Goal: Transaction & Acquisition: Purchase product/service

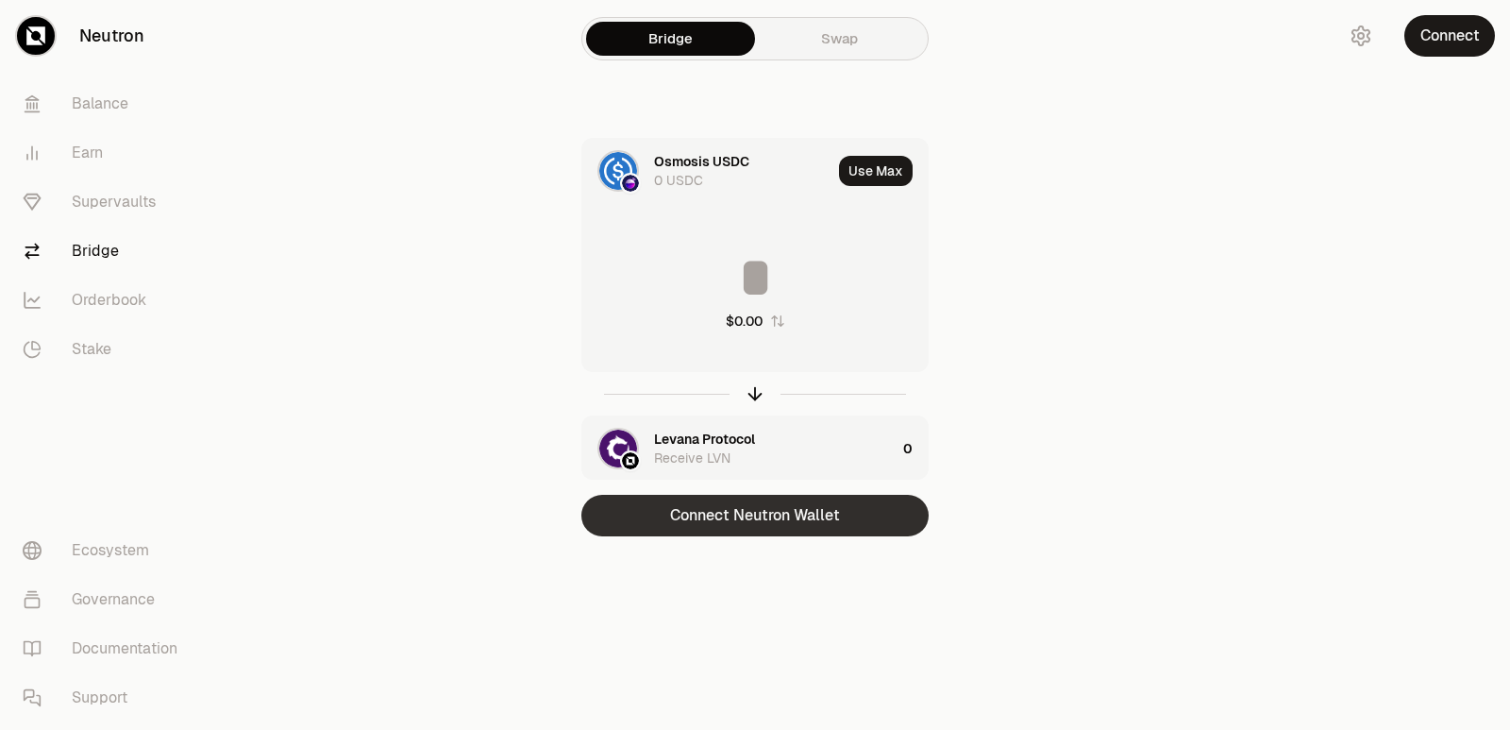
click at [718, 515] on button "Connect Neutron Wallet" at bounding box center [754, 516] width 347 height 42
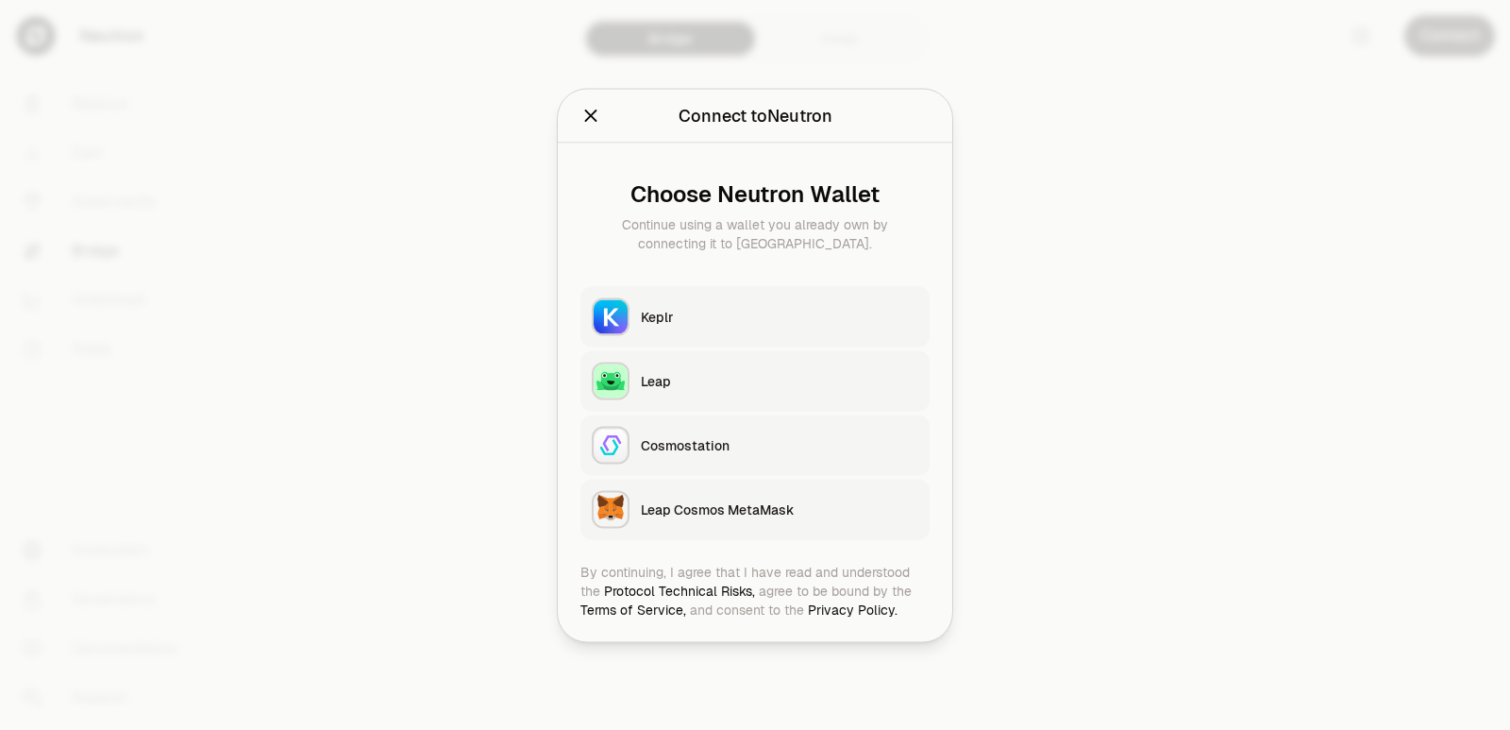
click at [733, 308] on div "Keplr" at bounding box center [780, 316] width 278 height 19
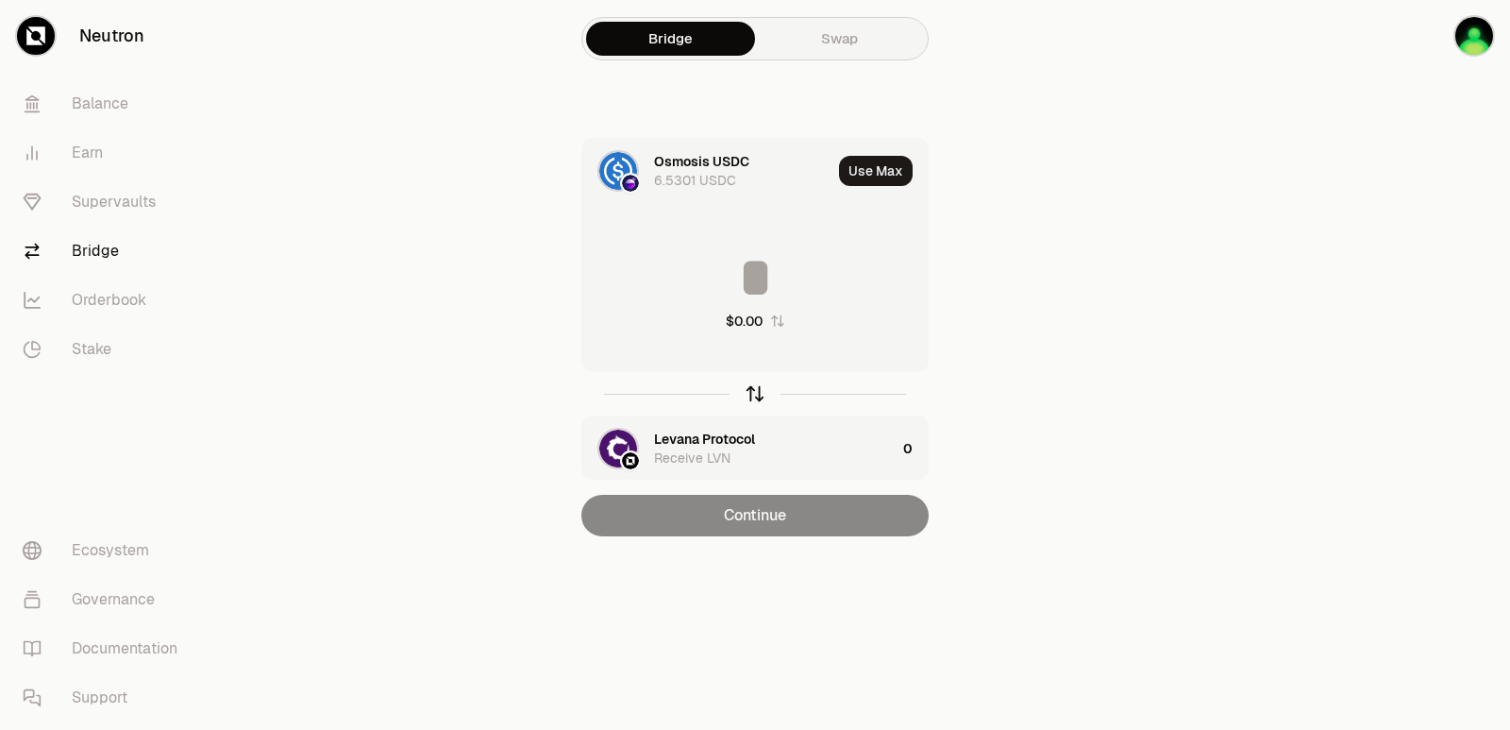
click at [749, 390] on icon "button" at bounding box center [755, 393] width 21 height 21
click at [847, 170] on button "Use Max" at bounding box center [876, 171] width 74 height 30
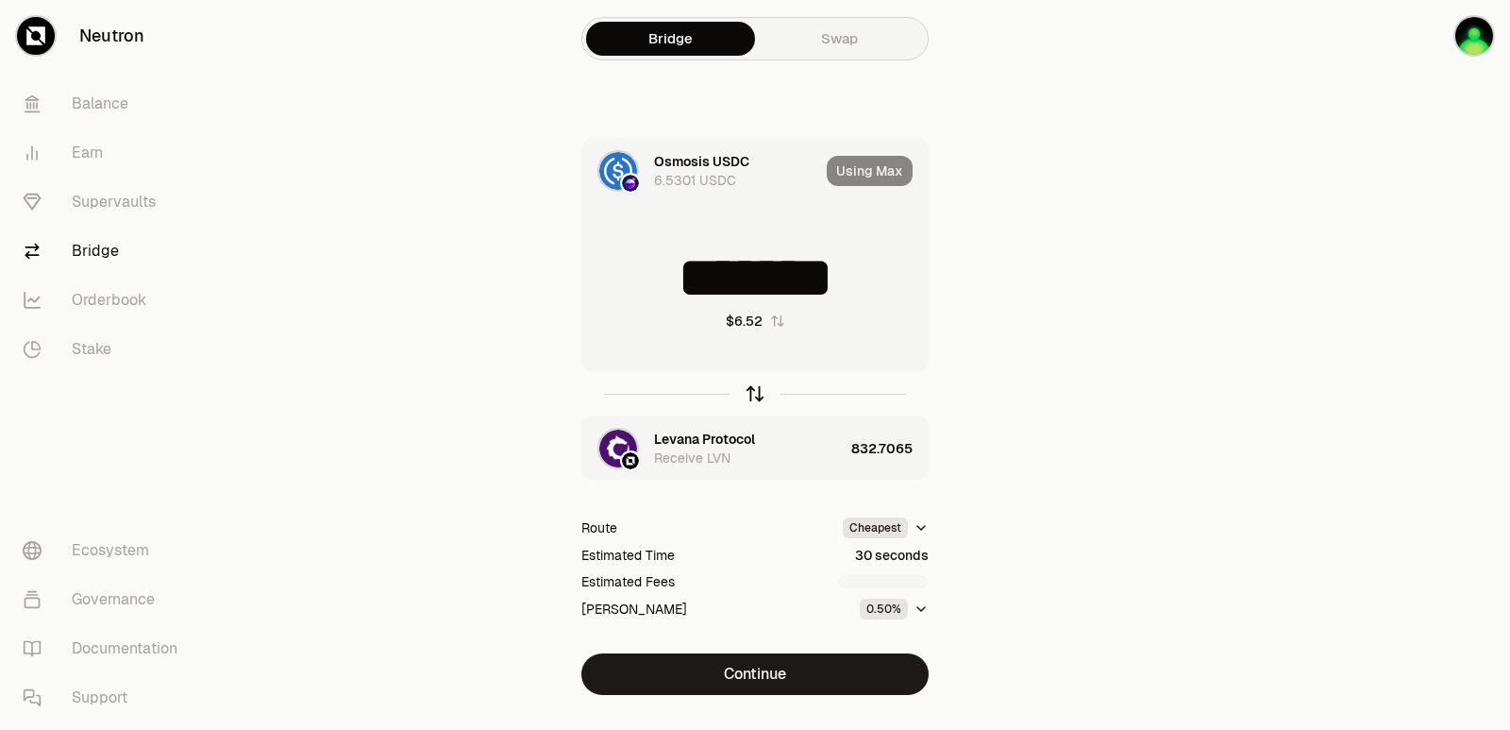
click at [754, 389] on icon "button" at bounding box center [755, 391] width 12 height 6
type input "**********"
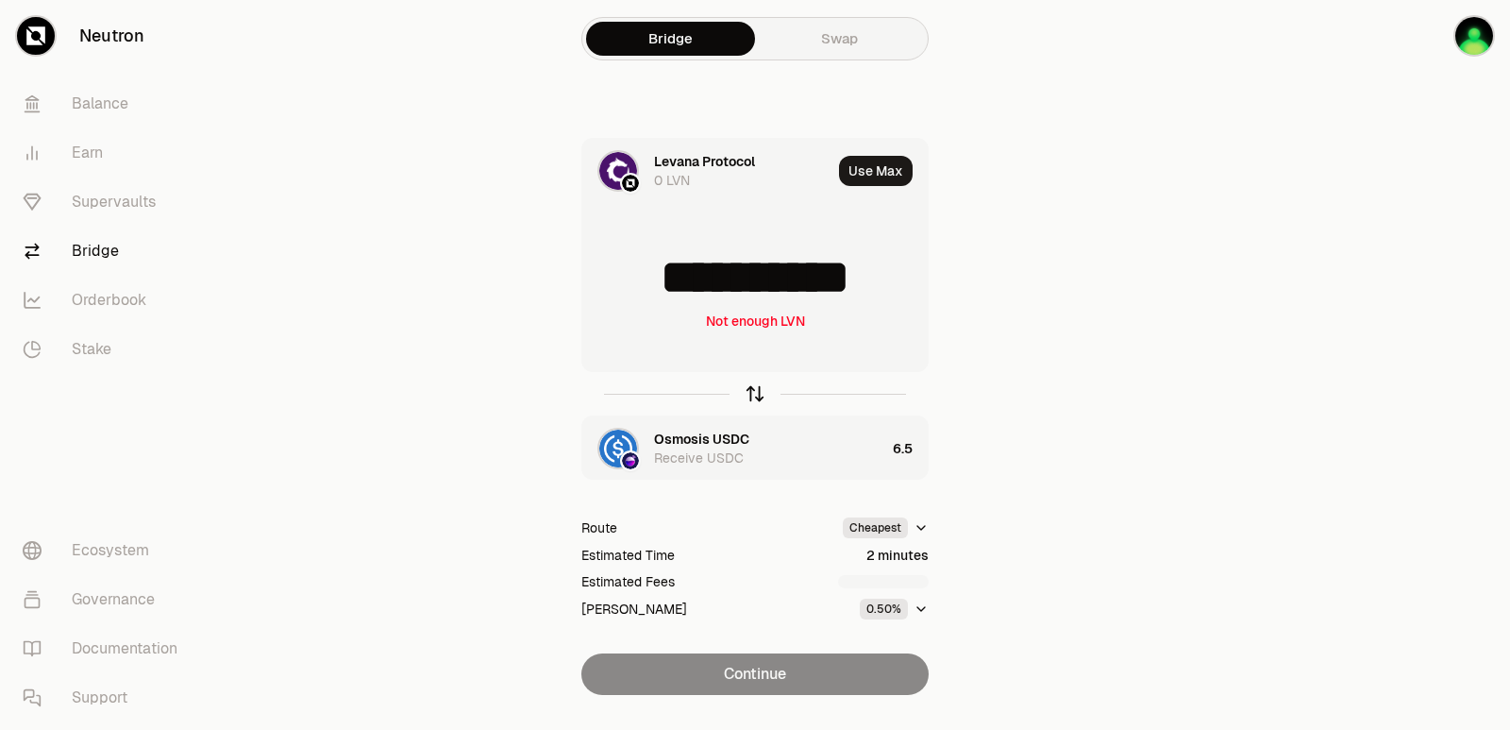
click at [754, 389] on icon "button" at bounding box center [755, 391] width 12 height 6
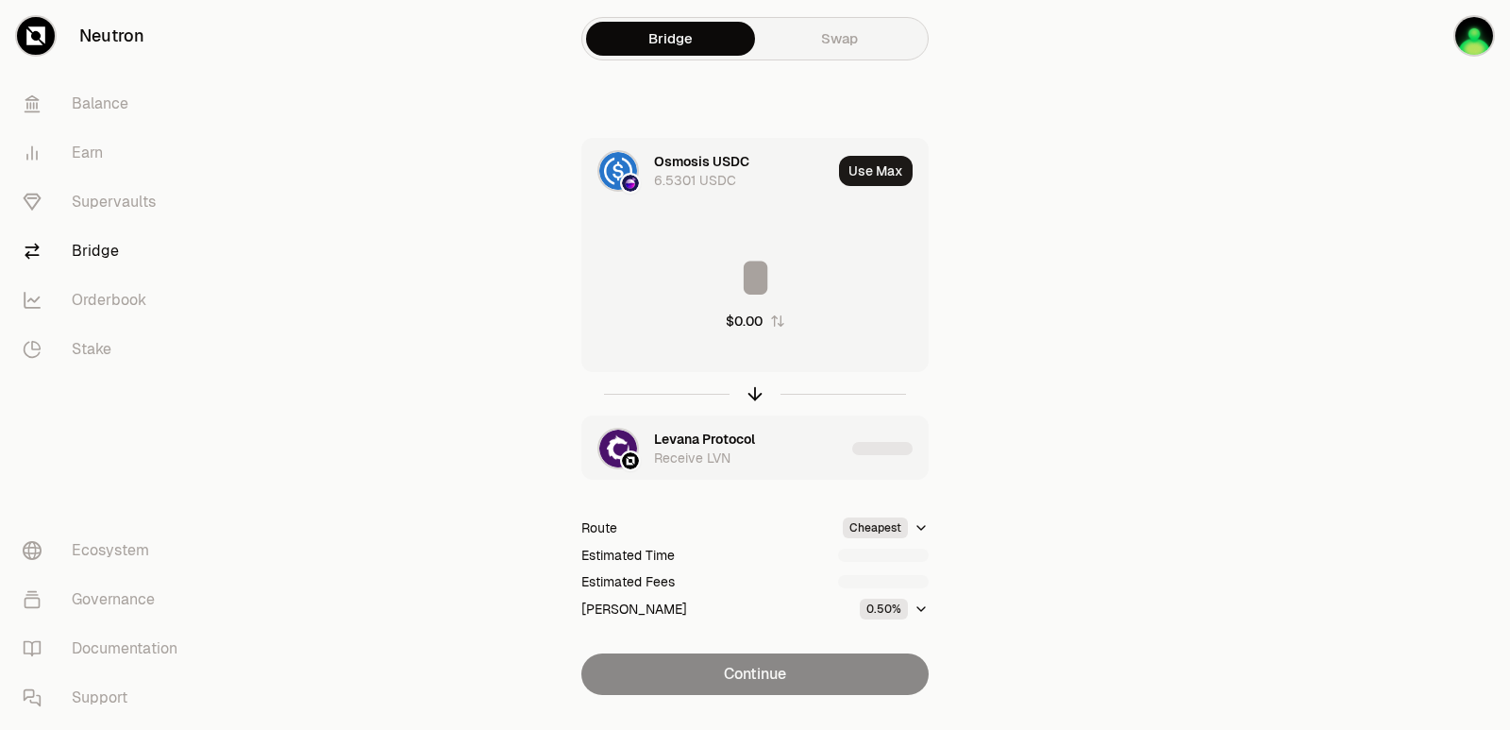
click at [694, 440] on div "Levana Protocol" at bounding box center [704, 438] width 101 height 19
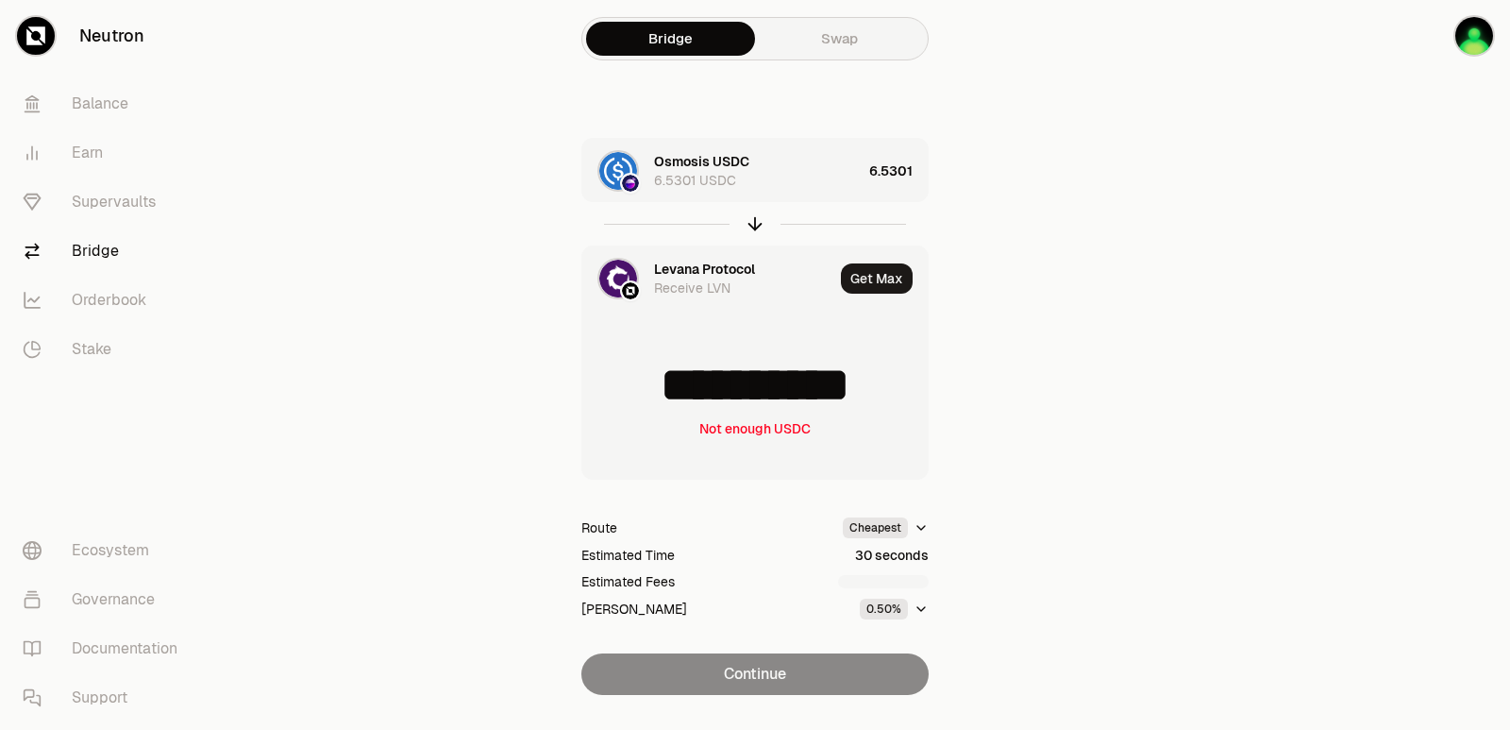
click at [694, 262] on div "Levana Protocol" at bounding box center [704, 269] width 101 height 19
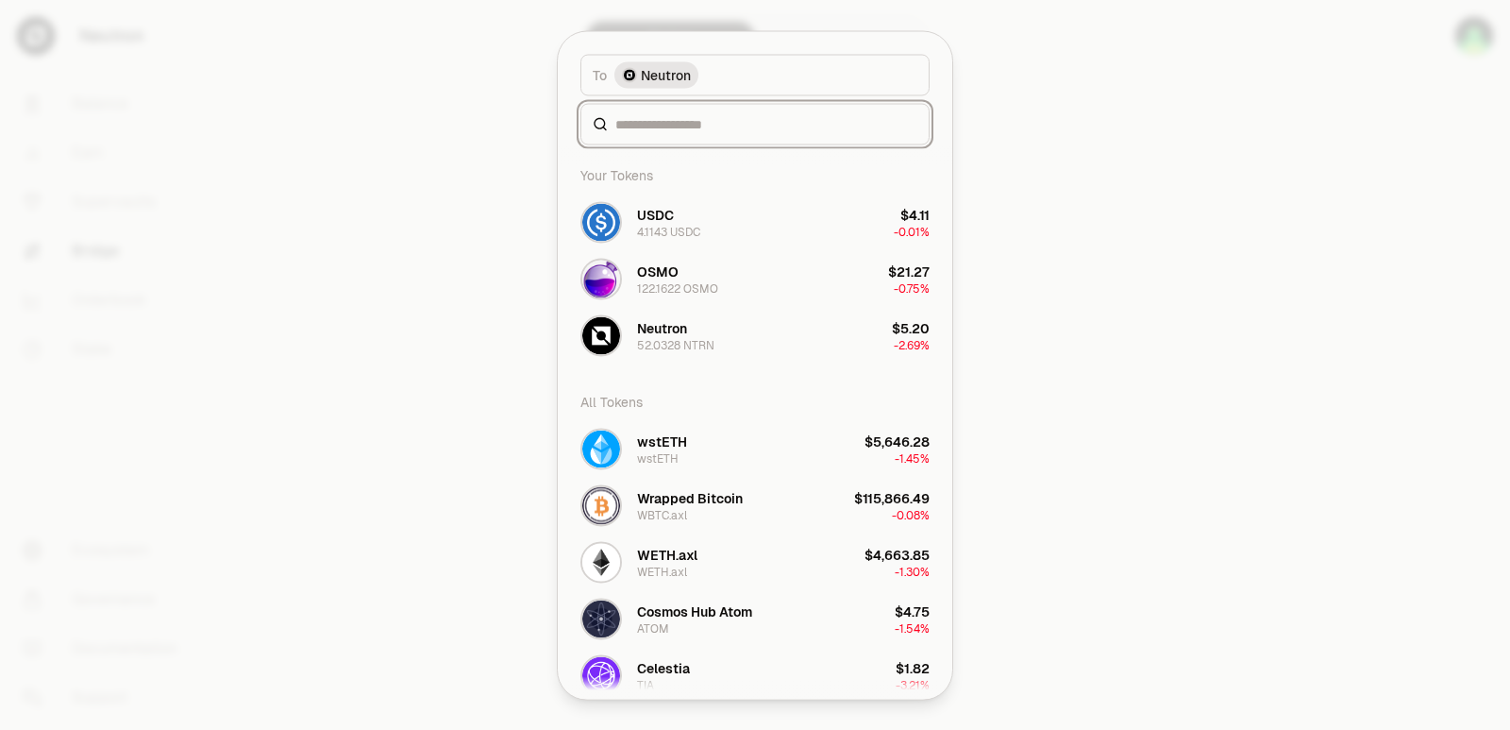
click at [655, 120] on input at bounding box center [766, 123] width 302 height 19
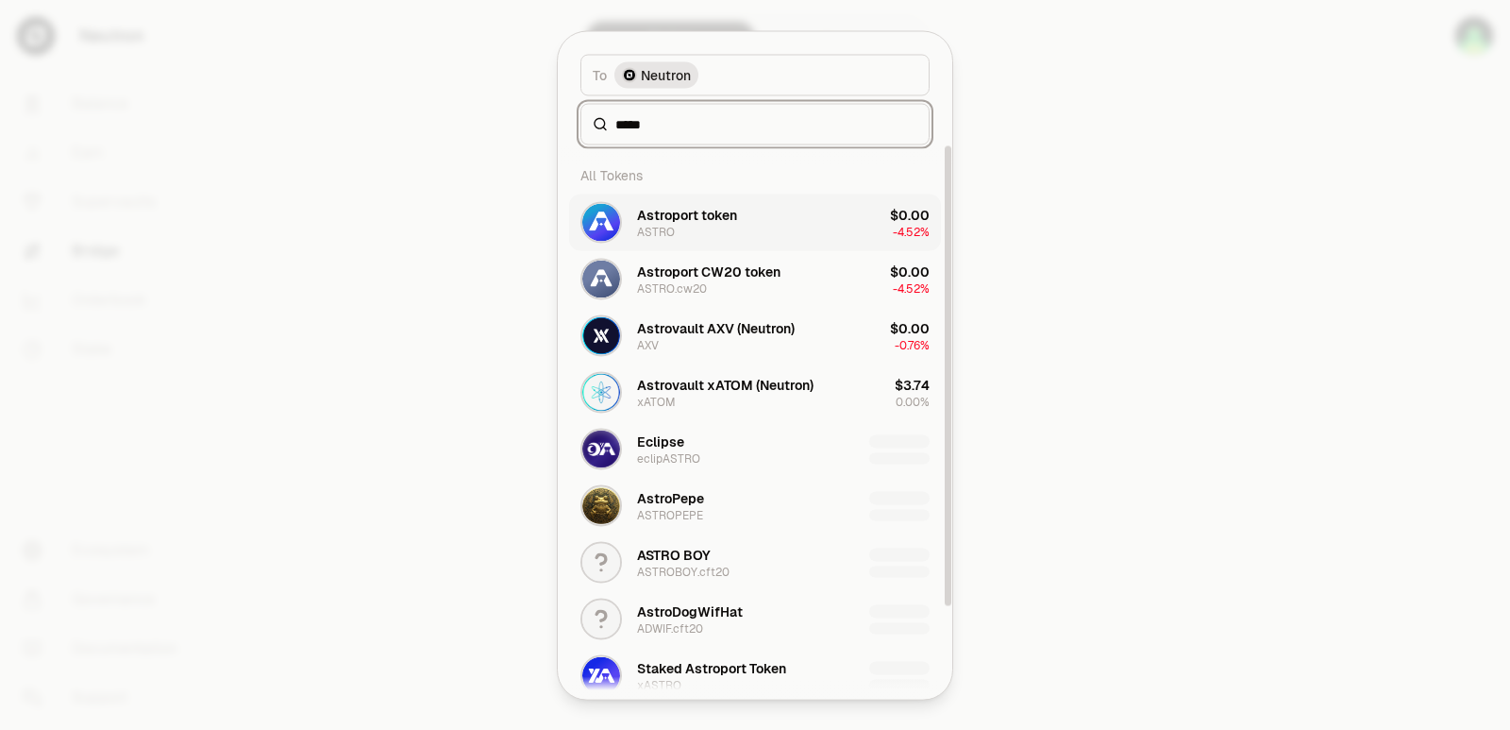
type input "*****"
click at [640, 231] on div "ASTRO" at bounding box center [656, 231] width 38 height 15
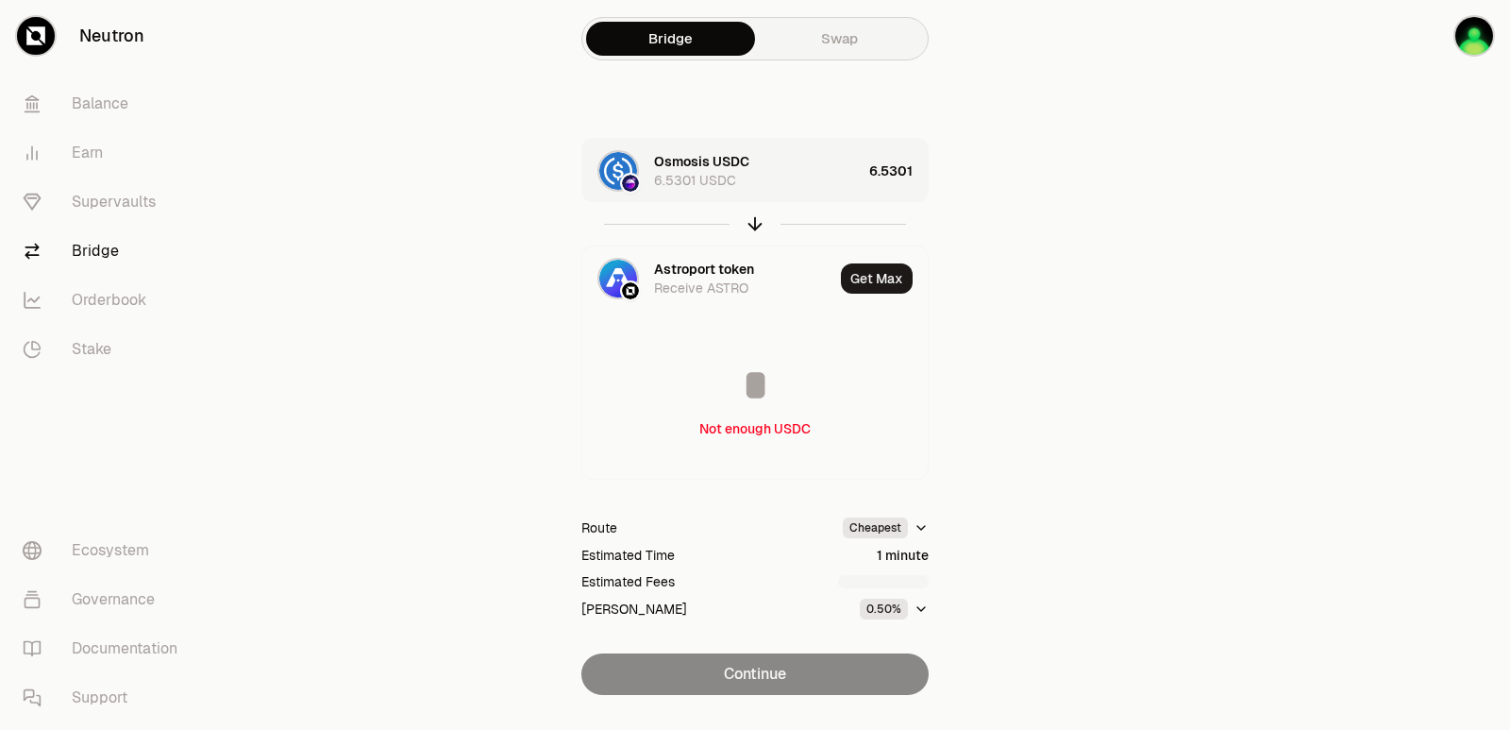
type input "**********"
click at [812, 169] on div "Osmosis USDC 6.5301 USDC" at bounding box center [758, 171] width 208 height 38
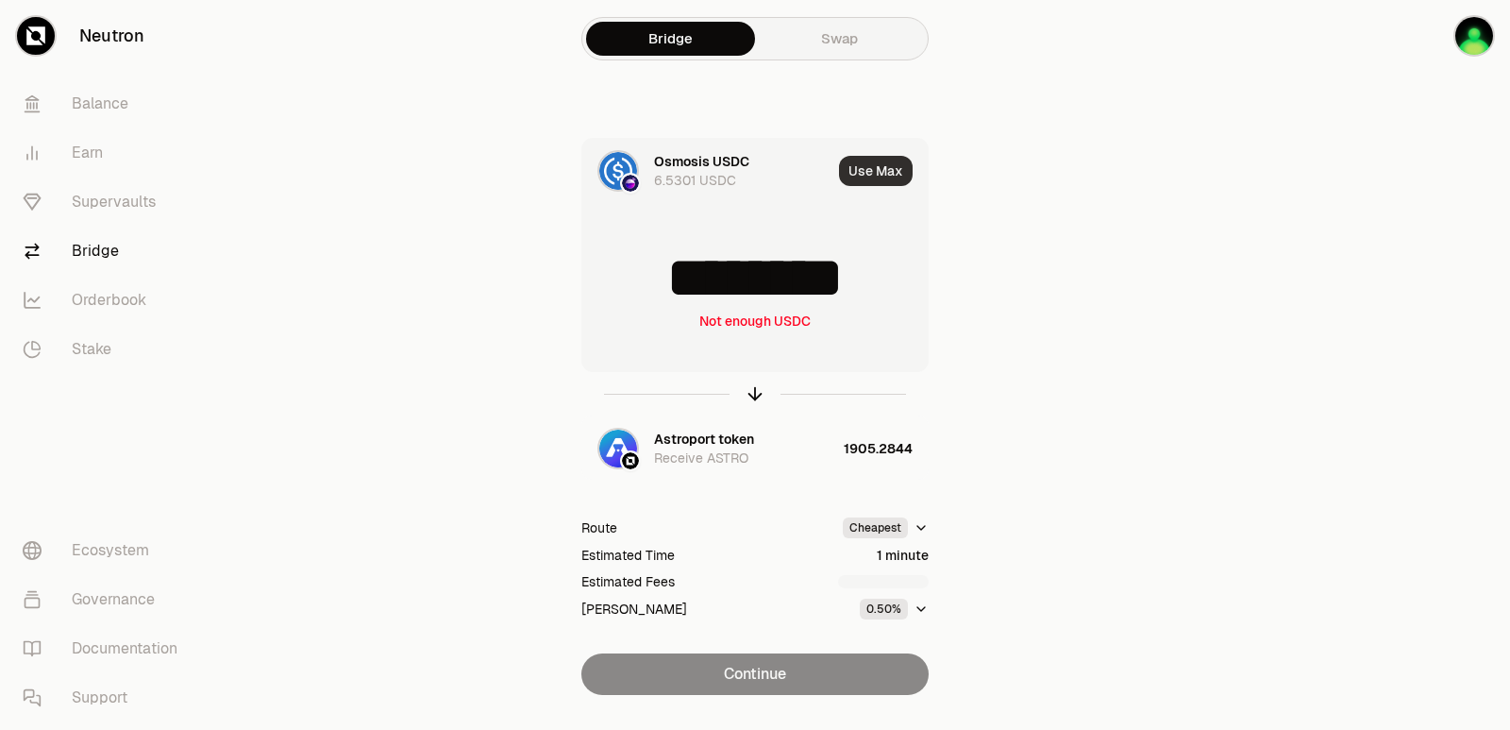
click at [886, 169] on button "Use Max" at bounding box center [876, 171] width 74 height 30
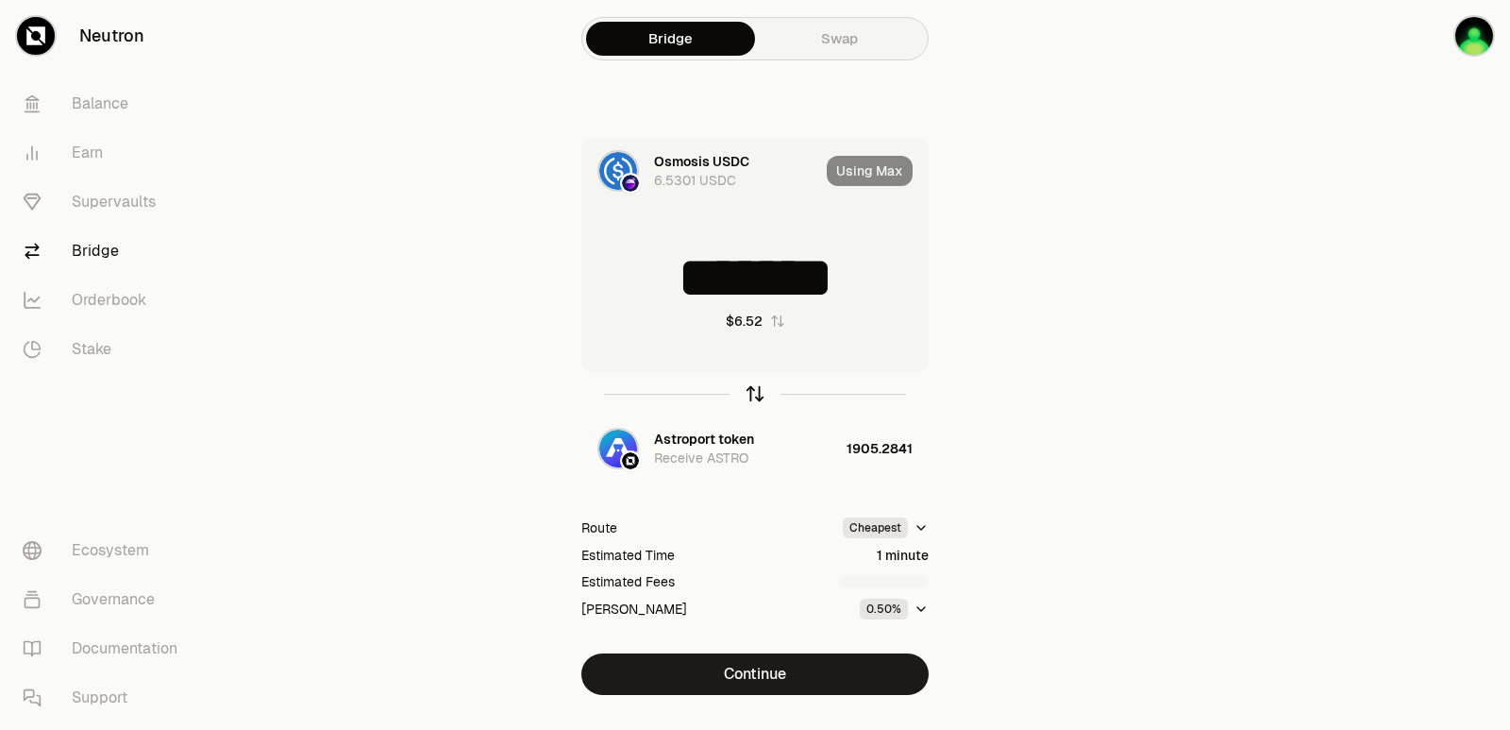
click at [754, 389] on icon "button" at bounding box center [755, 391] width 12 height 6
type input "**********"
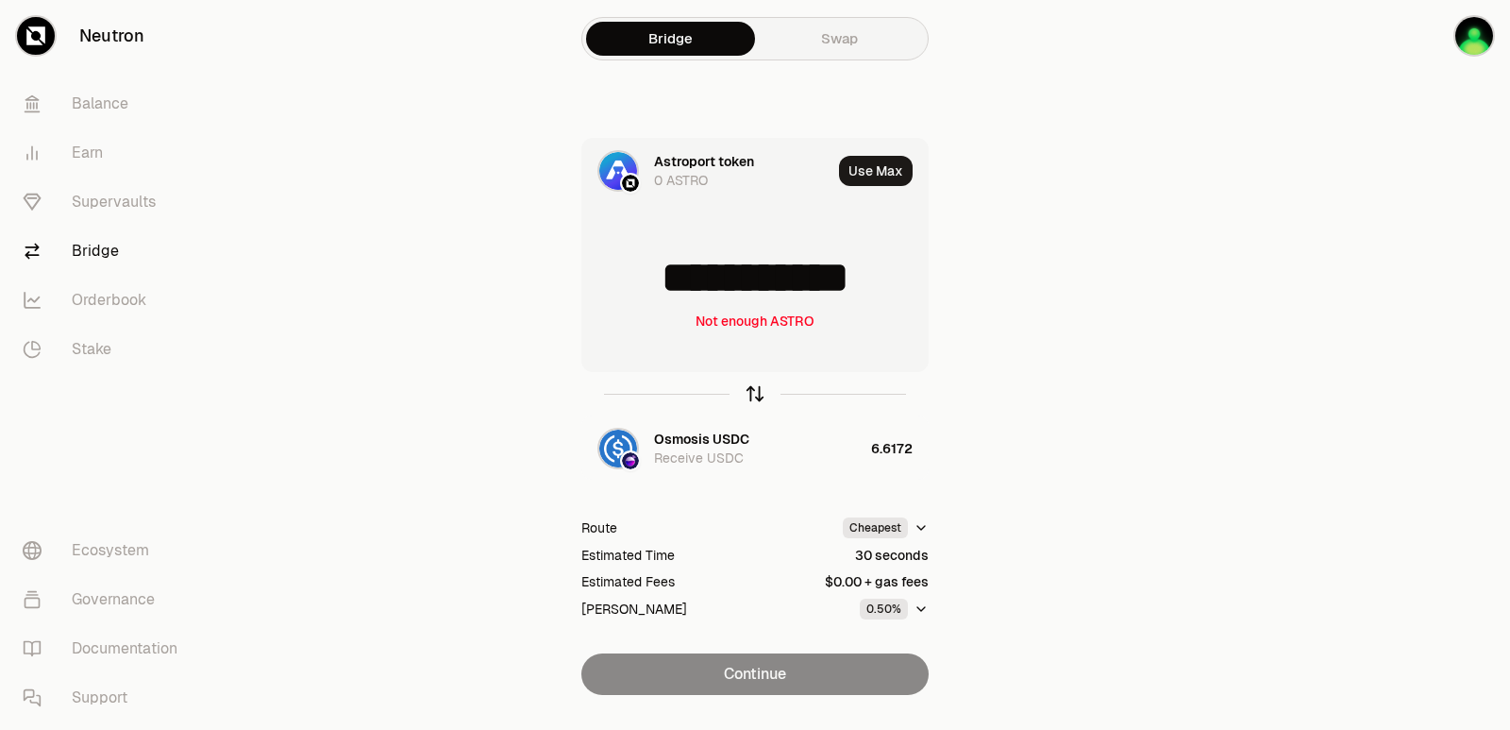
click at [761, 383] on icon "button" at bounding box center [755, 393] width 21 height 21
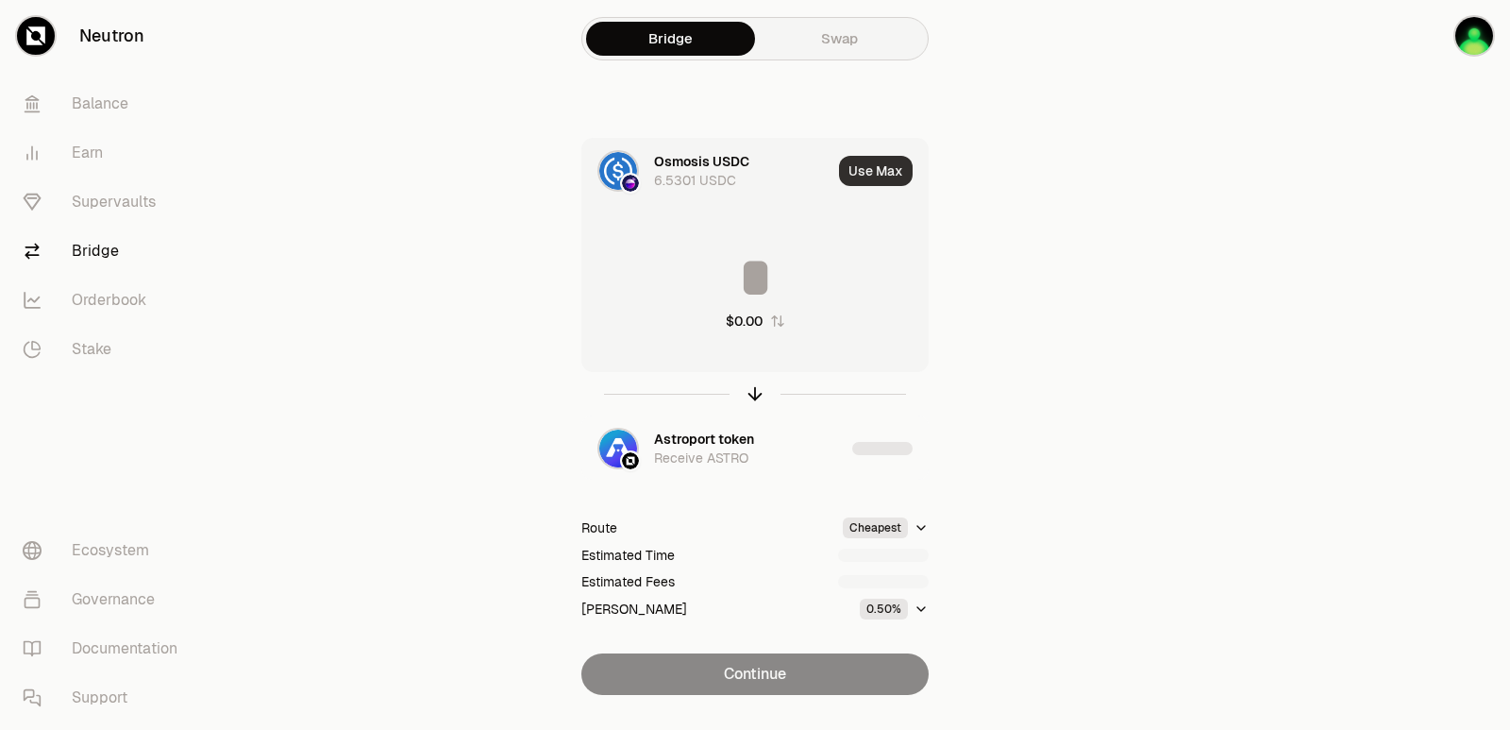
click at [872, 170] on button "Use Max" at bounding box center [876, 171] width 74 height 30
type input "*******"
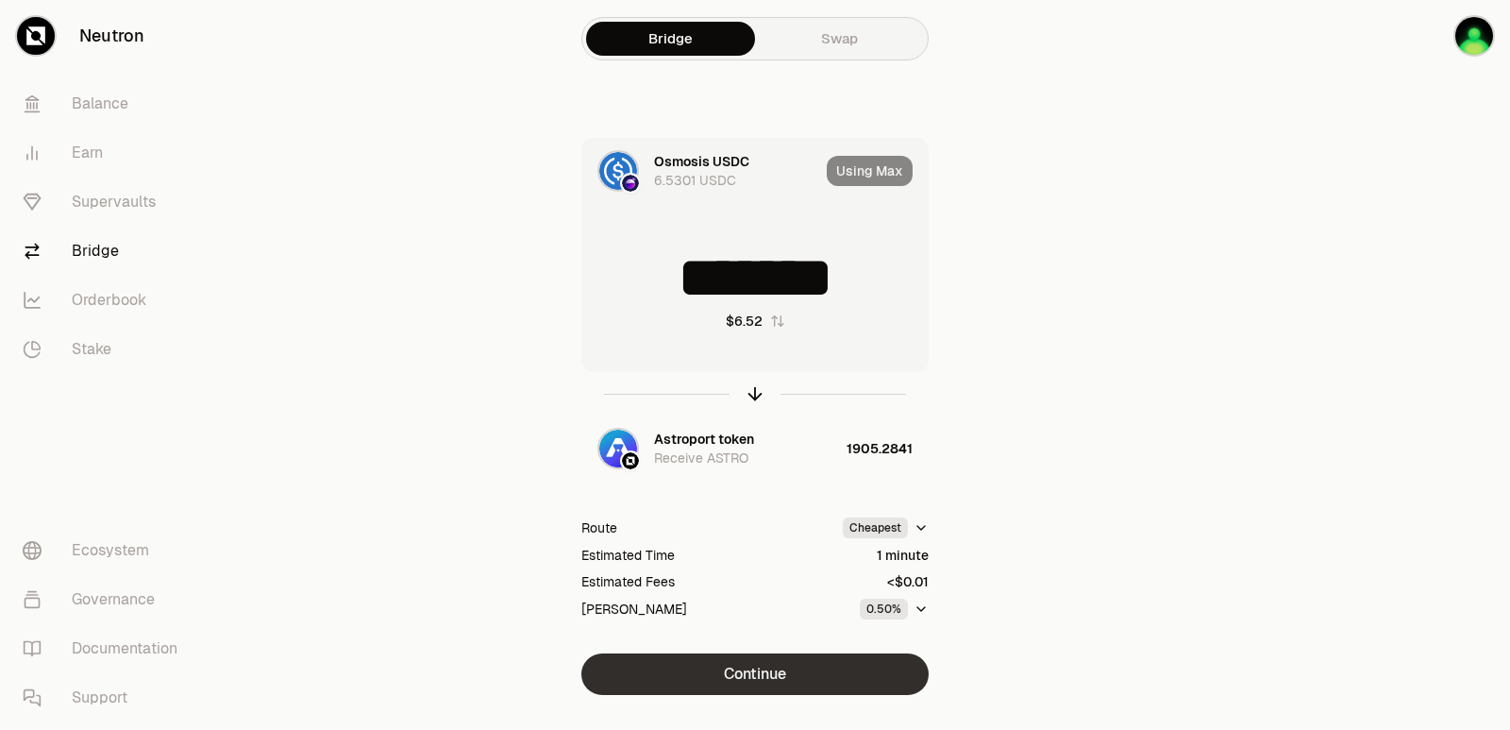
click at [733, 664] on button "Continue" at bounding box center [754, 674] width 347 height 42
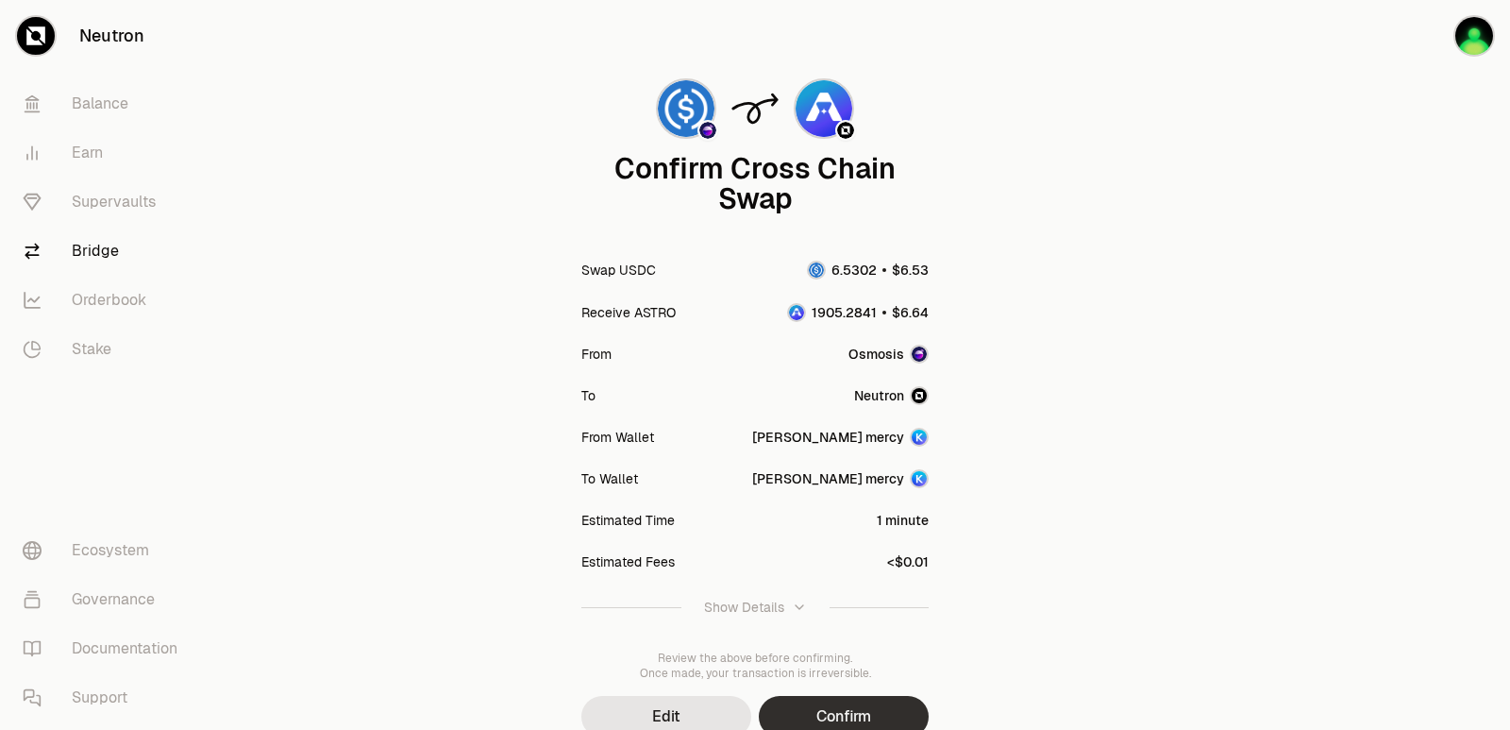
scroll to position [156, 0]
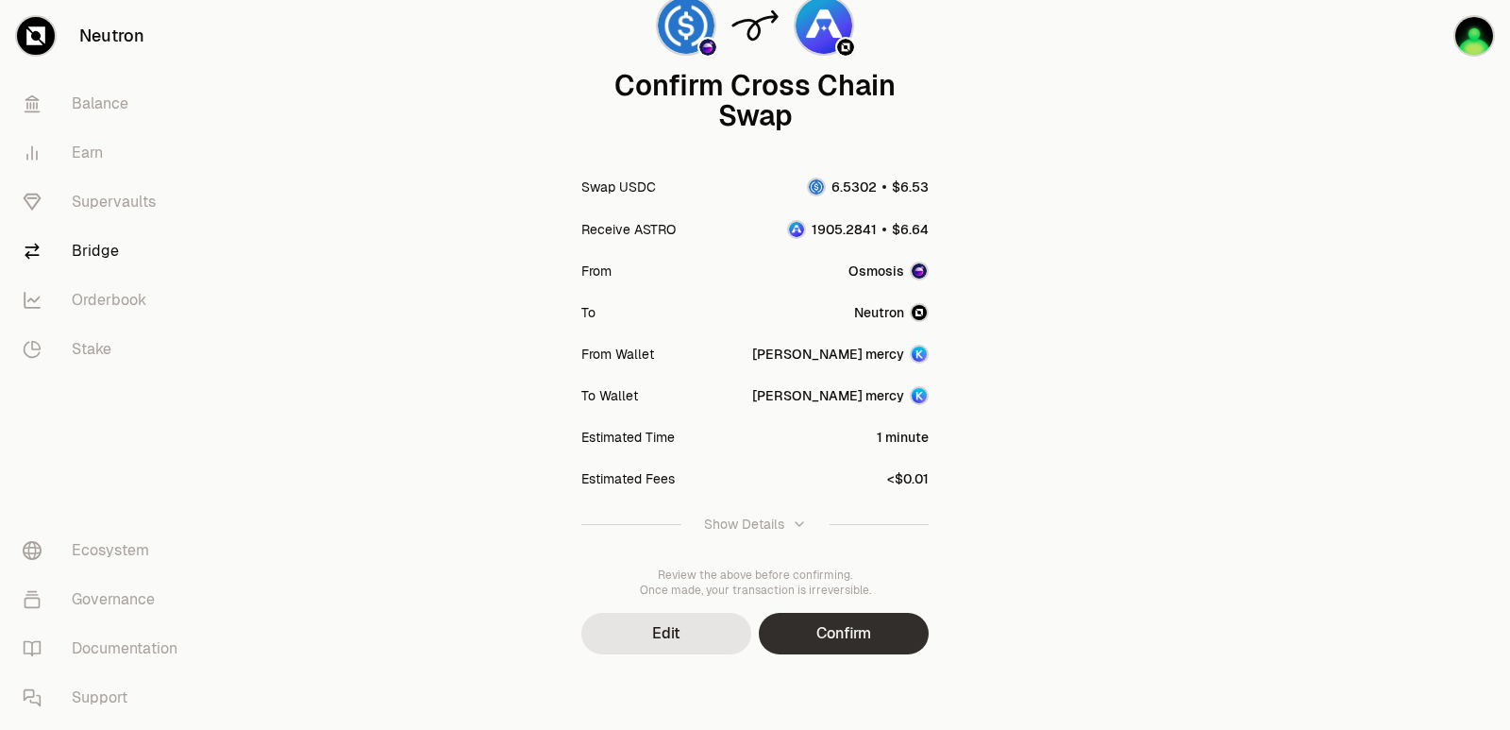
click at [794, 637] on button "Confirm" at bounding box center [844, 634] width 170 height 42
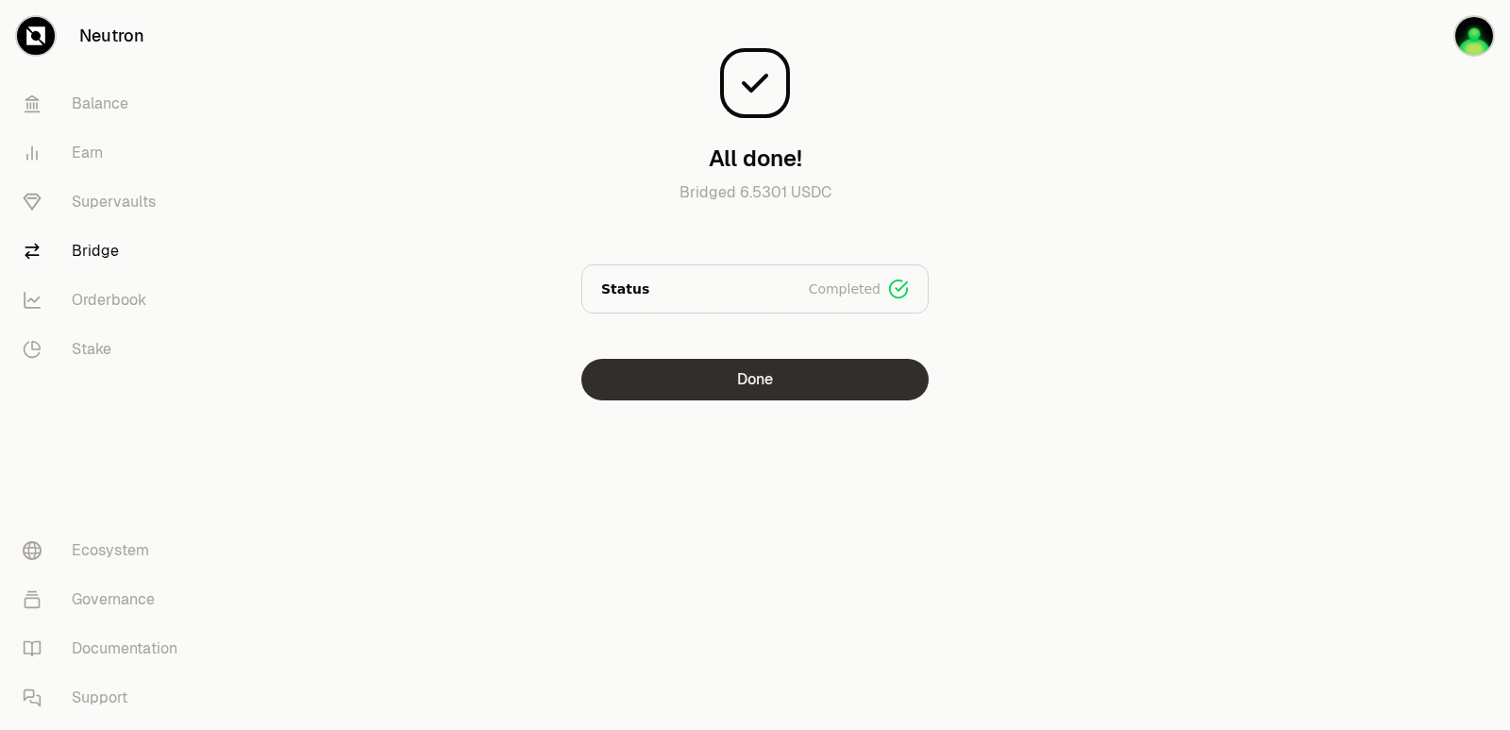
click at [771, 384] on button "Done" at bounding box center [754, 380] width 347 height 42
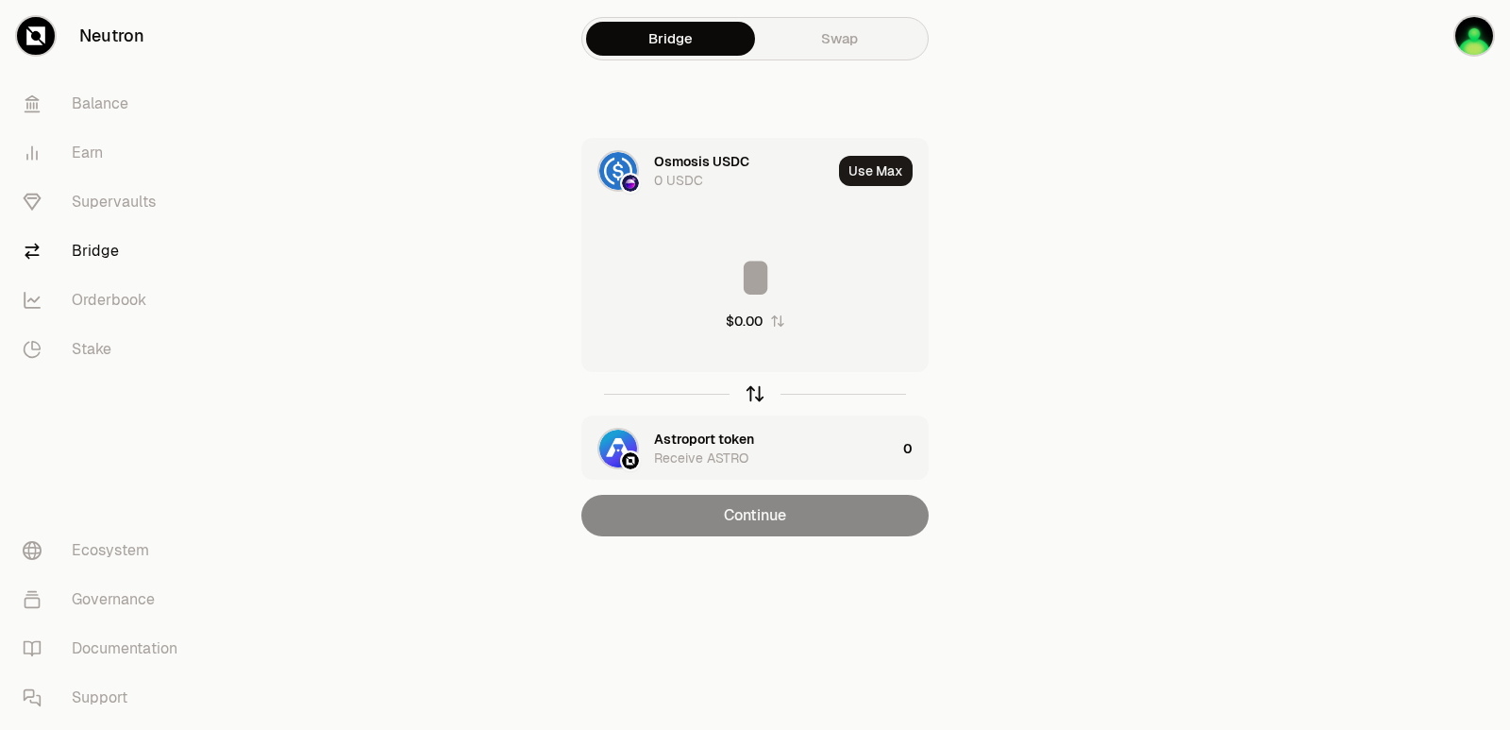
click at [754, 397] on icon "button" at bounding box center [755, 393] width 21 height 21
click at [864, 178] on button "Use Max" at bounding box center [876, 171] width 74 height 30
type input "**********"
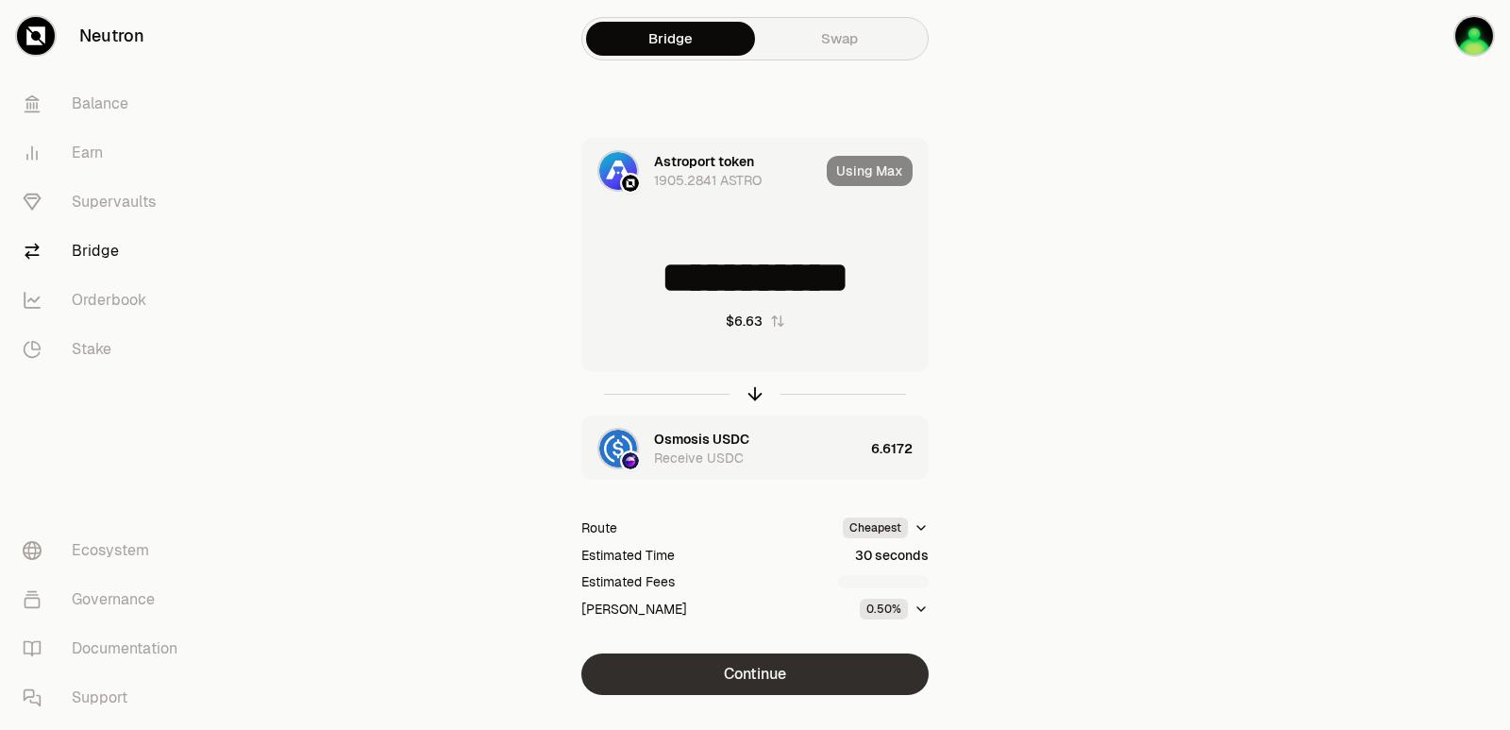
click at [760, 666] on button "Continue" at bounding box center [754, 674] width 347 height 42
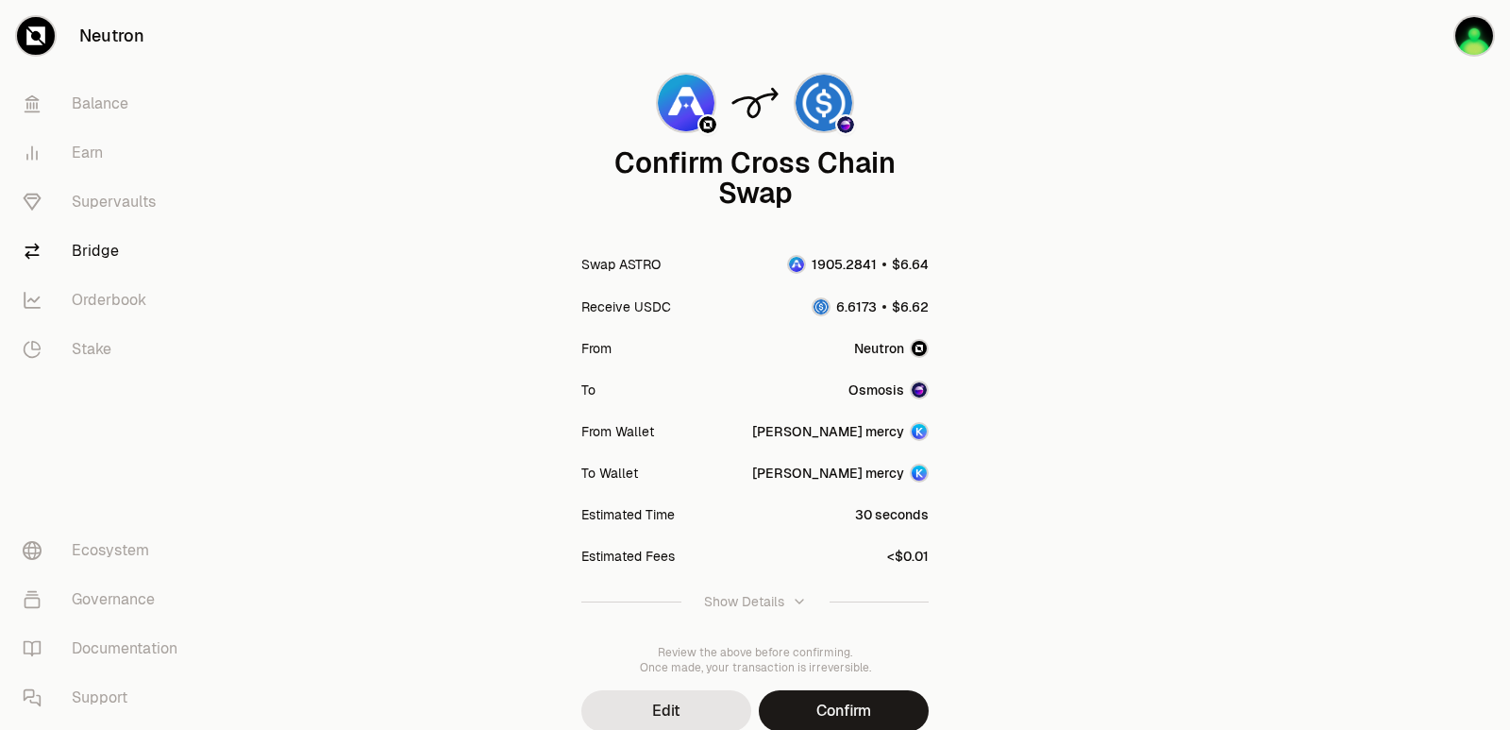
scroll to position [156, 0]
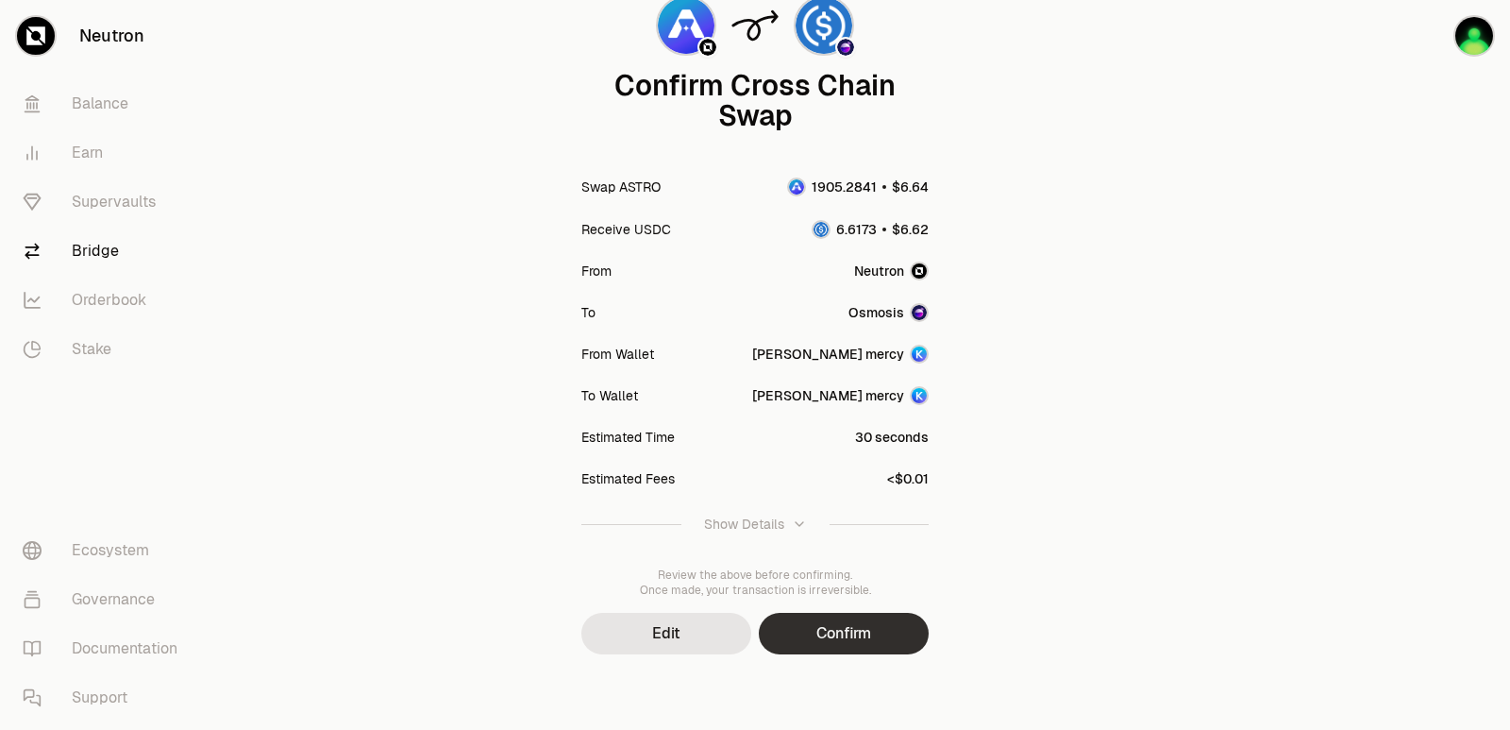
click at [821, 640] on button "Confirm" at bounding box center [844, 634] width 170 height 42
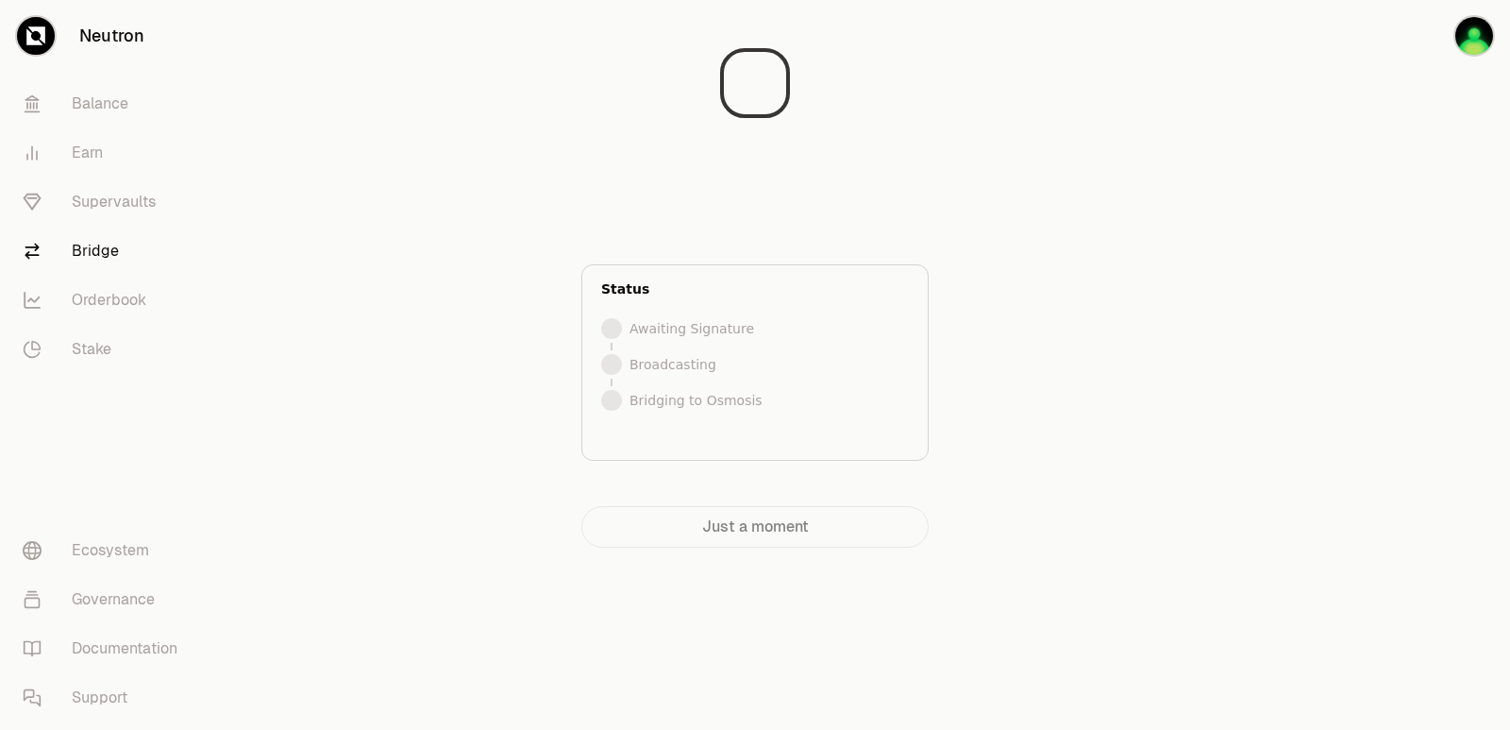
scroll to position [0, 0]
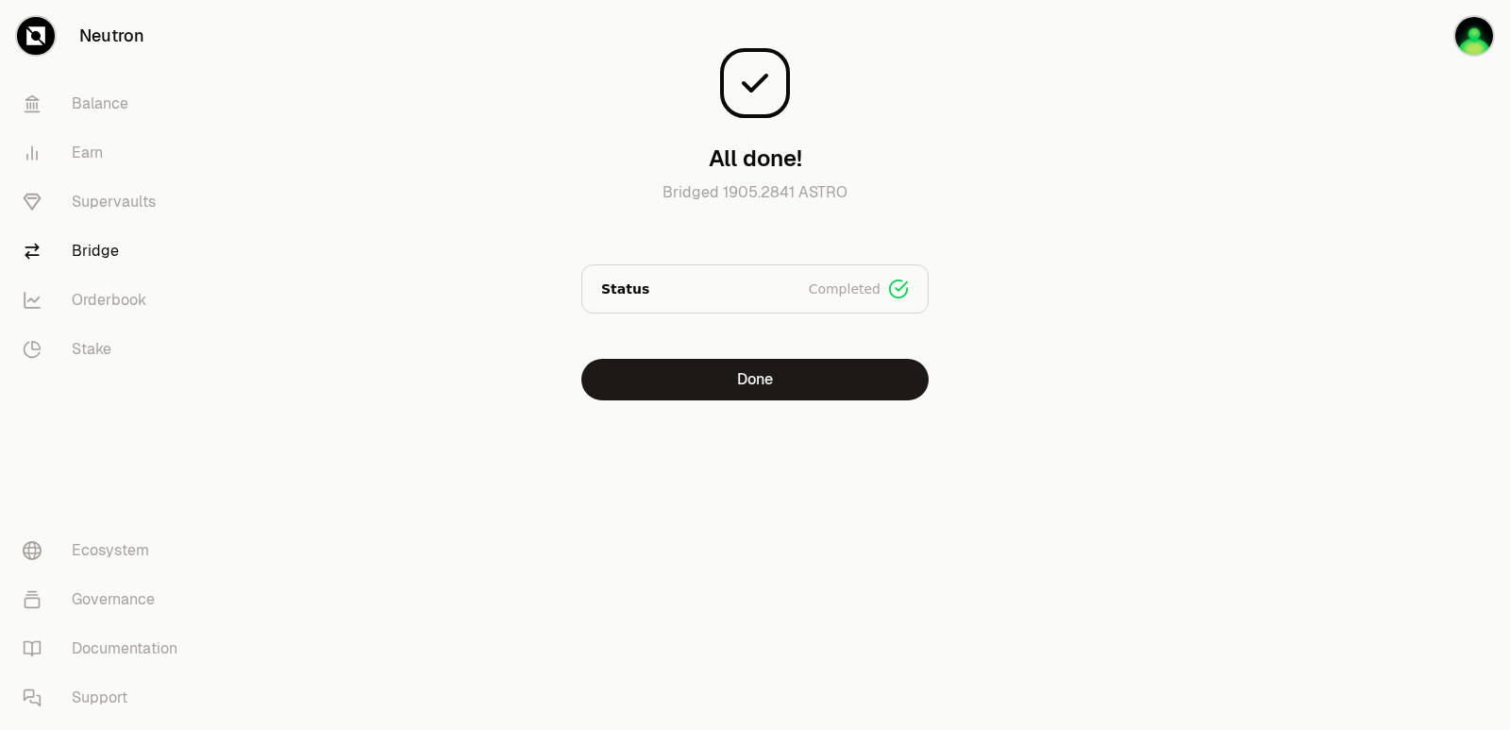
click at [1340, 312] on div at bounding box center [1404, 238] width 211 height 476
click at [749, 387] on button "Done" at bounding box center [754, 380] width 347 height 42
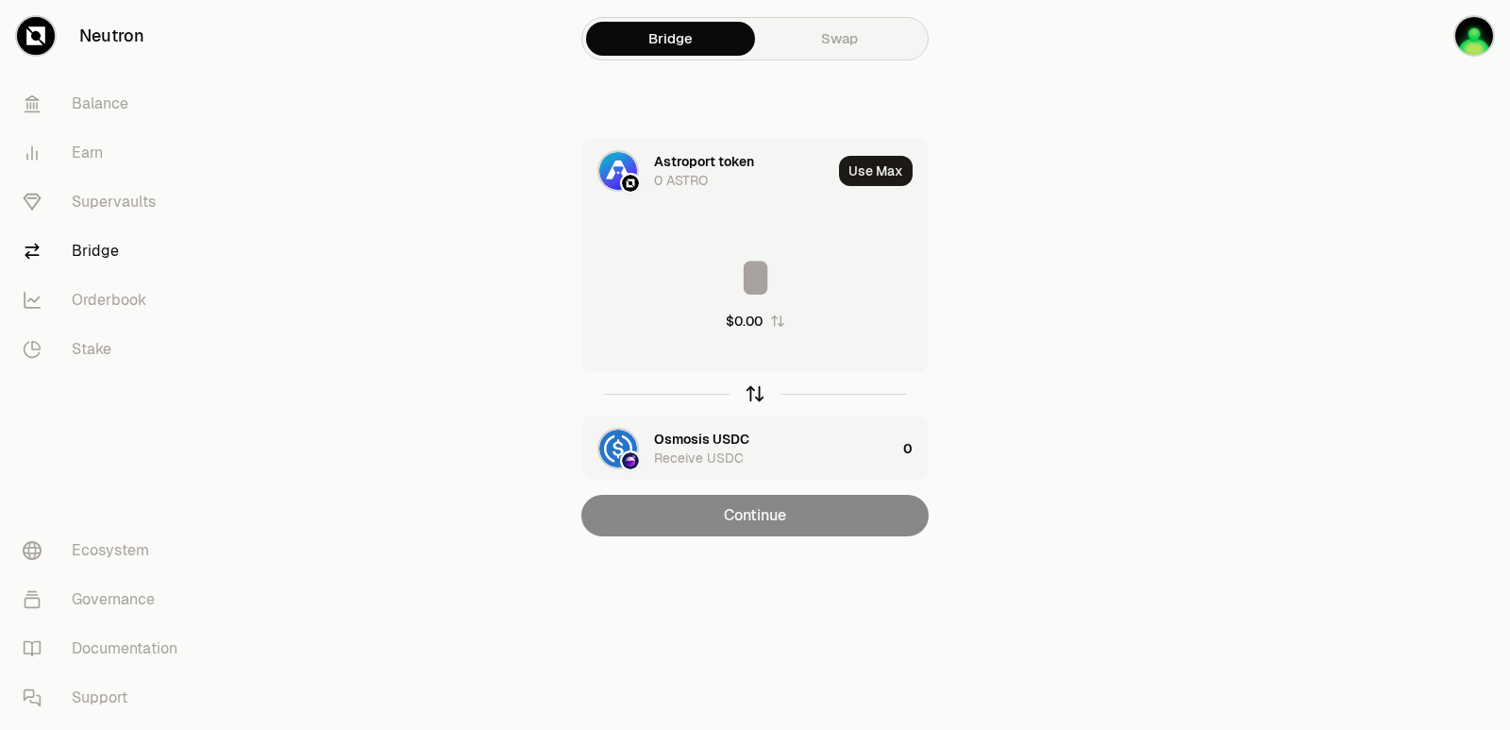
click at [756, 389] on icon "button" at bounding box center [755, 391] width 12 height 6
click at [874, 158] on button "Use Max" at bounding box center [876, 171] width 74 height 30
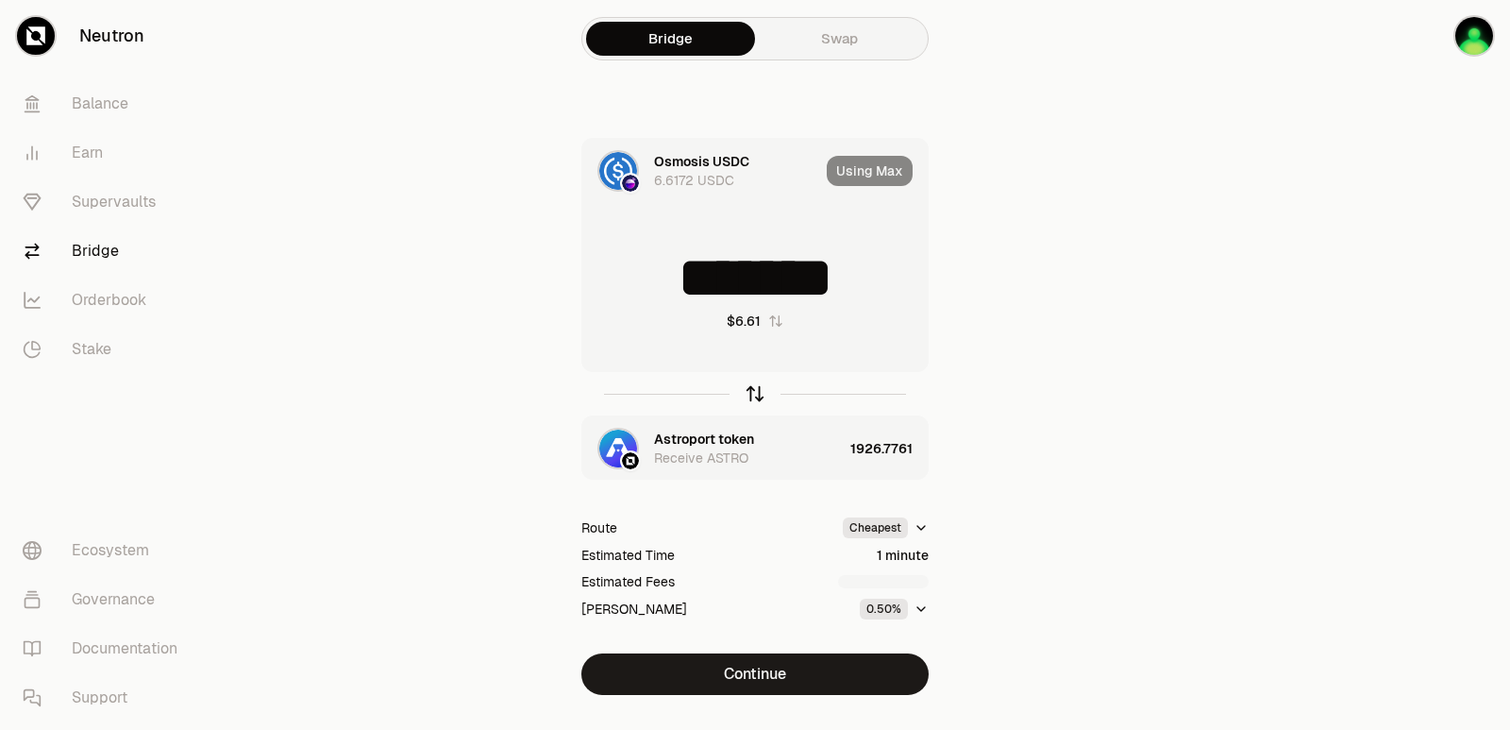
click at [752, 386] on icon "button" at bounding box center [755, 393] width 21 height 21
type input "**********"
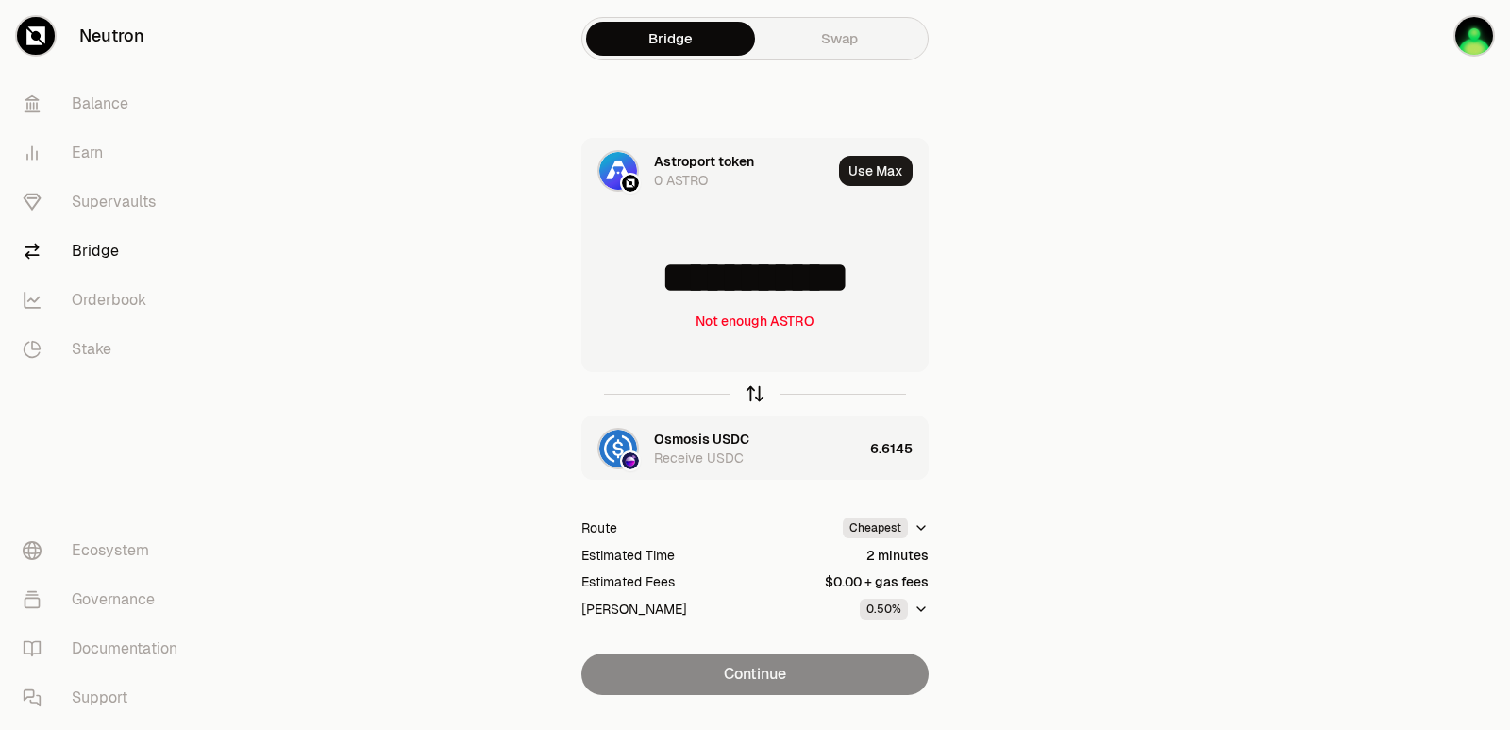
click at [753, 385] on icon "button" at bounding box center [755, 393] width 21 height 21
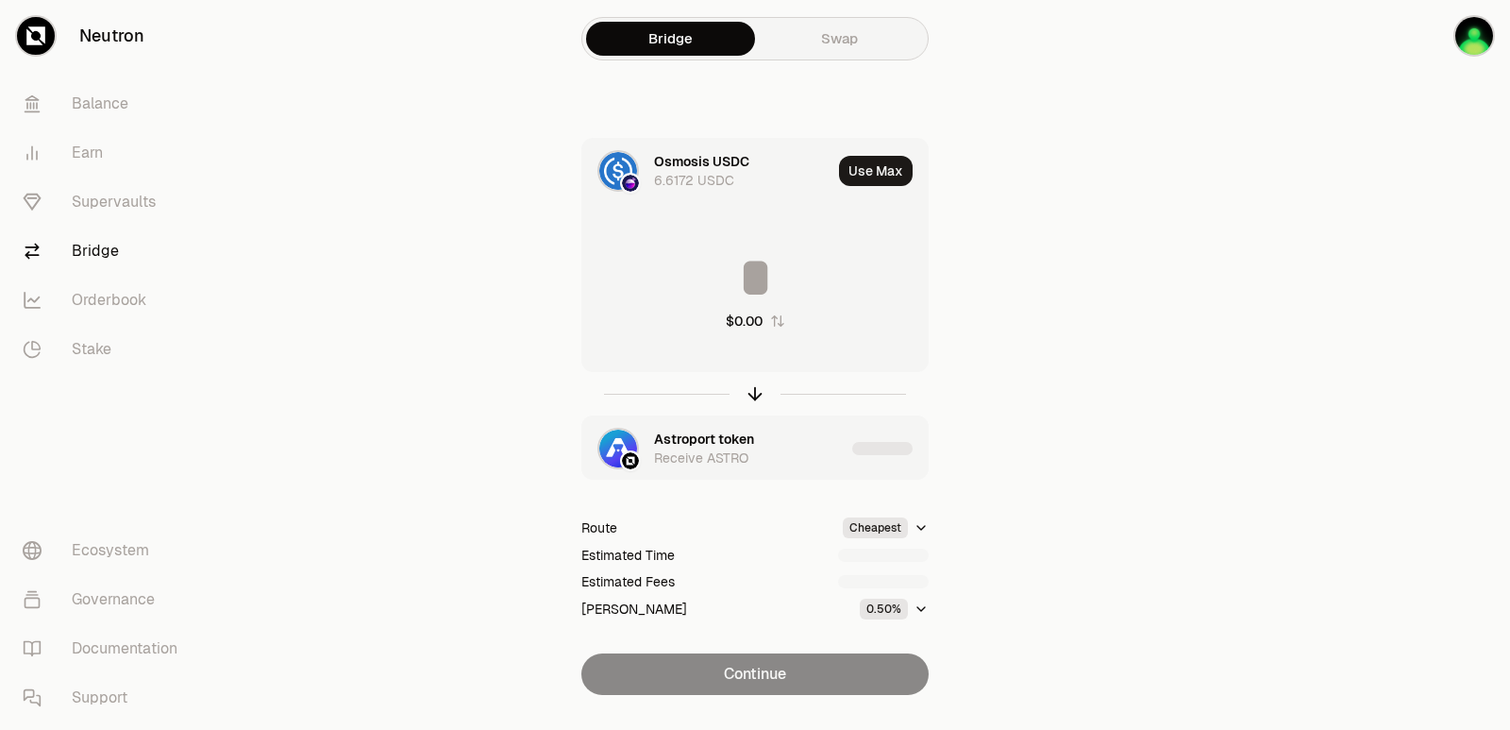
click at [745, 280] on input at bounding box center [754, 277] width 345 height 57
type input "*"
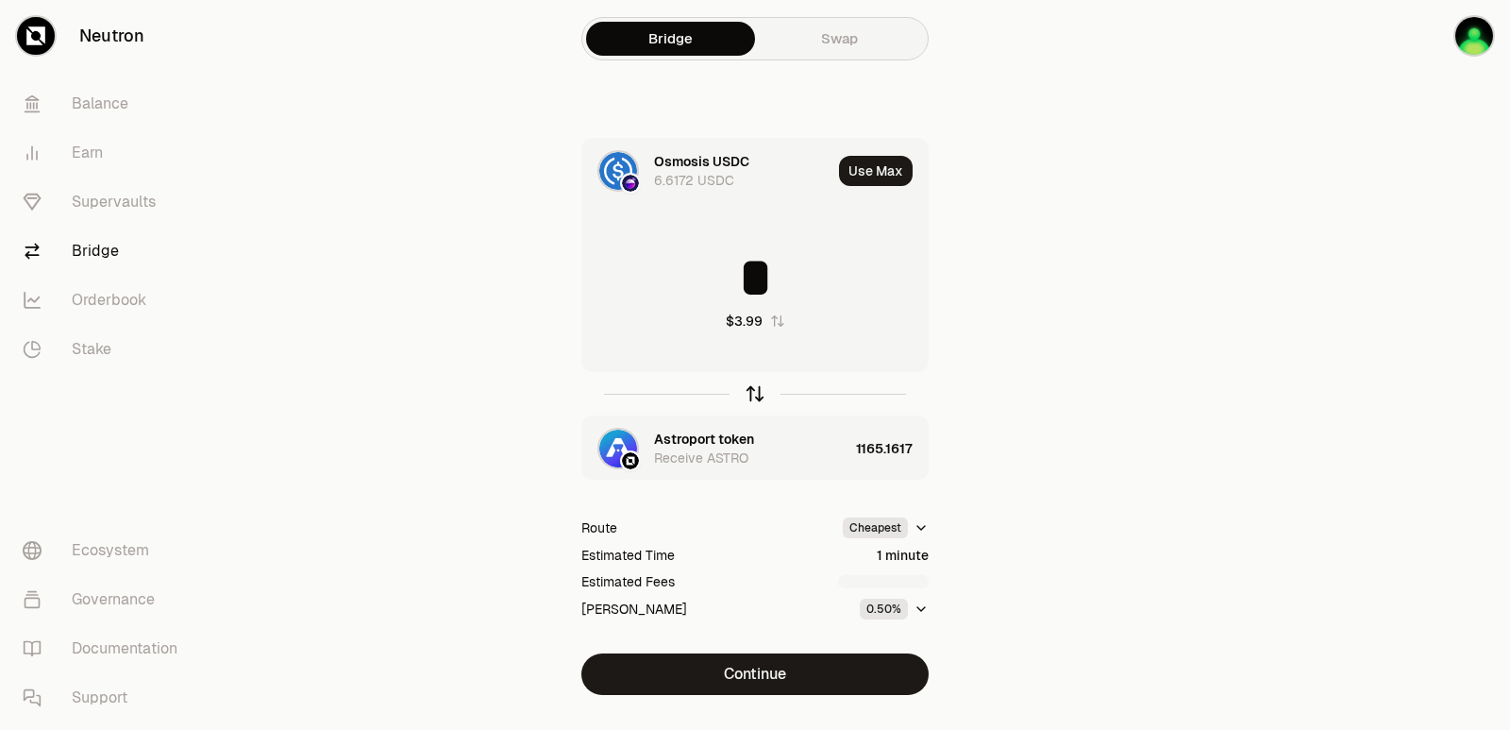
click at [755, 386] on icon "button" at bounding box center [755, 393] width 21 height 21
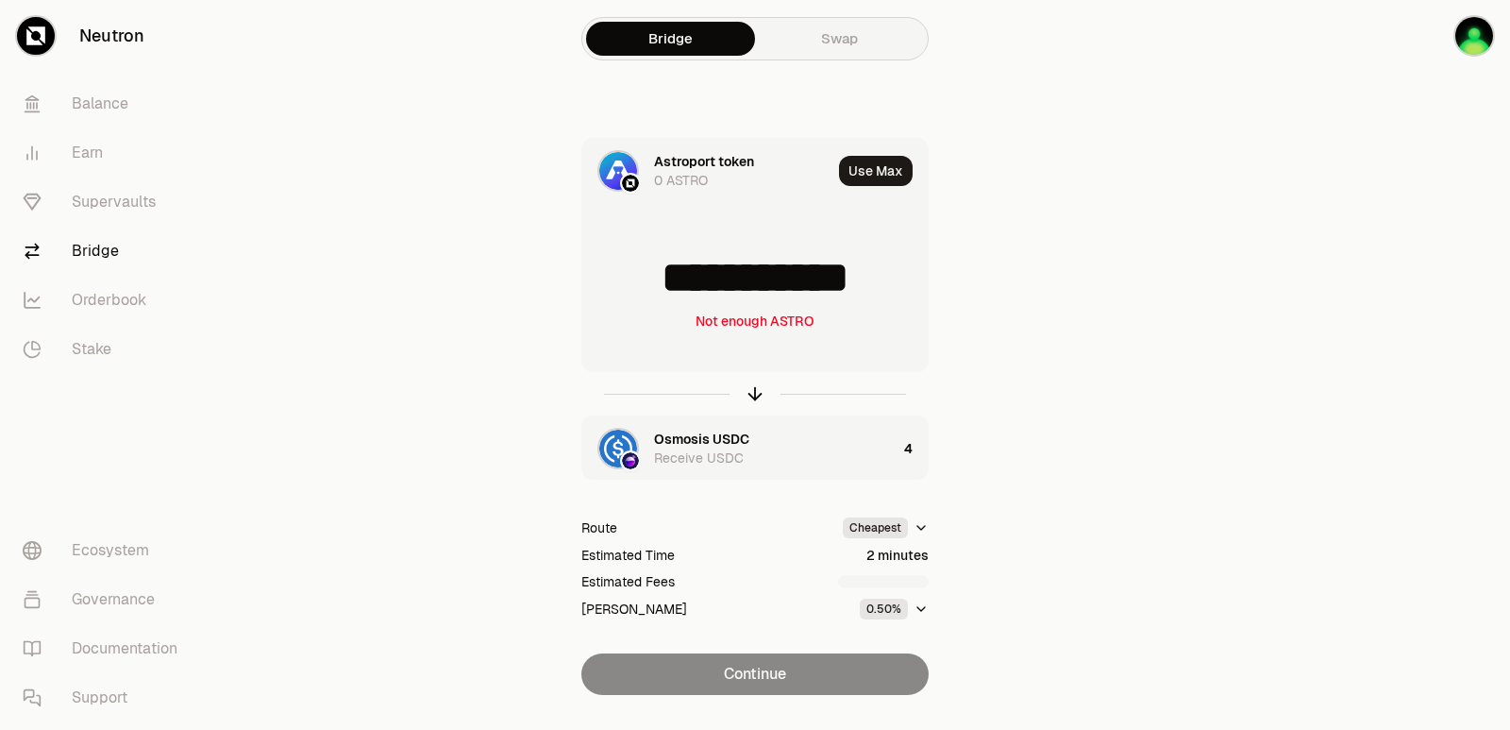
click at [904, 279] on input "**********" at bounding box center [754, 277] width 345 height 57
drag, startPoint x: 904, startPoint y: 279, endPoint x: 698, endPoint y: 293, distance: 207.1
click at [698, 293] on input "**********" at bounding box center [754, 277] width 345 height 57
type input "****"
click at [756, 395] on icon "button" at bounding box center [755, 393] width 21 height 21
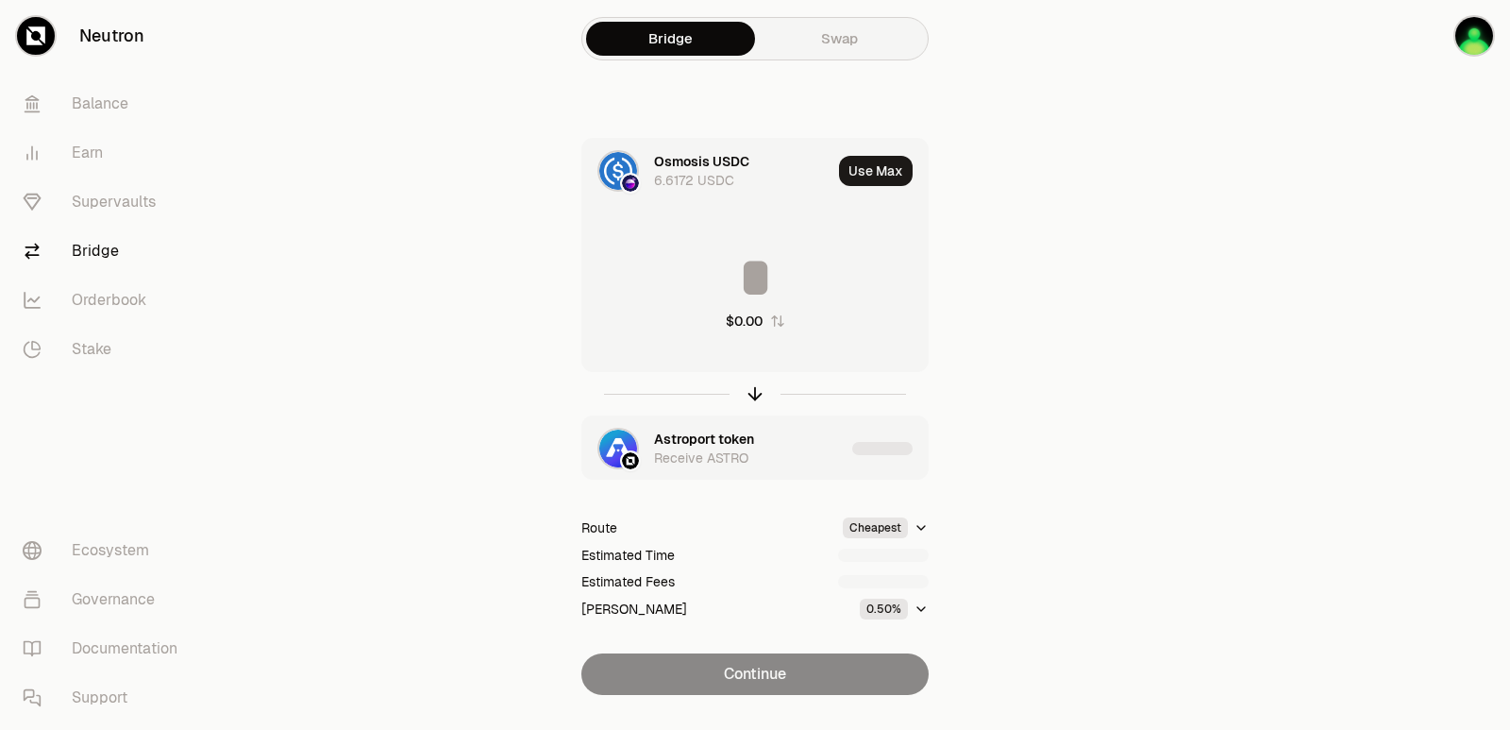
click at [804, 264] on input at bounding box center [754, 277] width 345 height 57
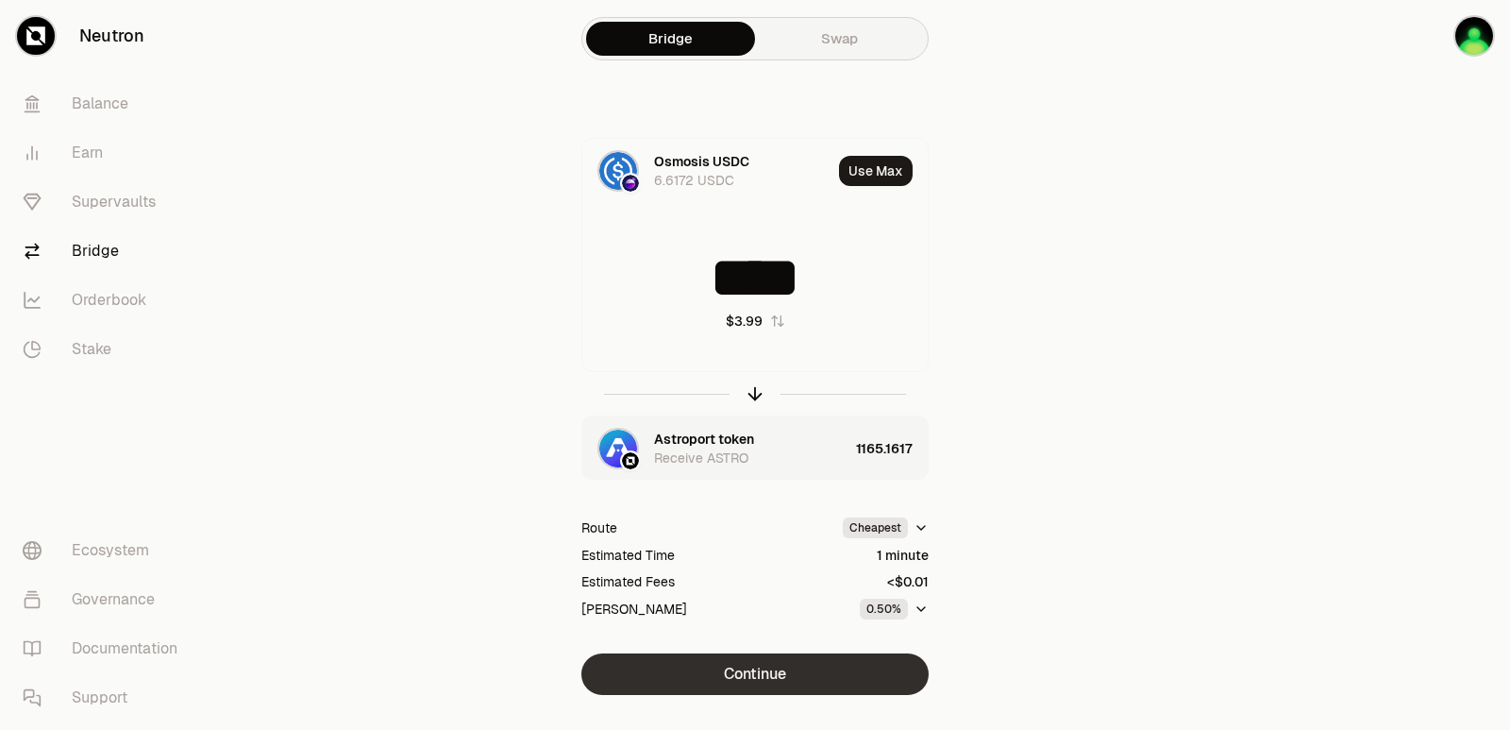
type input "****"
click at [751, 665] on button "Continue" at bounding box center [754, 674] width 347 height 42
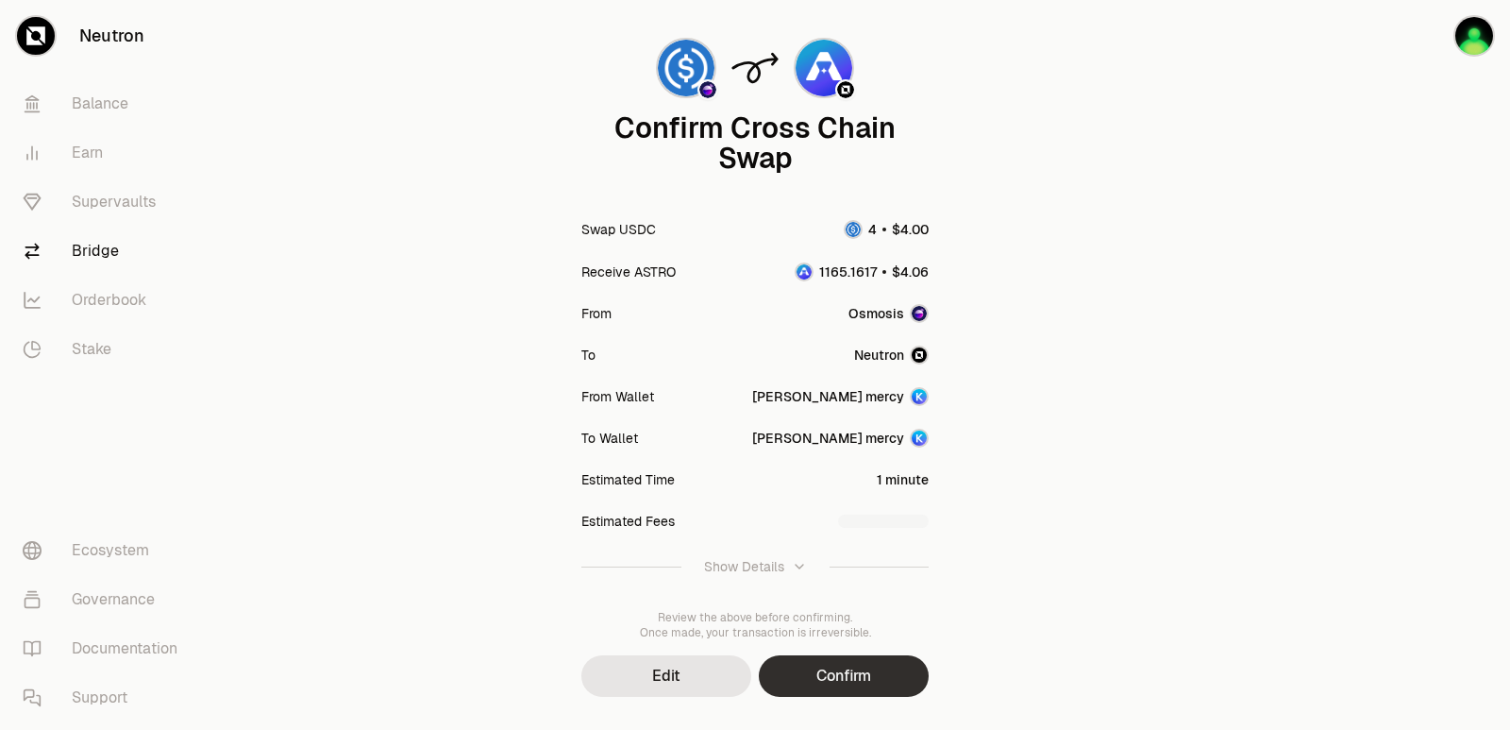
scroll to position [156, 0]
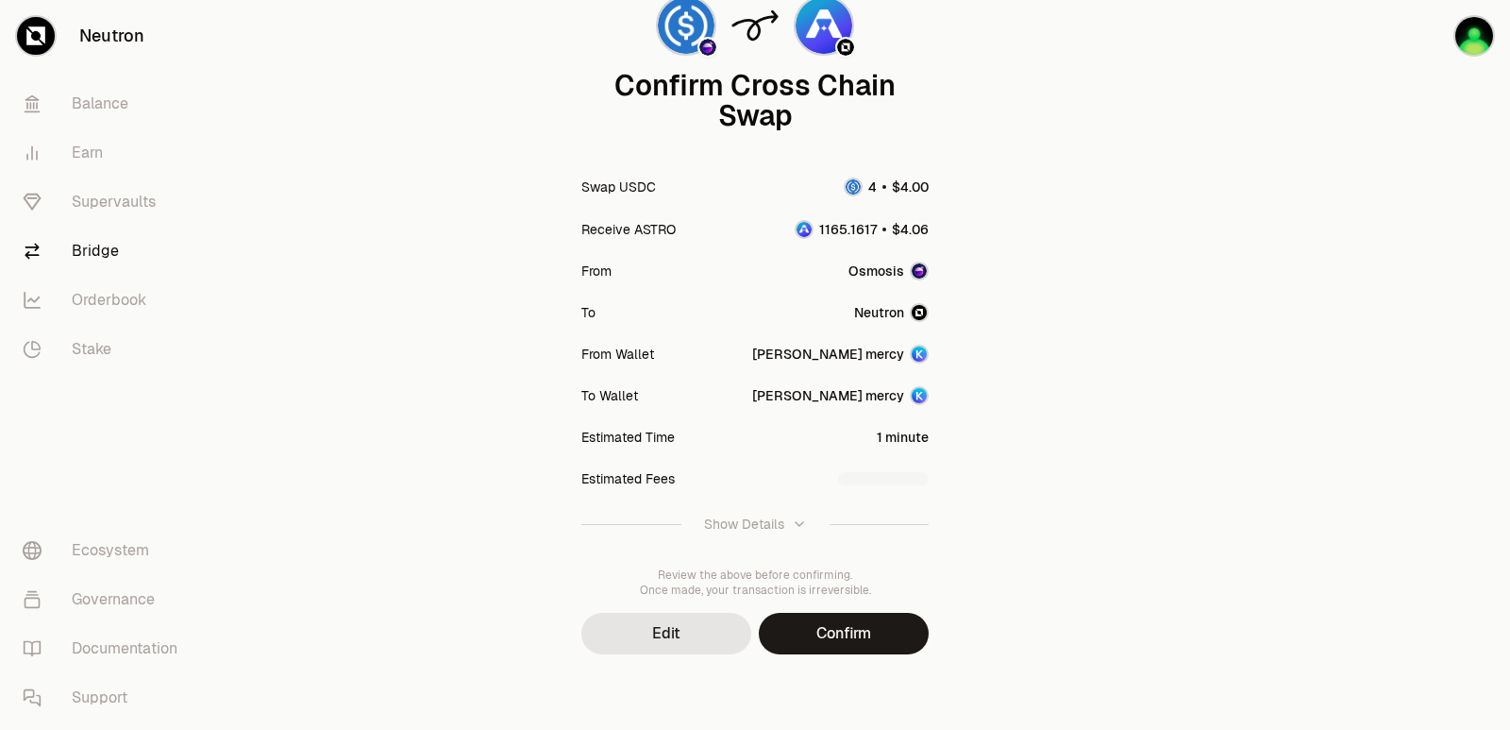
click at [812, 631] on button "Confirm" at bounding box center [844, 634] width 170 height 42
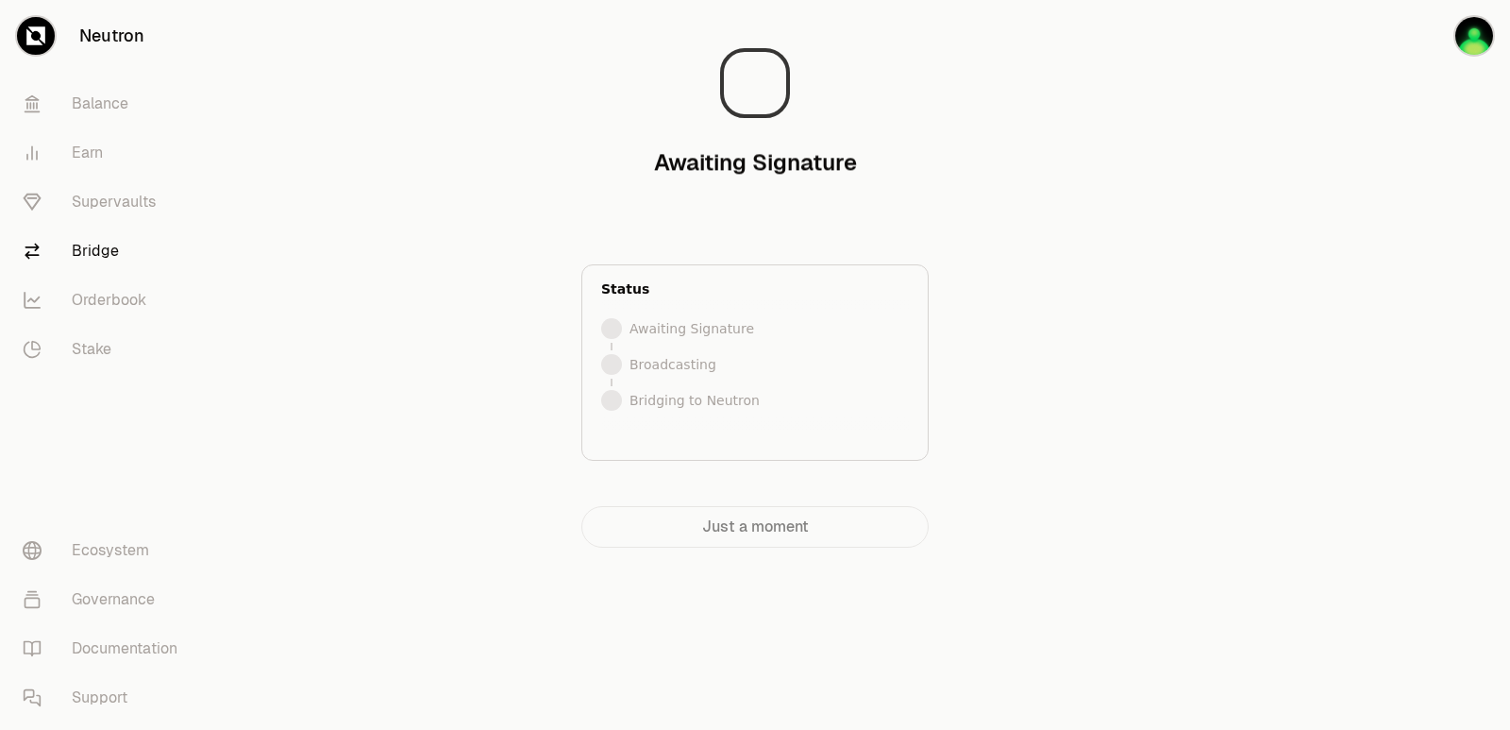
scroll to position [0, 0]
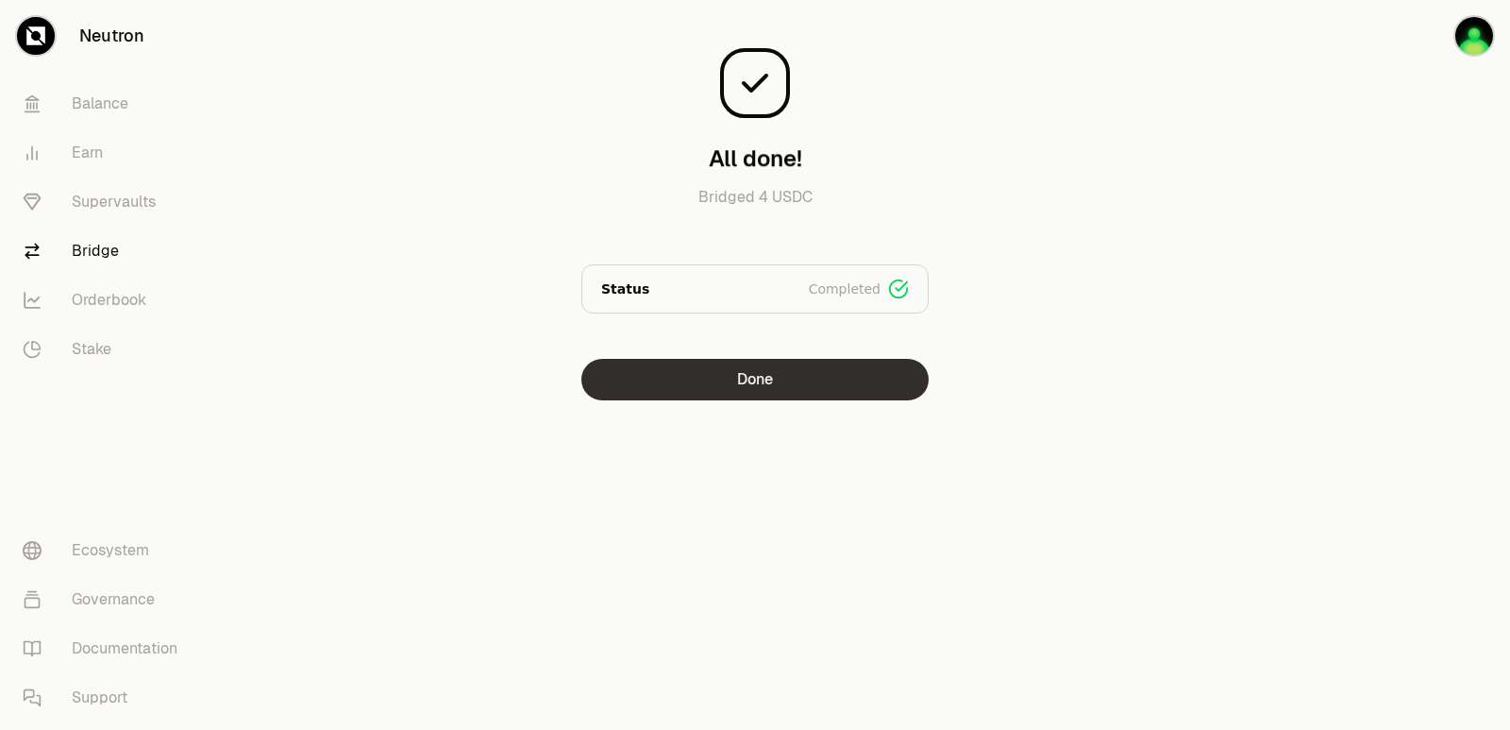
click at [735, 385] on button "Done" at bounding box center [754, 380] width 347 height 42
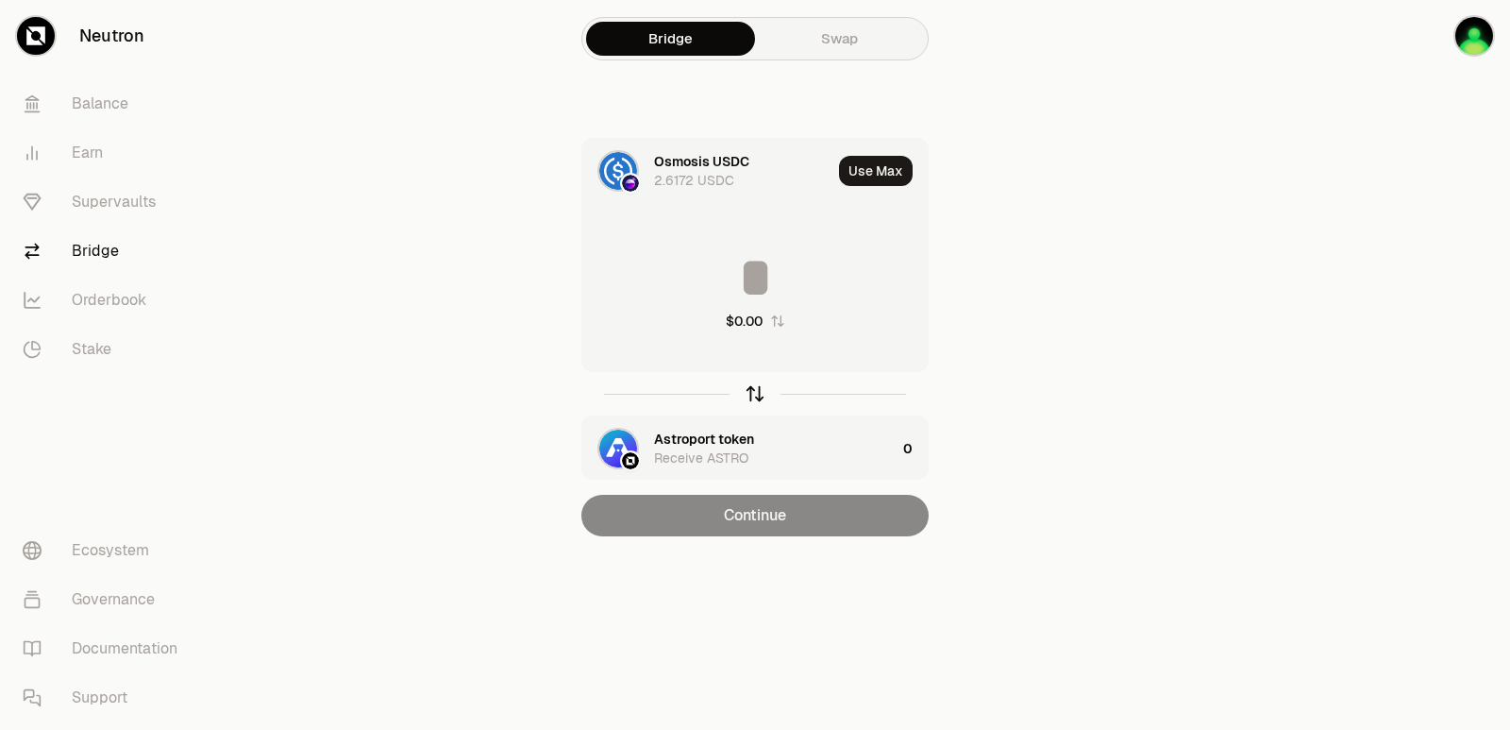
click at [755, 394] on icon "button" at bounding box center [755, 394] width 0 height 12
click at [870, 177] on button "Use Max" at bounding box center [876, 171] width 74 height 30
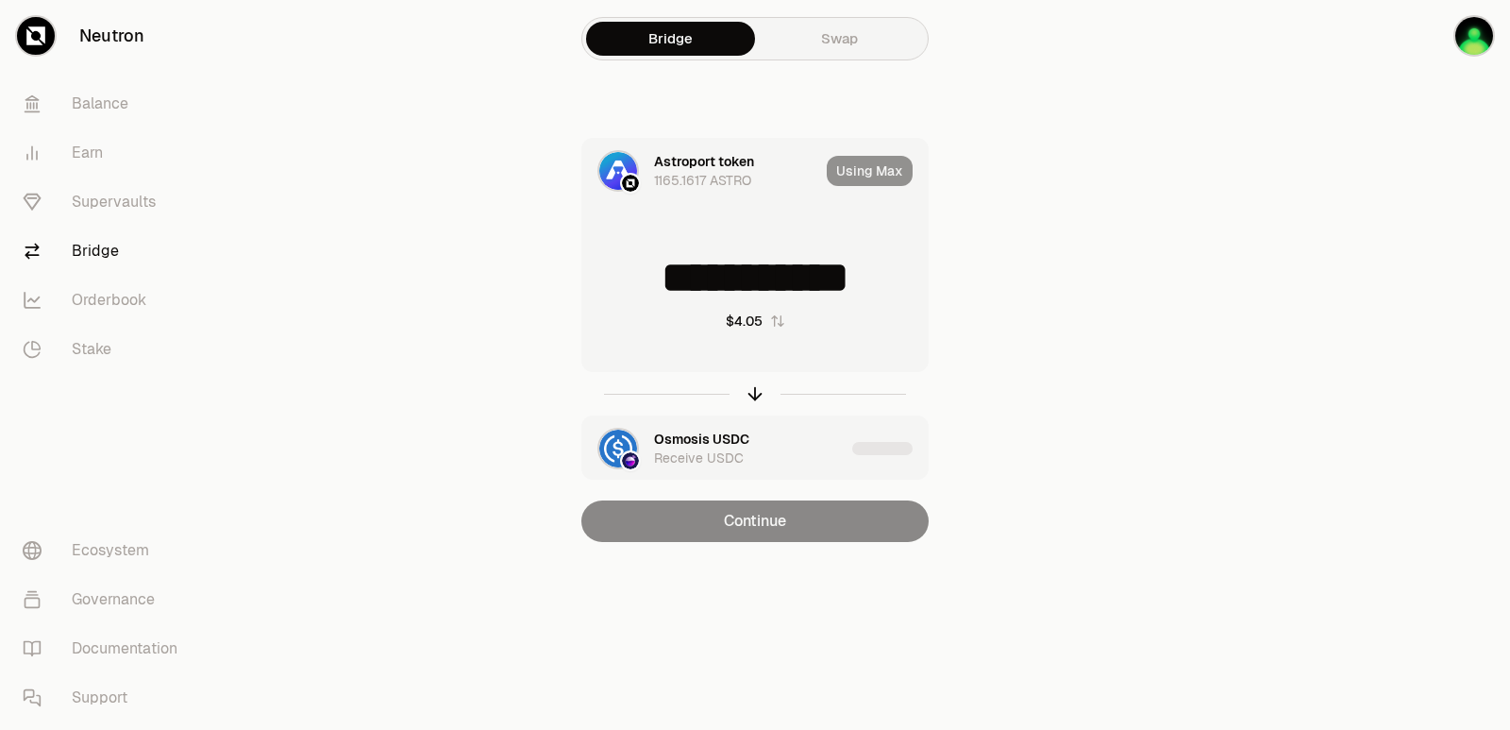
type input "**********"
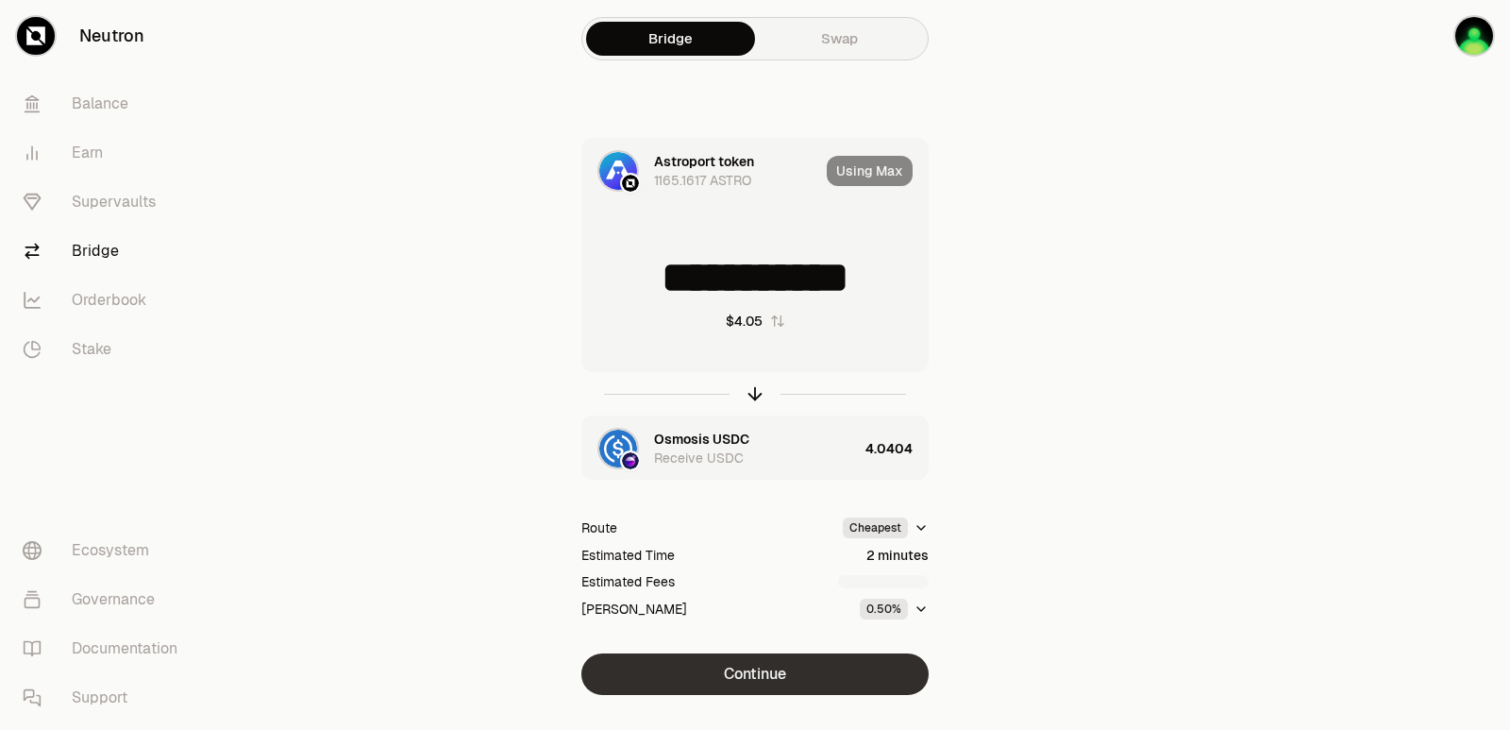
click at [739, 682] on button "Continue" at bounding box center [754, 674] width 347 height 42
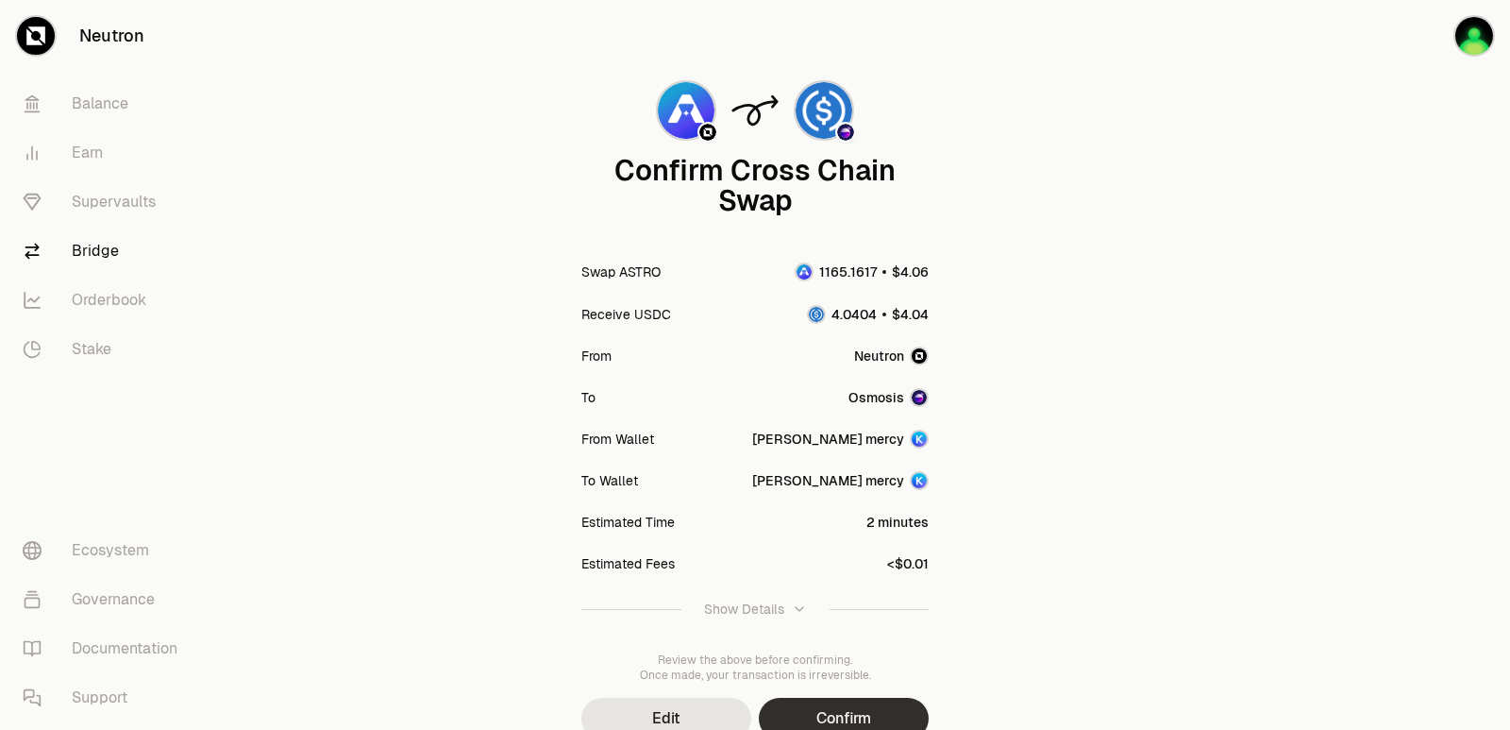
scroll to position [156, 0]
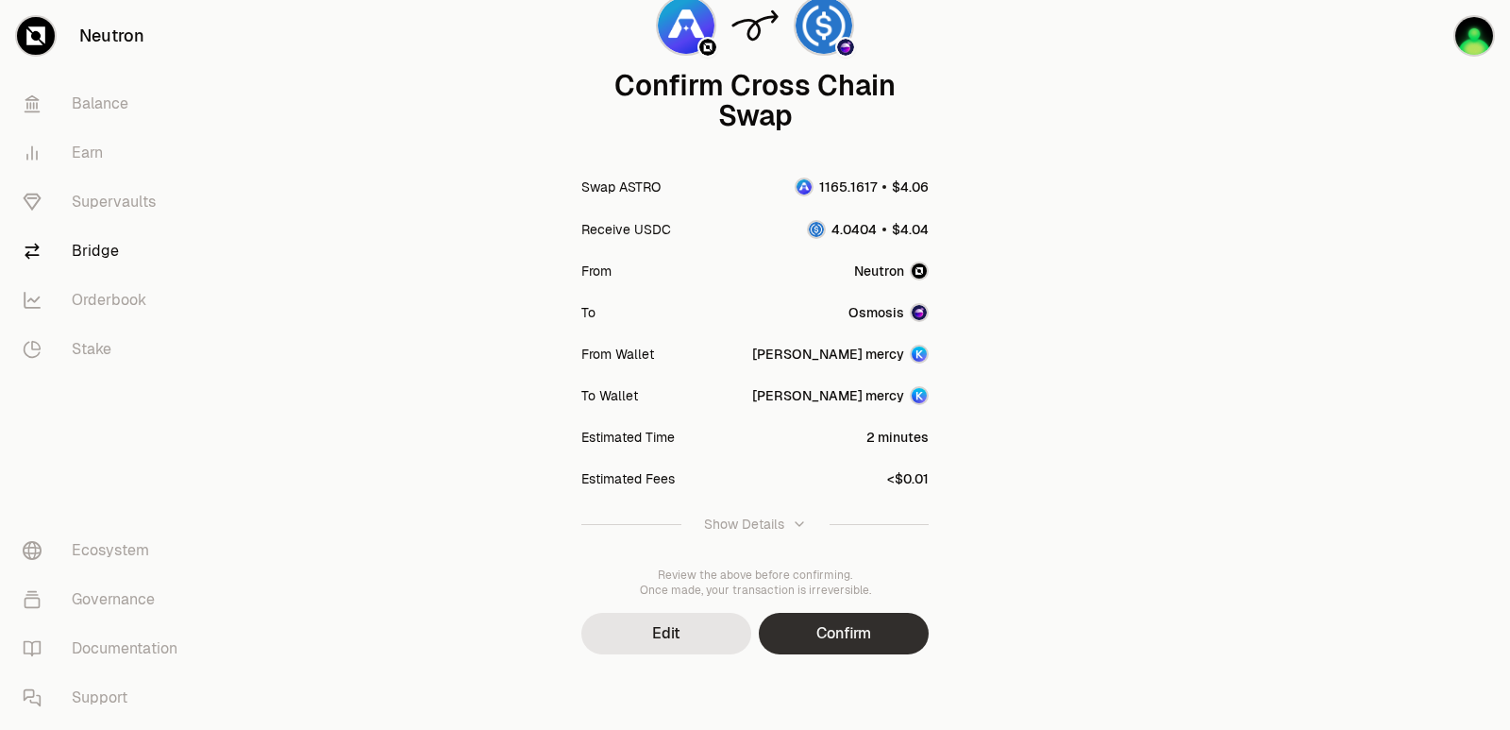
click at [831, 623] on button "Confirm" at bounding box center [844, 634] width 170 height 42
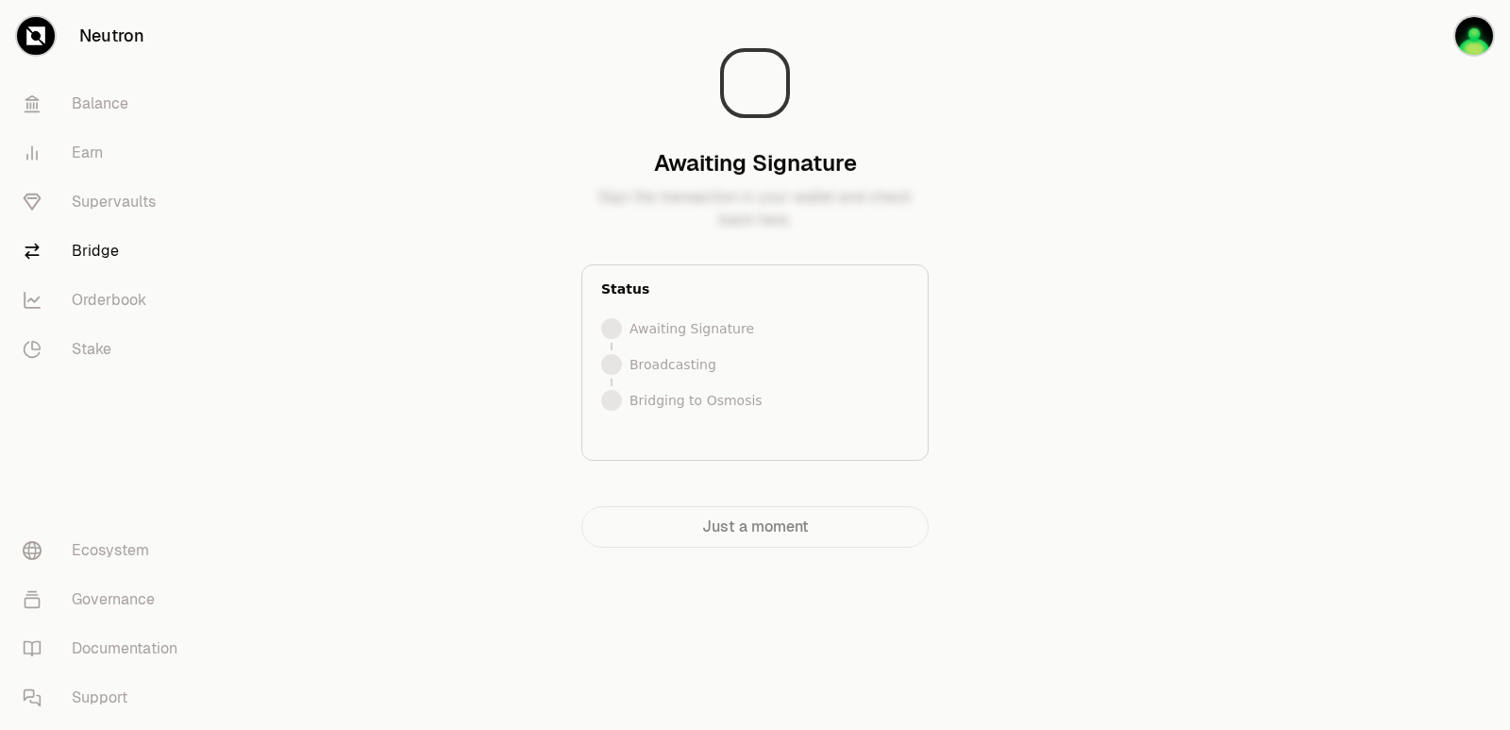
scroll to position [0, 0]
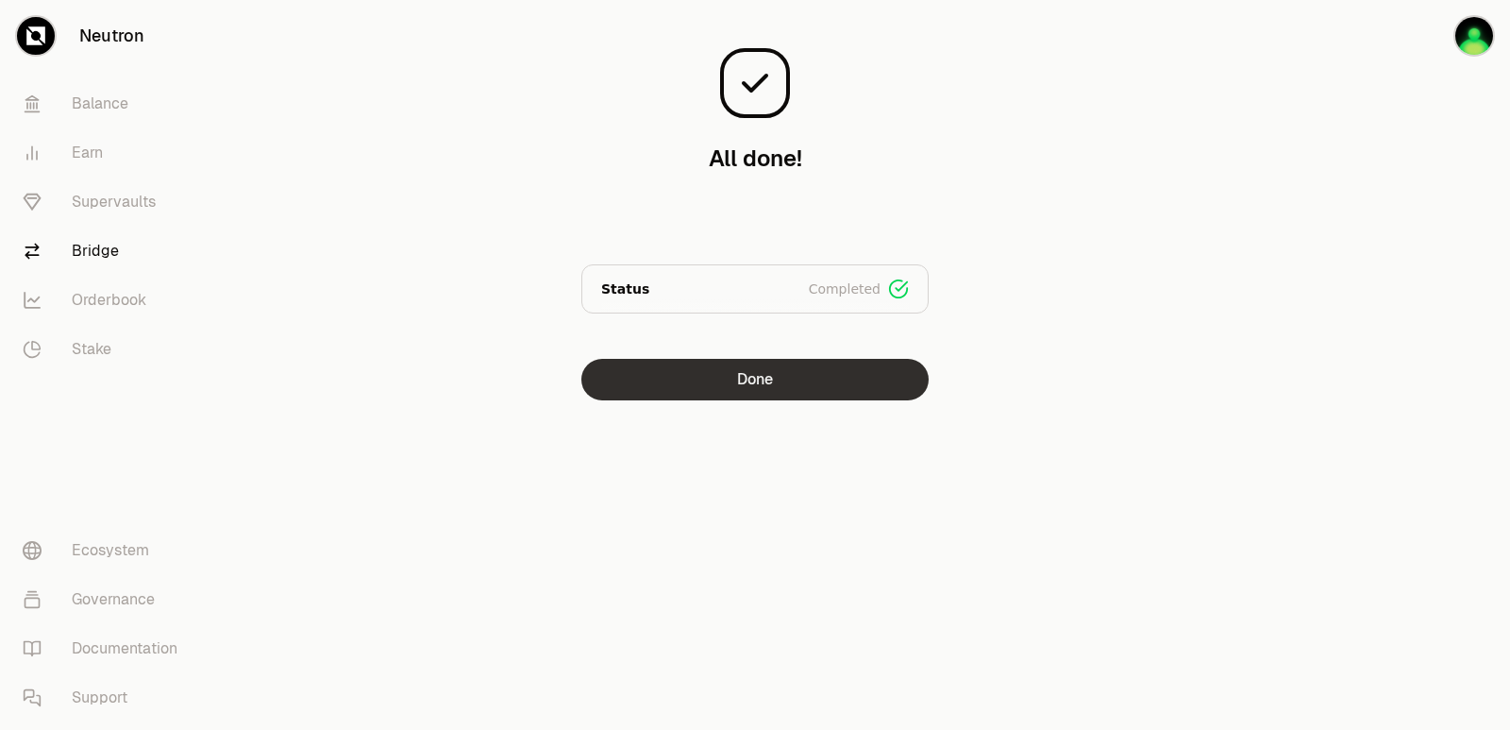
click at [782, 386] on button "Done" at bounding box center [754, 380] width 347 height 42
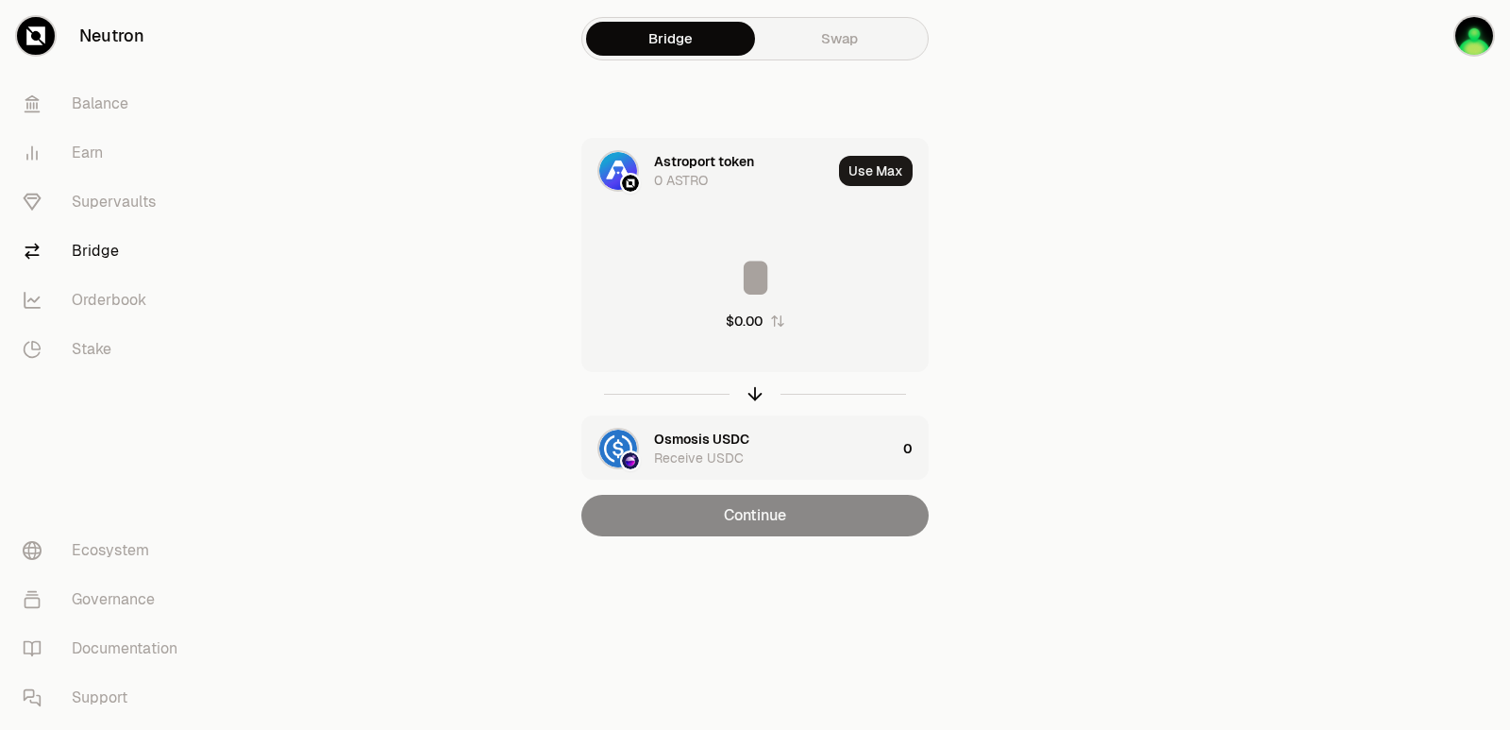
drag, startPoint x: 756, startPoint y: 386, endPoint x: 739, endPoint y: 323, distance: 65.5
click at [756, 387] on icon "button" at bounding box center [755, 393] width 21 height 21
click at [723, 257] on input at bounding box center [754, 277] width 345 height 57
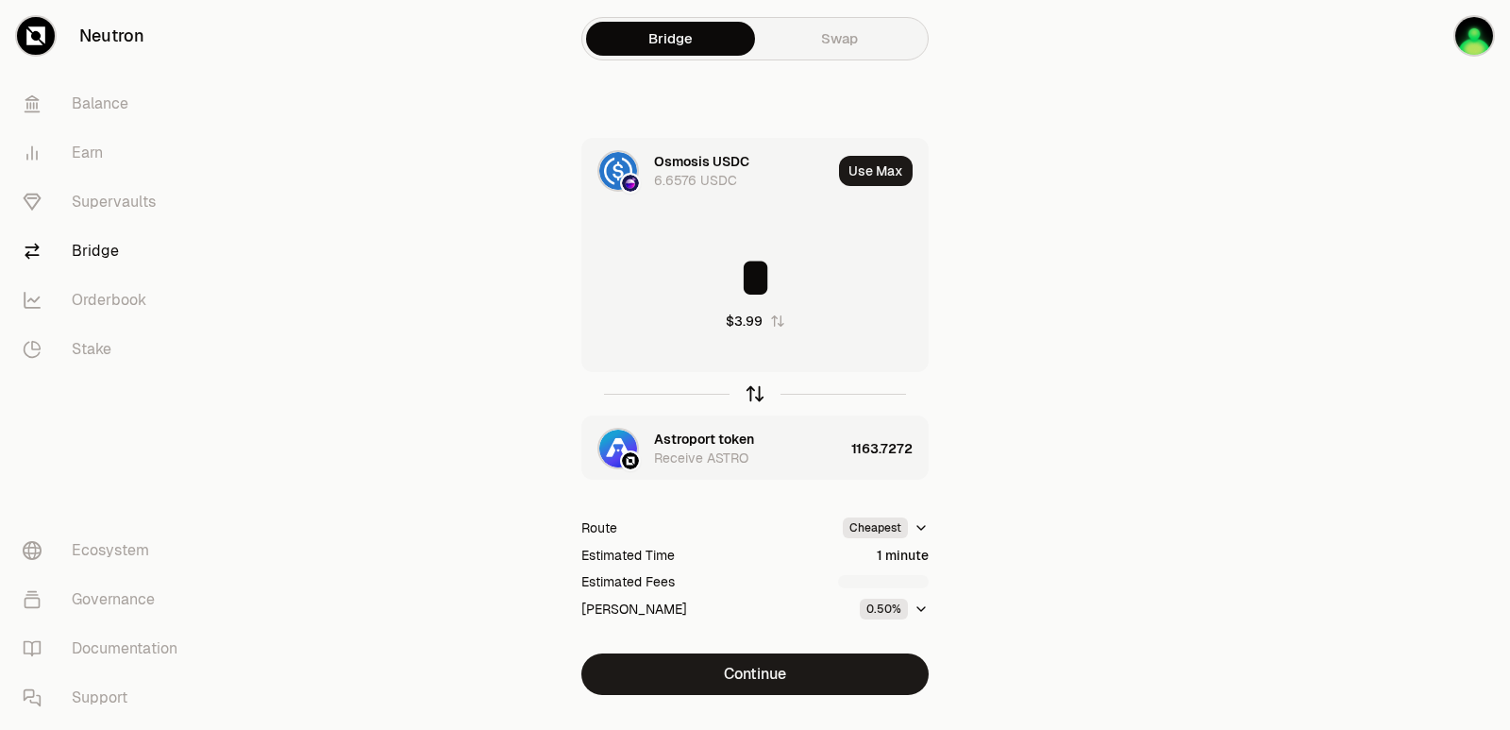
click at [760, 390] on icon "button" at bounding box center [755, 393] width 21 height 21
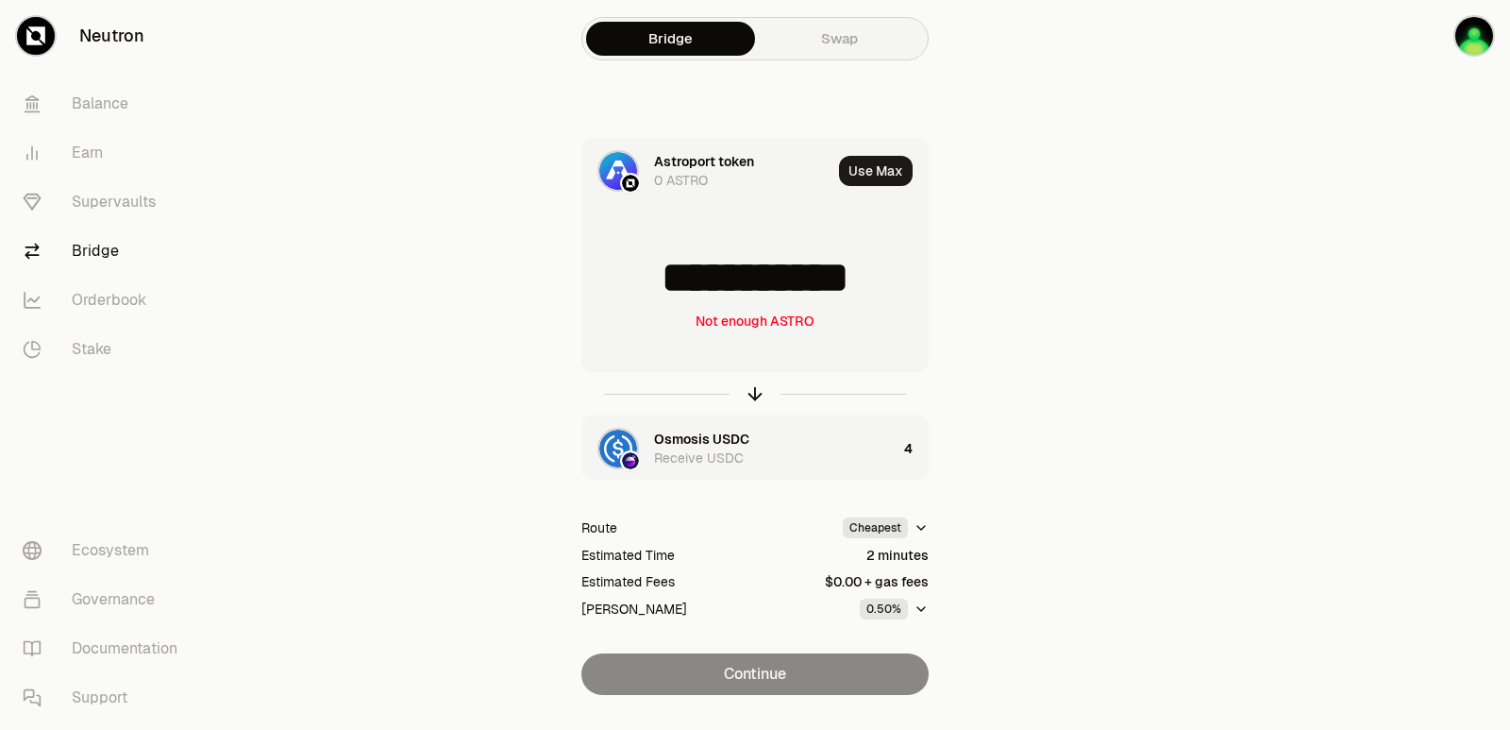
drag, startPoint x: 896, startPoint y: 278, endPoint x: 698, endPoint y: 278, distance: 198.2
click at [698, 278] on input "**********" at bounding box center [754, 277] width 345 height 57
type input "****"
click at [759, 394] on icon "button" at bounding box center [755, 393] width 21 height 21
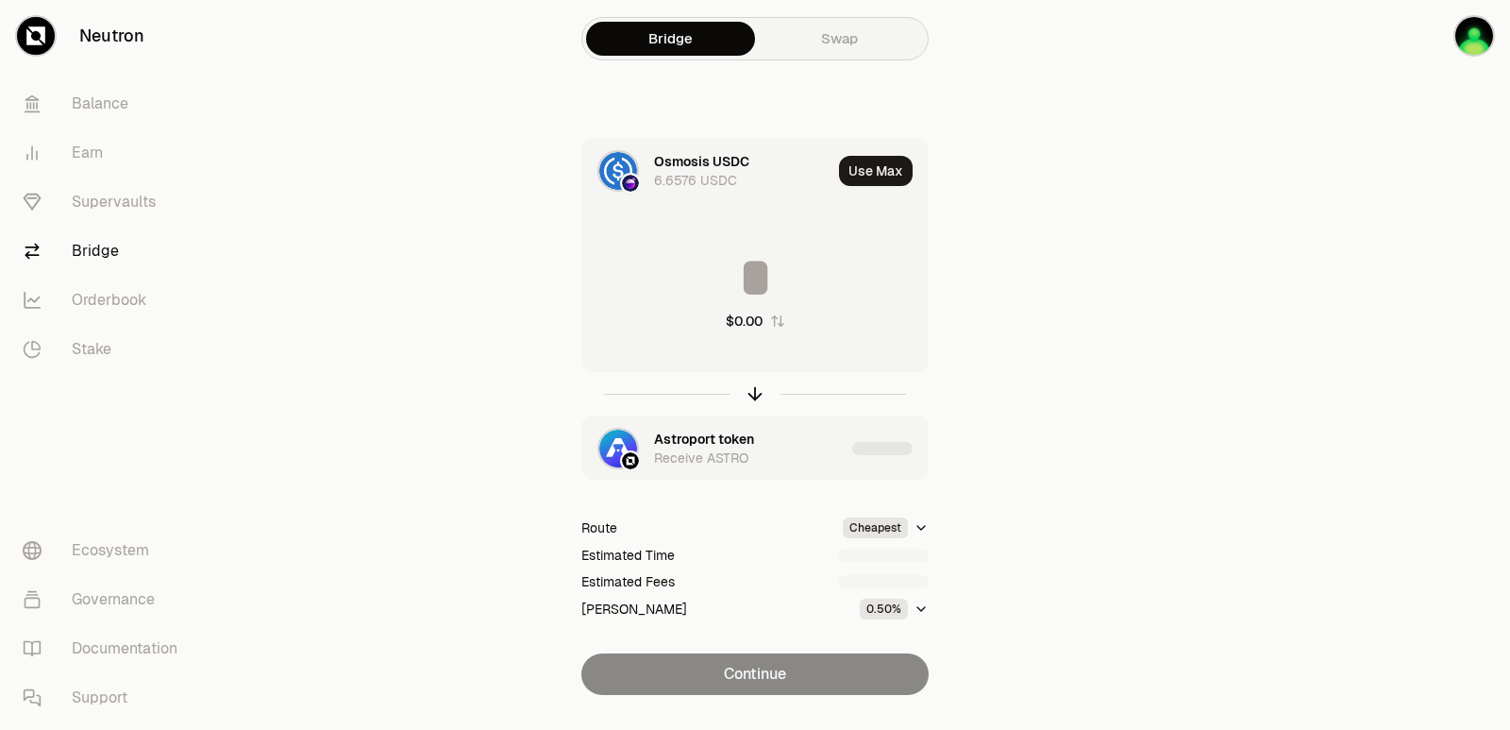
type input "********"
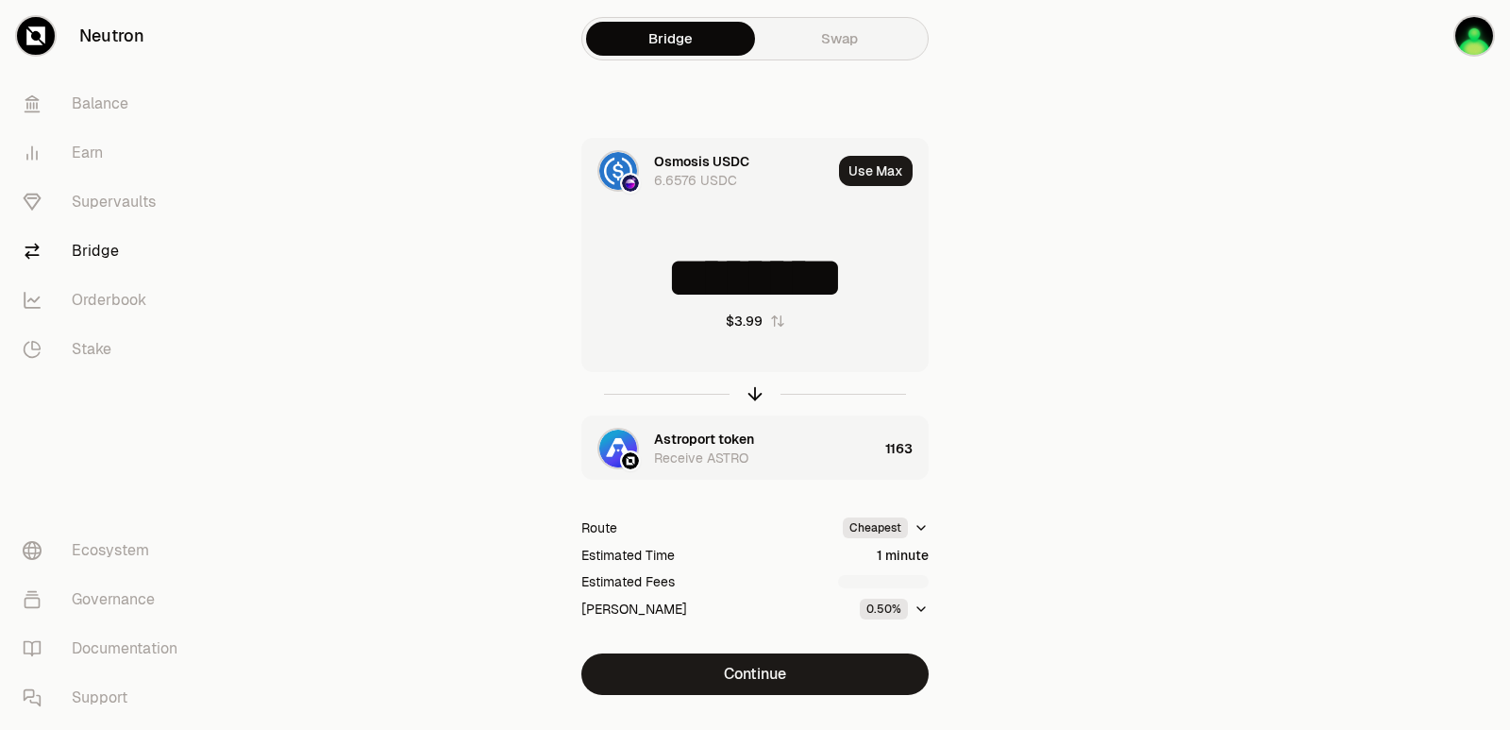
click at [719, 433] on div "Astroport token" at bounding box center [704, 438] width 100 height 19
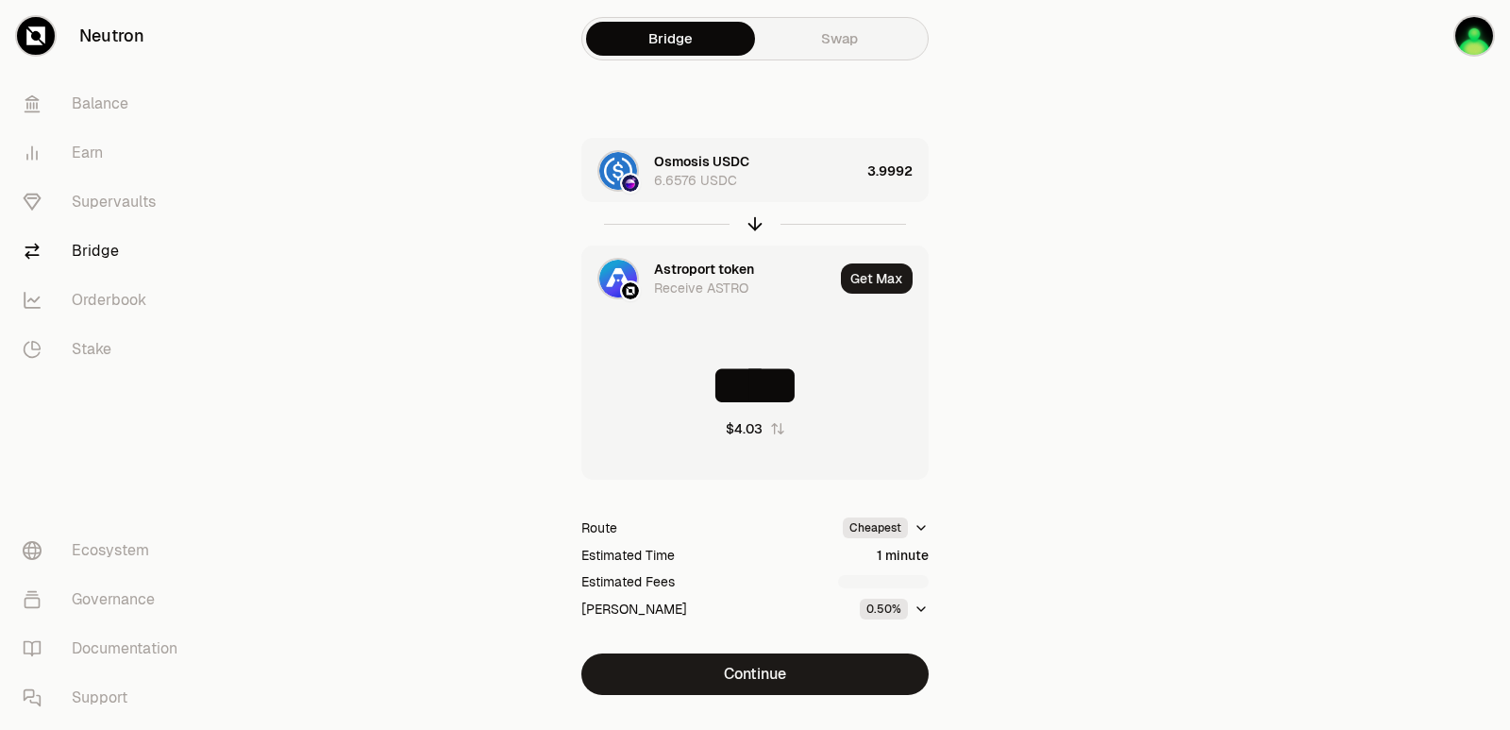
click at [703, 269] on div "Astroport token" at bounding box center [704, 269] width 100 height 19
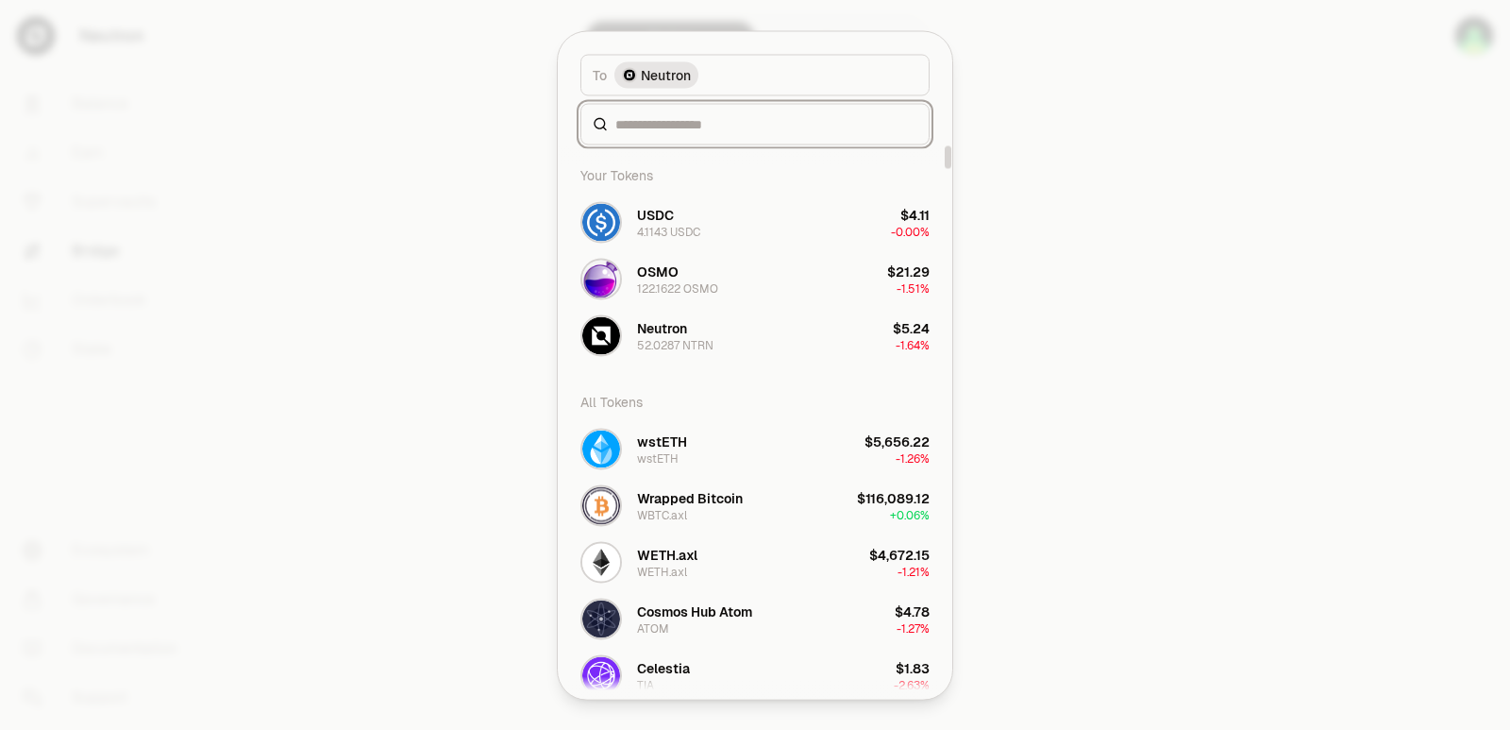
click at [678, 126] on input at bounding box center [766, 123] width 302 height 19
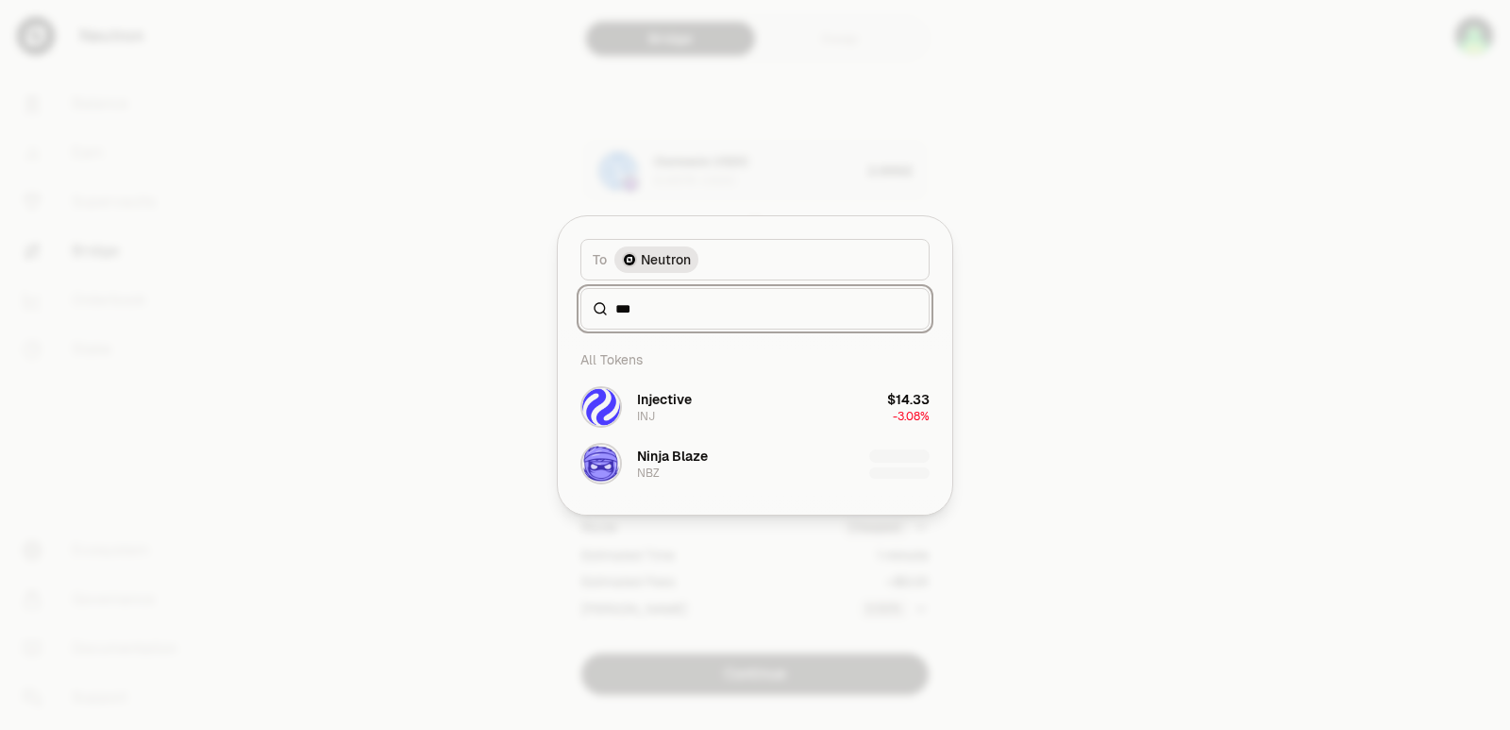
type input "***"
click at [675, 363] on div "All Tokens" at bounding box center [755, 360] width 372 height 38
click at [679, 396] on div "Injective" at bounding box center [664, 399] width 55 height 19
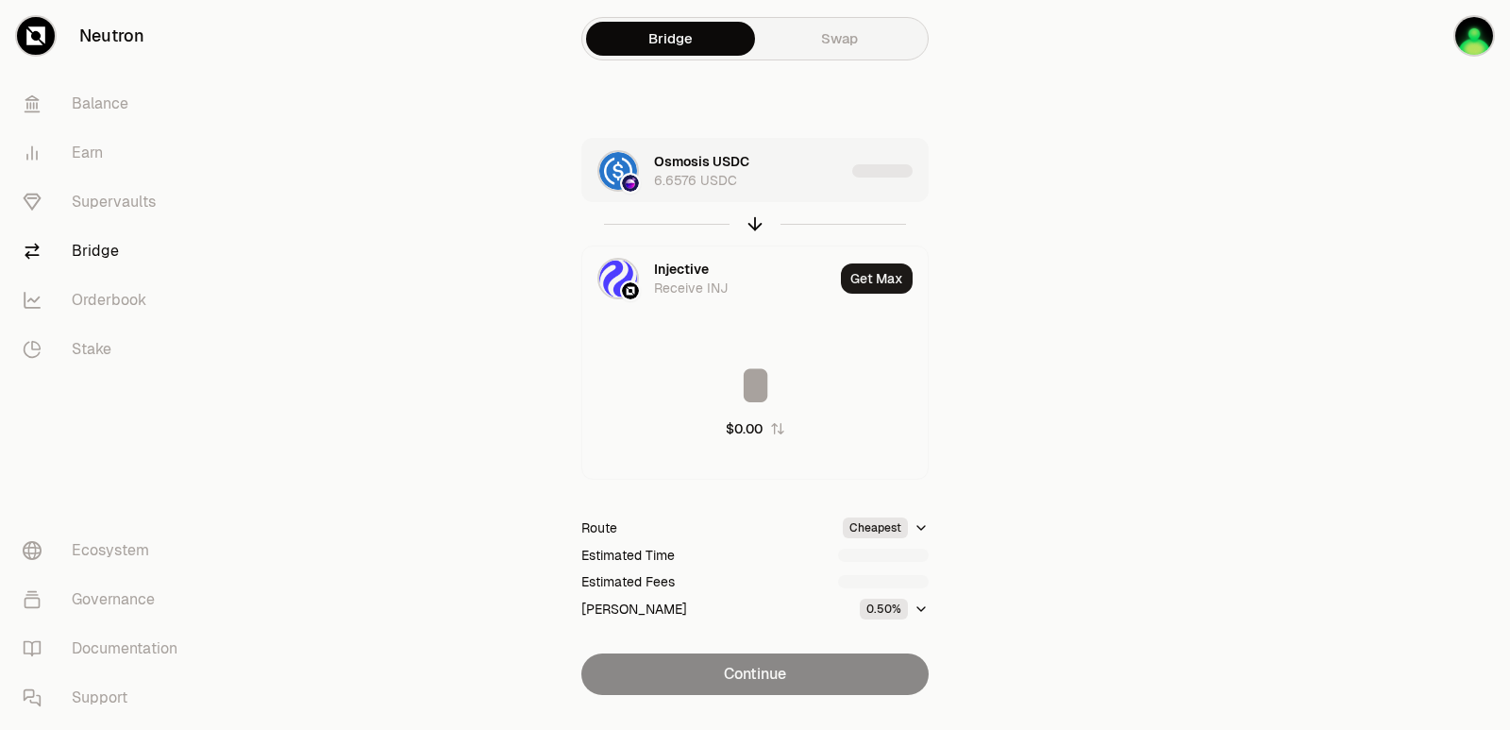
click at [789, 177] on div "Osmosis USDC 6.6576 USDC" at bounding box center [749, 171] width 191 height 38
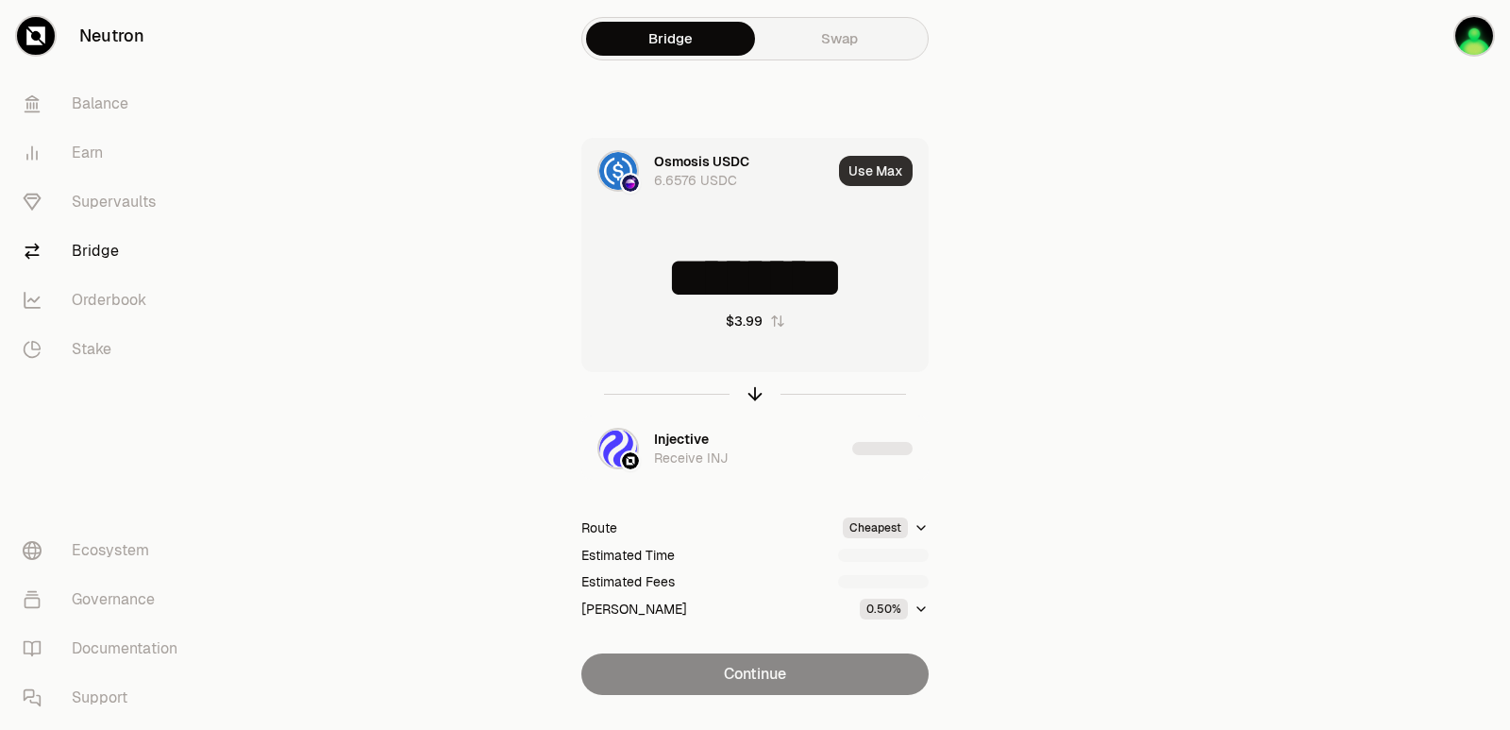
click at [877, 173] on button "Use Max" at bounding box center [876, 171] width 74 height 30
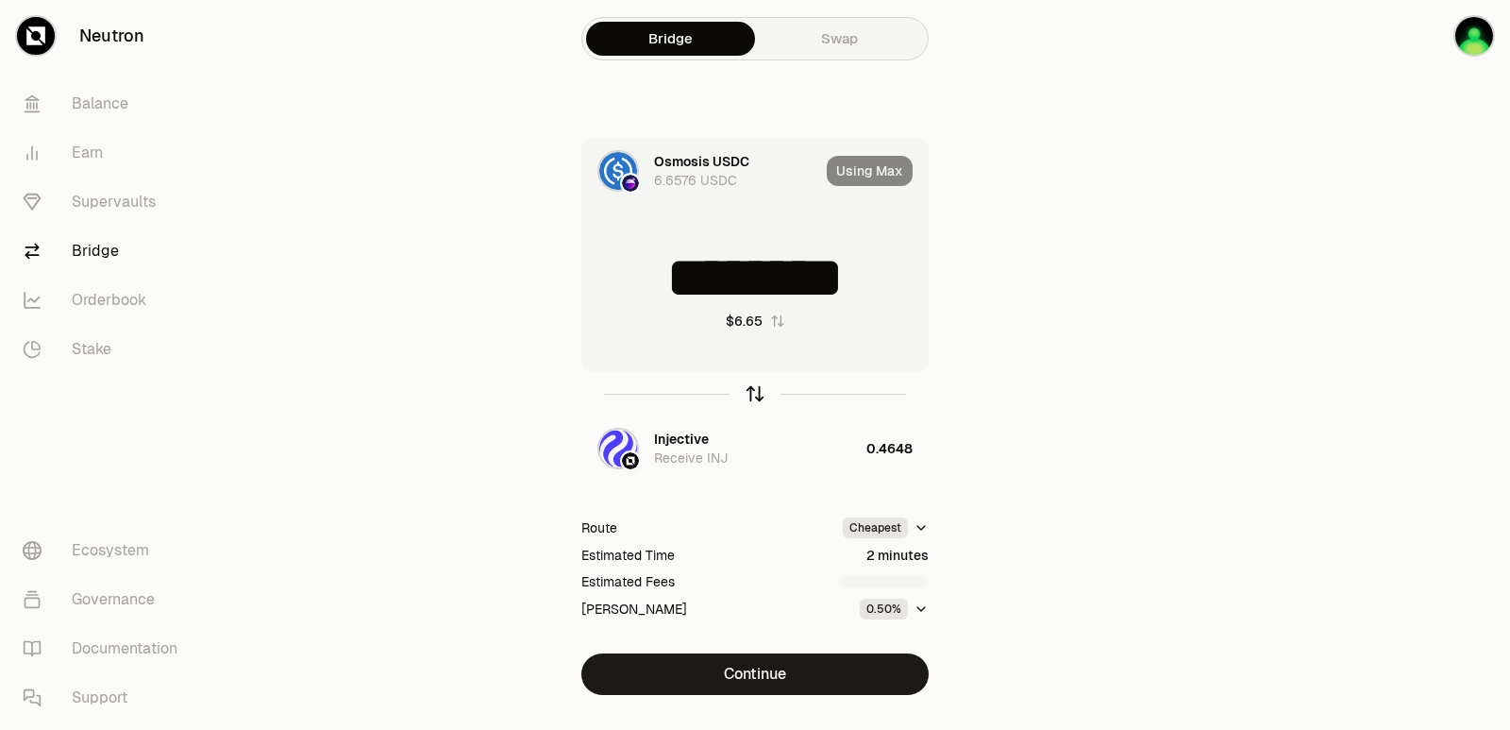
click at [756, 390] on icon "button" at bounding box center [755, 393] width 21 height 21
type input "**********"
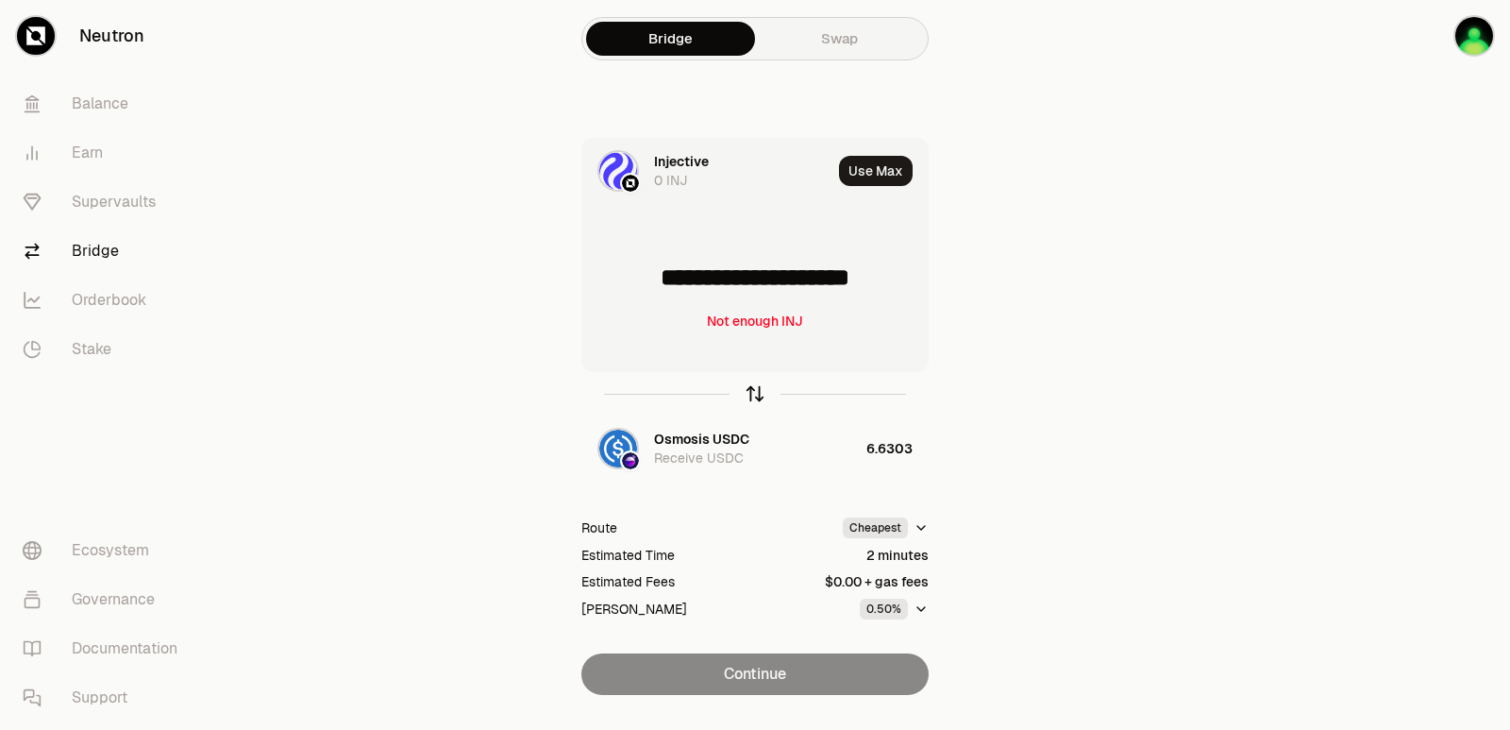
click at [756, 390] on icon "button" at bounding box center [755, 393] width 21 height 21
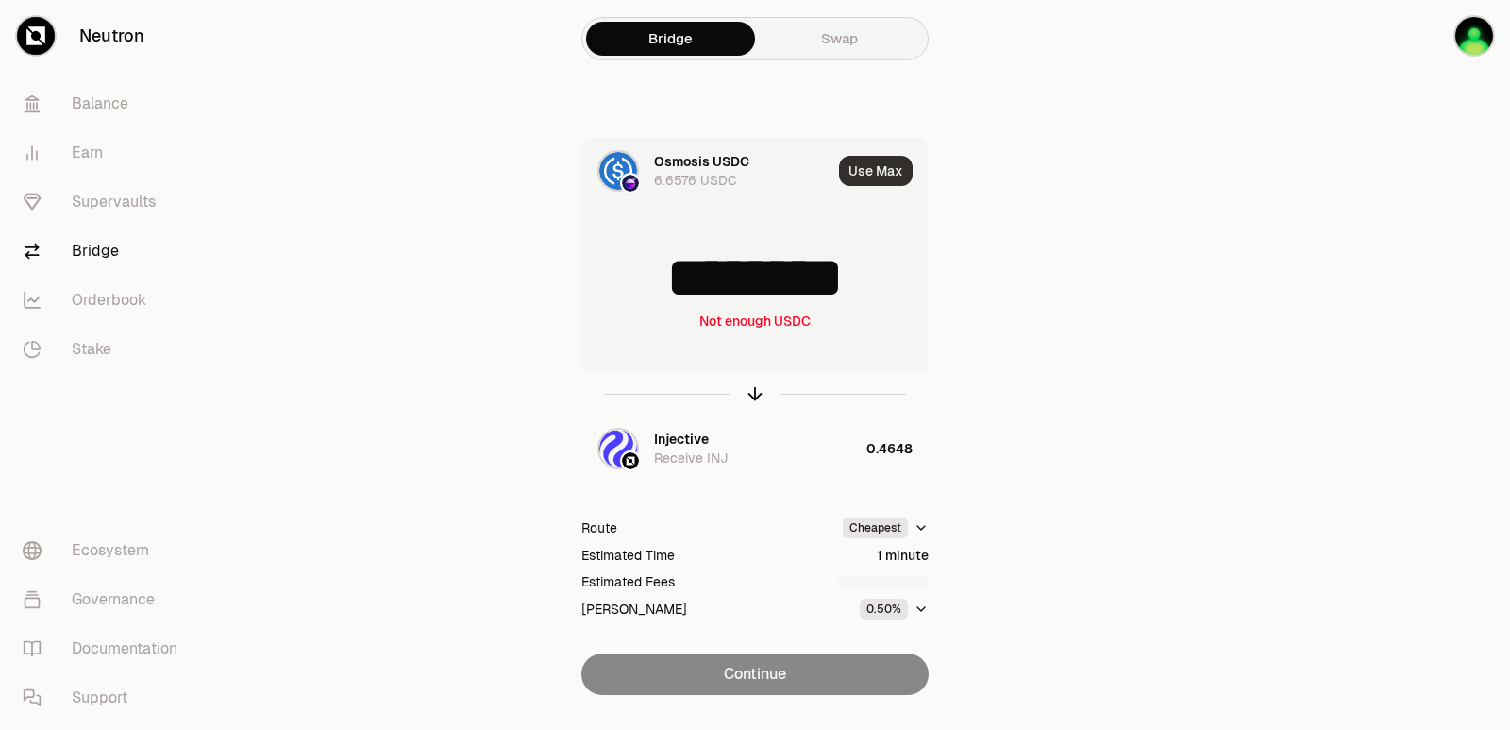
click at [886, 166] on button "Use Max" at bounding box center [876, 171] width 74 height 30
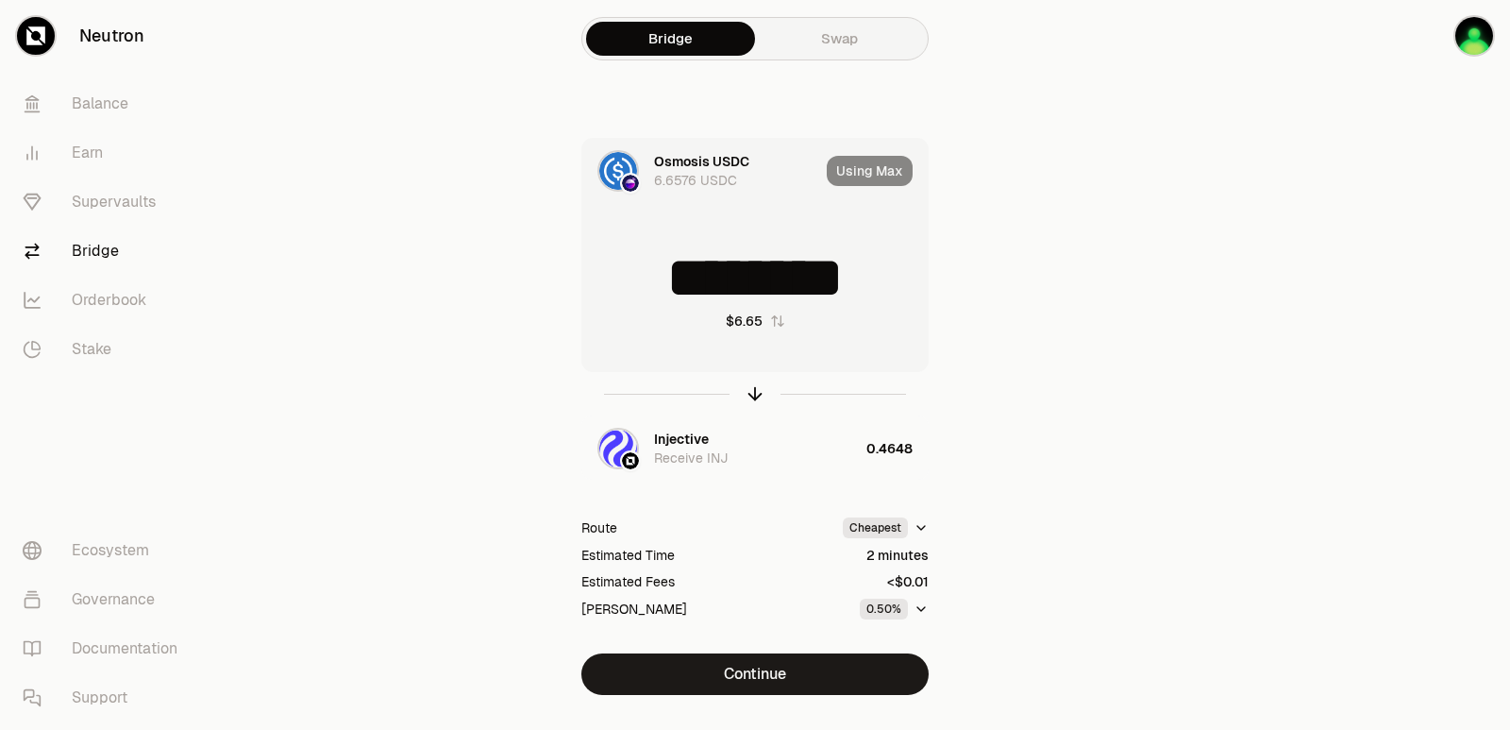
click at [738, 294] on input "********" at bounding box center [754, 277] width 345 height 57
type input "*"
click at [761, 393] on icon "button" at bounding box center [755, 391] width 12 height 6
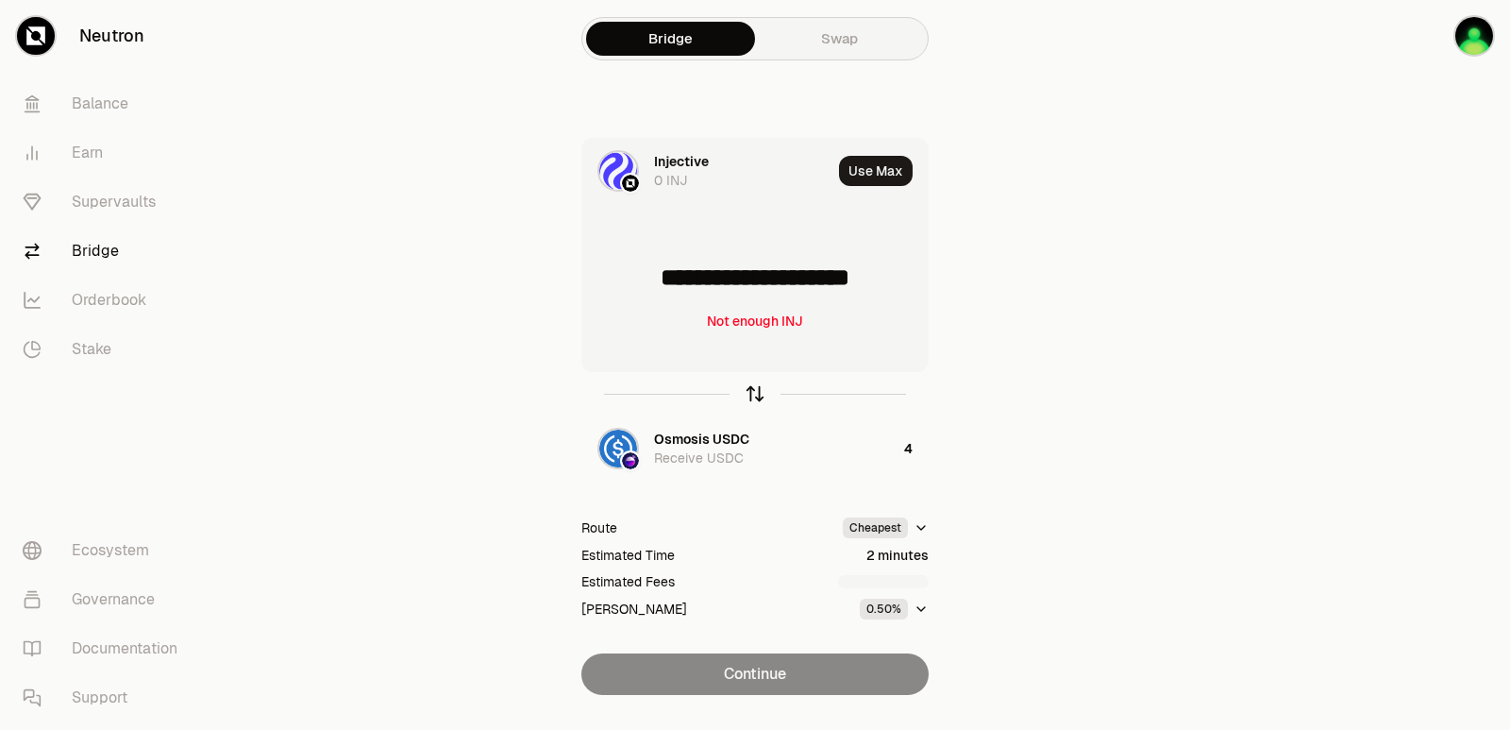
click at [761, 393] on icon "button" at bounding box center [755, 391] width 12 height 6
type input "*"
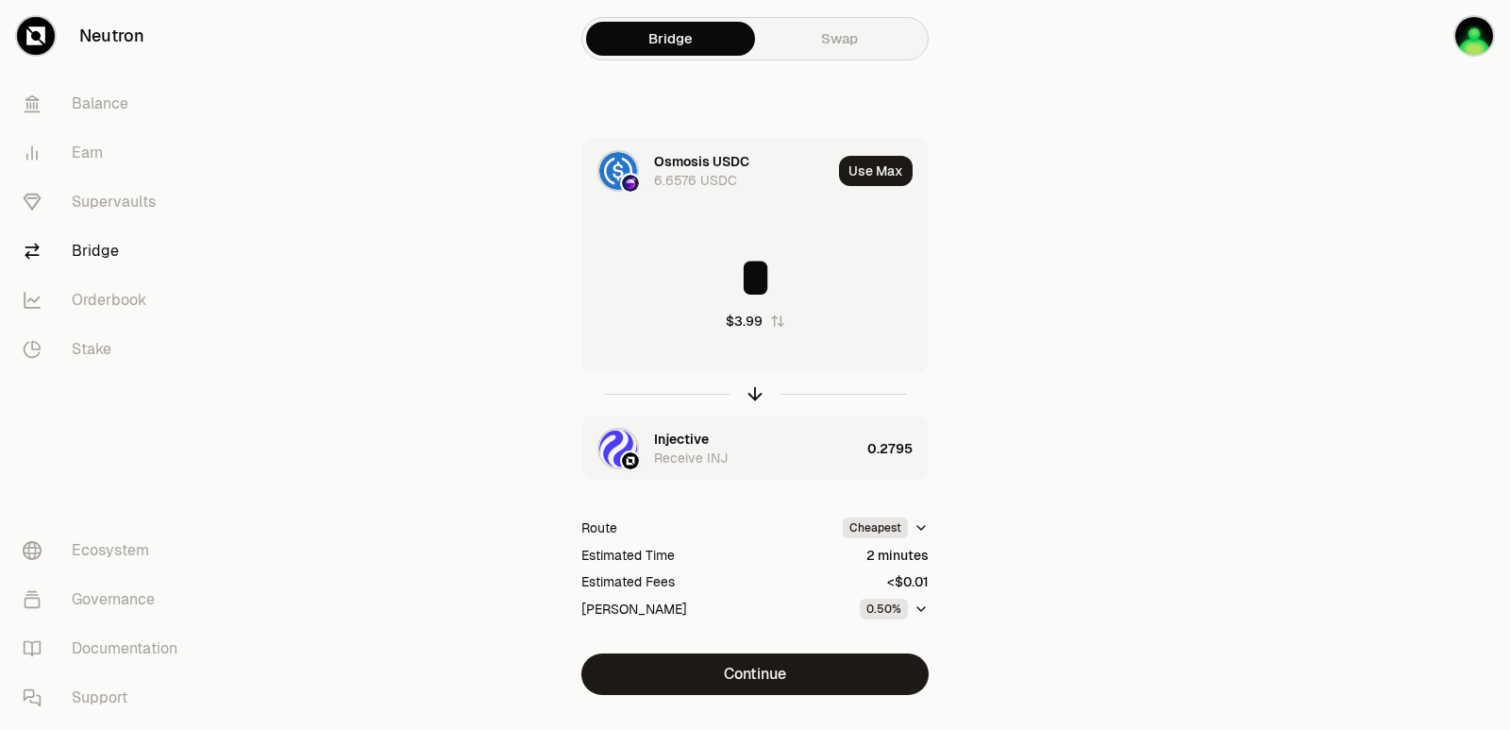
click at [716, 452] on div "Receive INJ" at bounding box center [691, 457] width 74 height 19
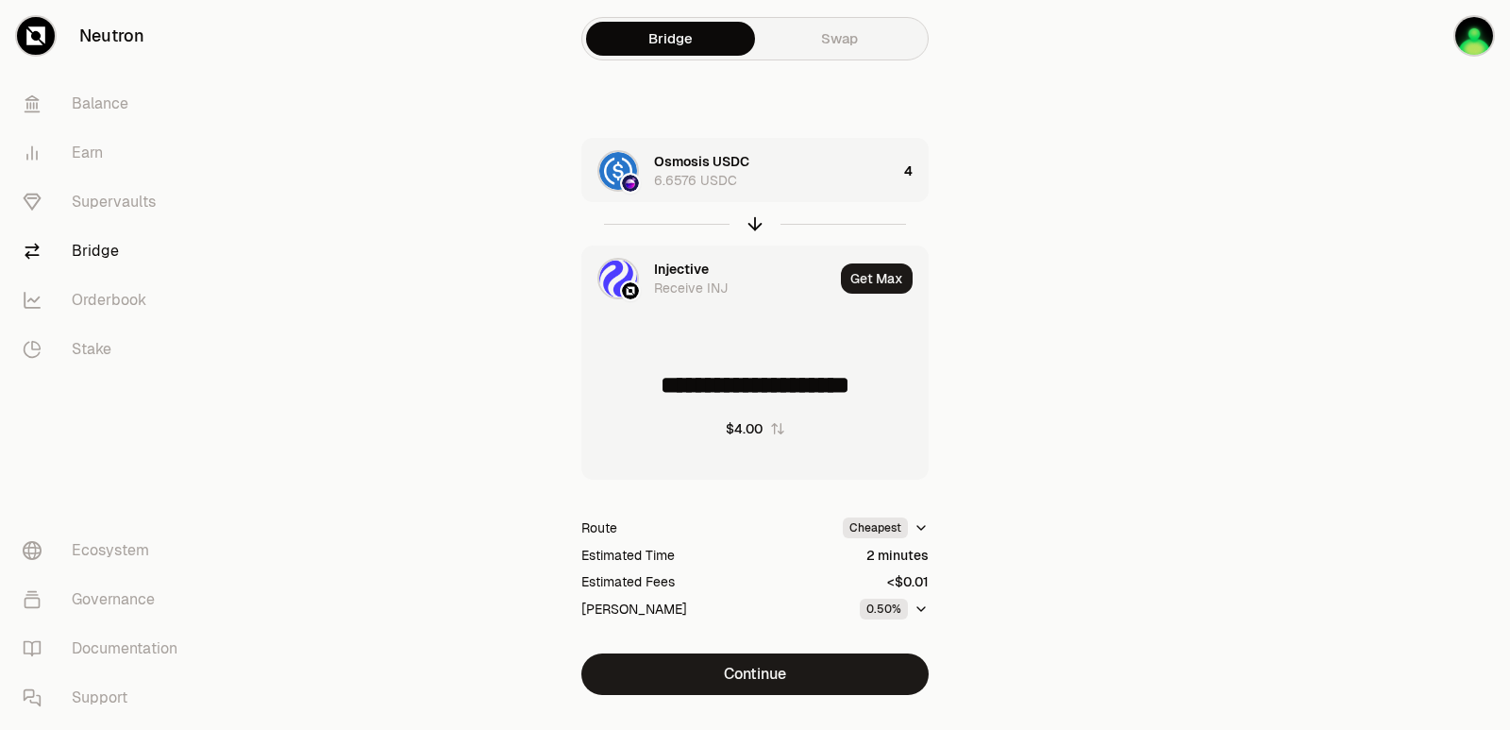
click at [695, 269] on div "Injective" at bounding box center [681, 269] width 55 height 19
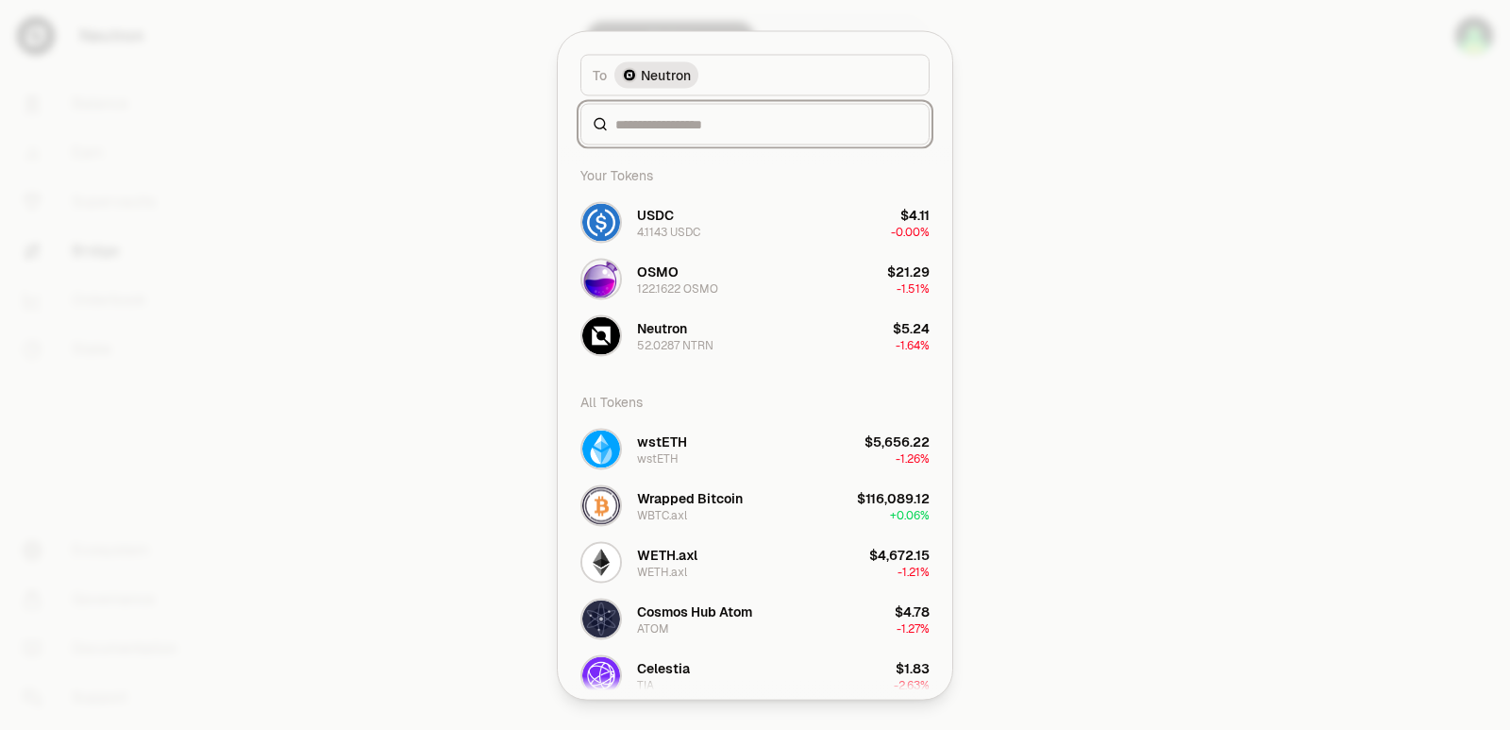
click at [655, 120] on input at bounding box center [766, 123] width 302 height 19
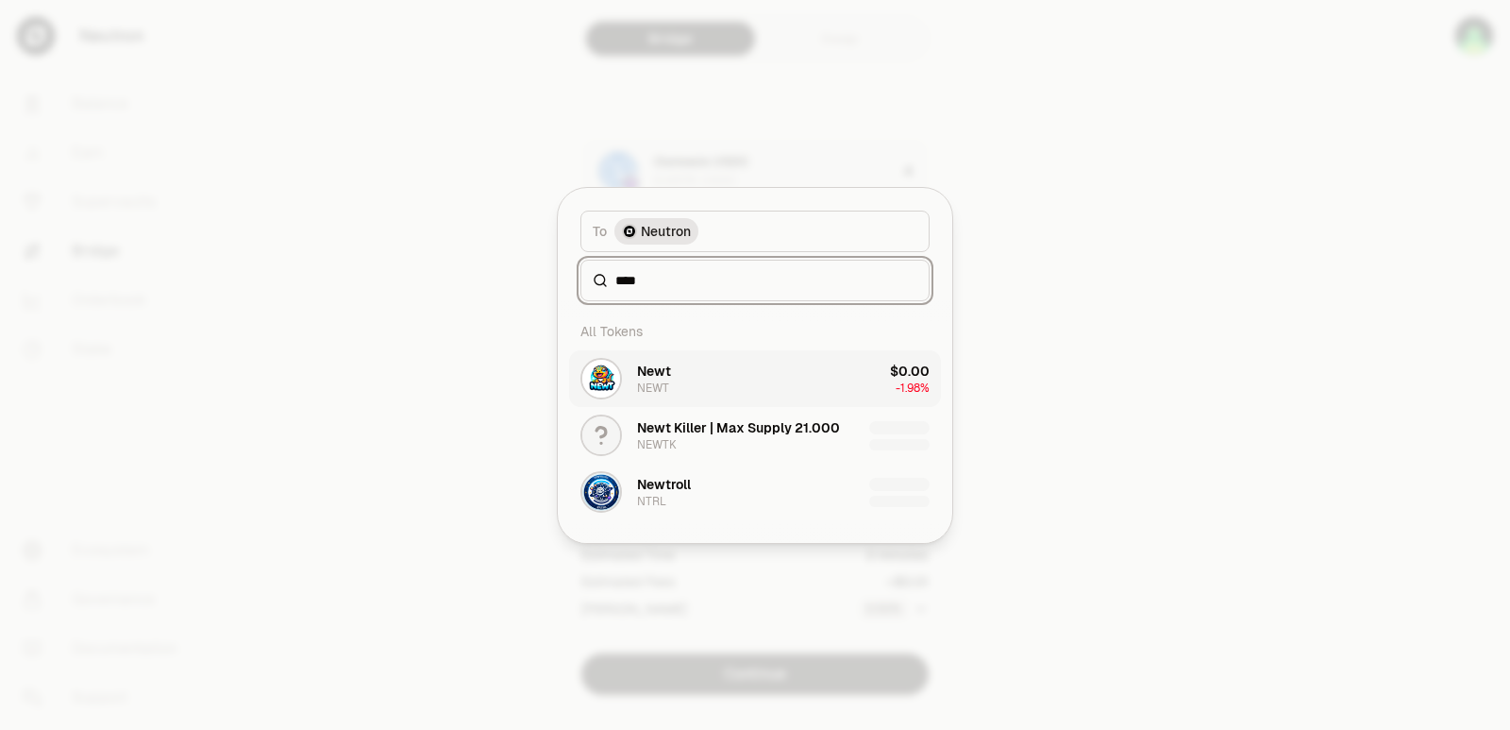
type input "****"
click at [683, 380] on button "Newt NEWT $0.00 -1.98%" at bounding box center [755, 378] width 372 height 57
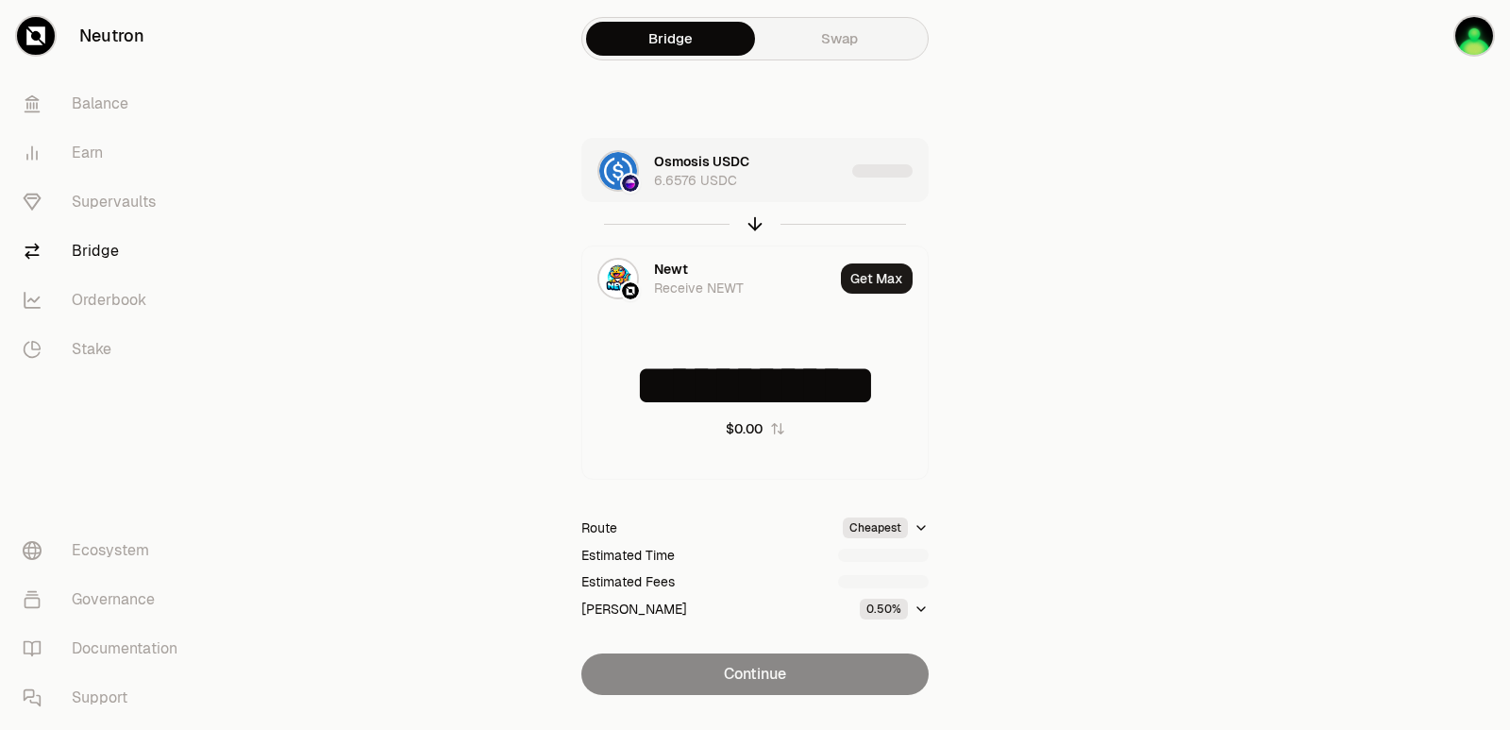
click at [773, 183] on div "Osmosis USDC 6.6576 USDC" at bounding box center [749, 171] width 191 height 38
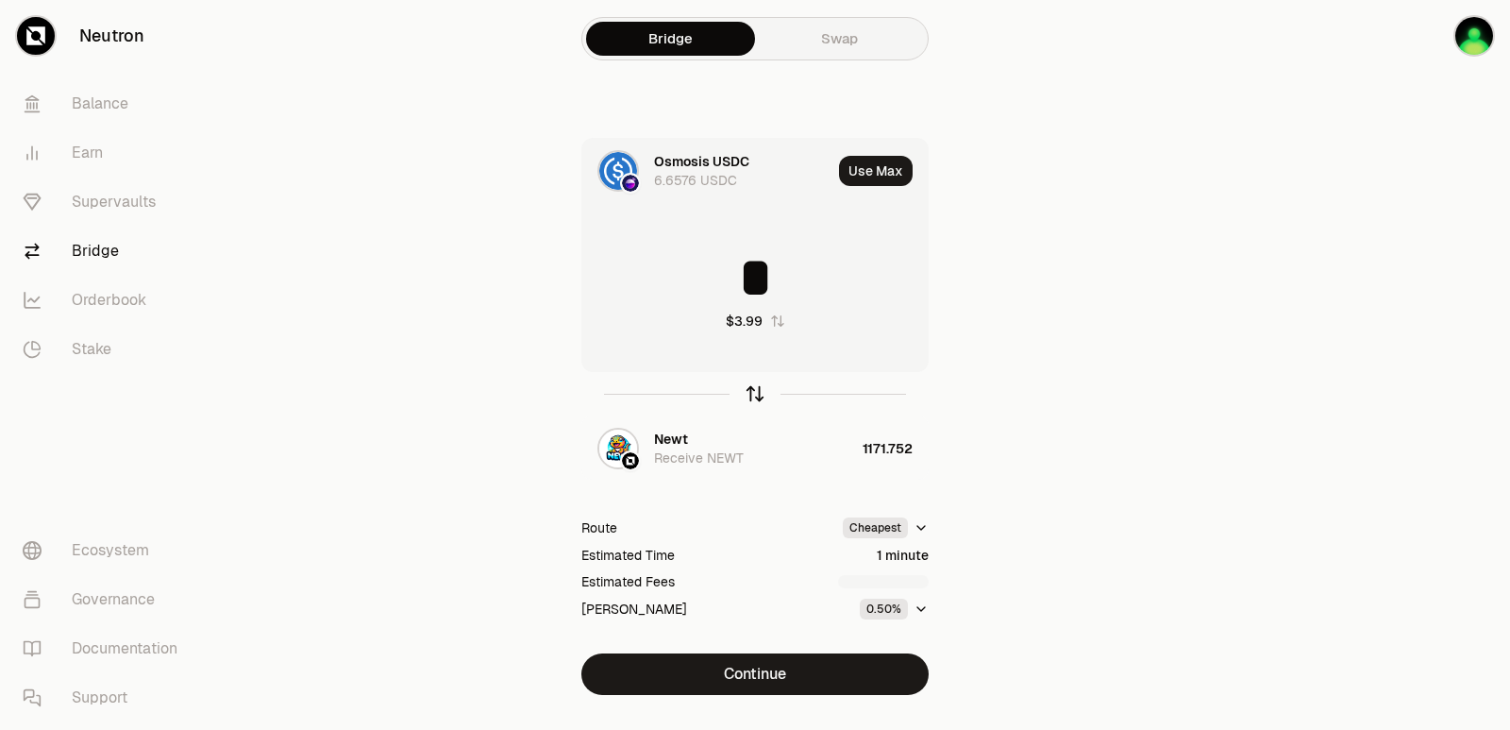
click at [759, 391] on icon "button" at bounding box center [755, 391] width 12 height 6
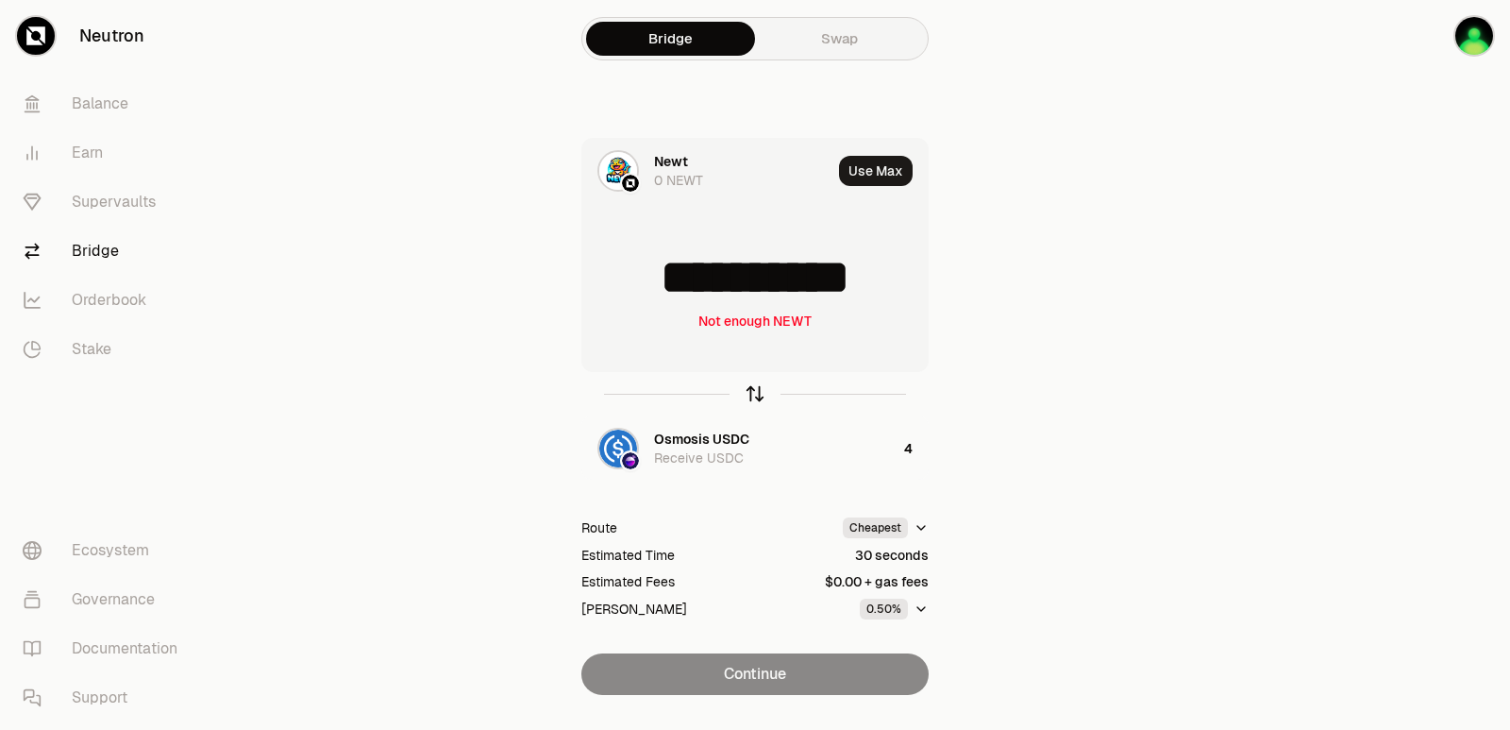
click at [753, 394] on icon "button" at bounding box center [755, 393] width 21 height 21
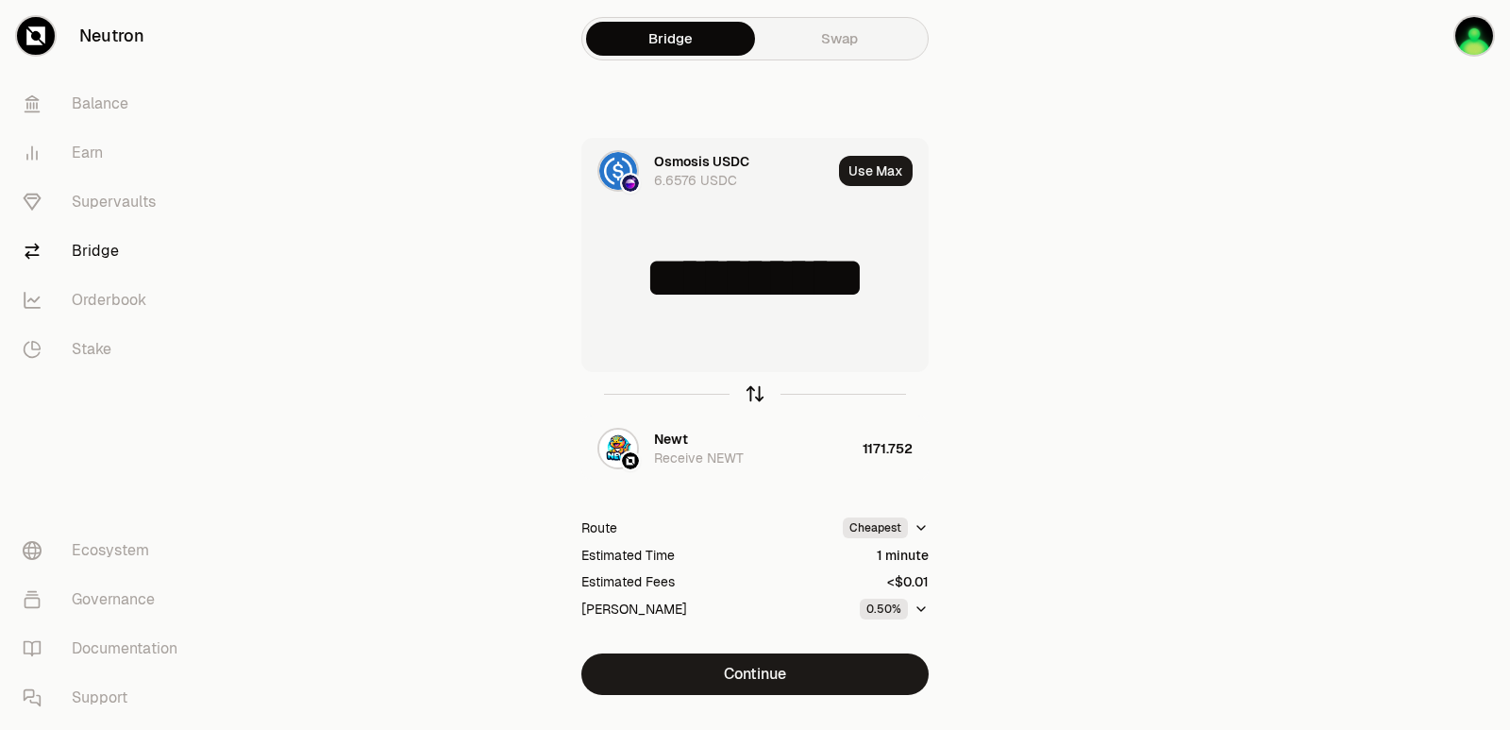
type input "*"
